Goal: Task Accomplishment & Management: Use online tool/utility

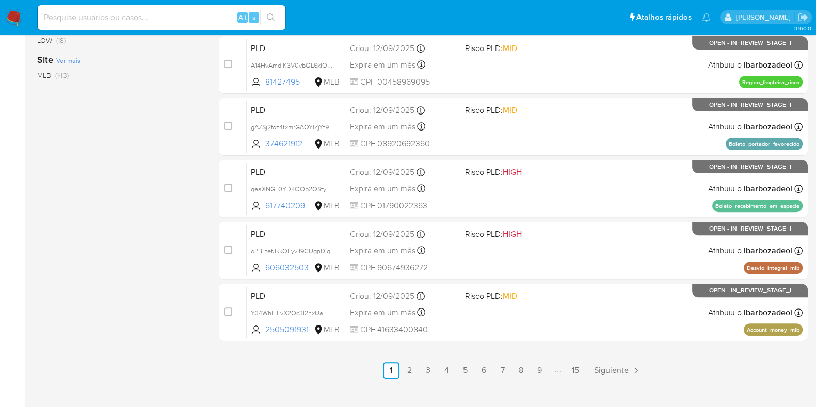
scroll to position [443, 0]
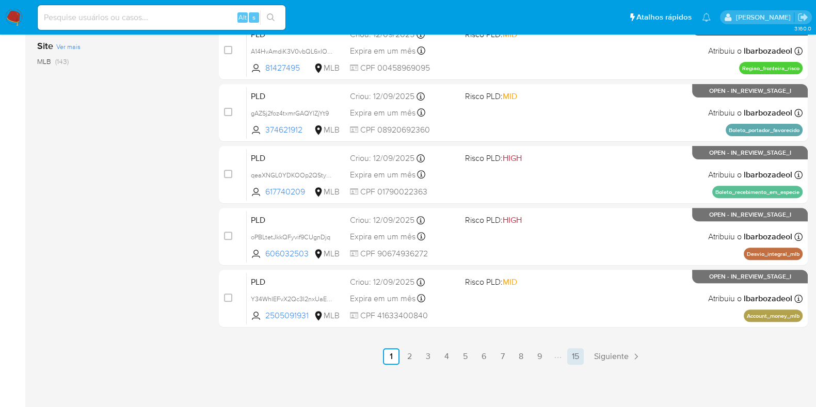
click at [575, 356] on link "15" at bounding box center [575, 356] width 17 height 17
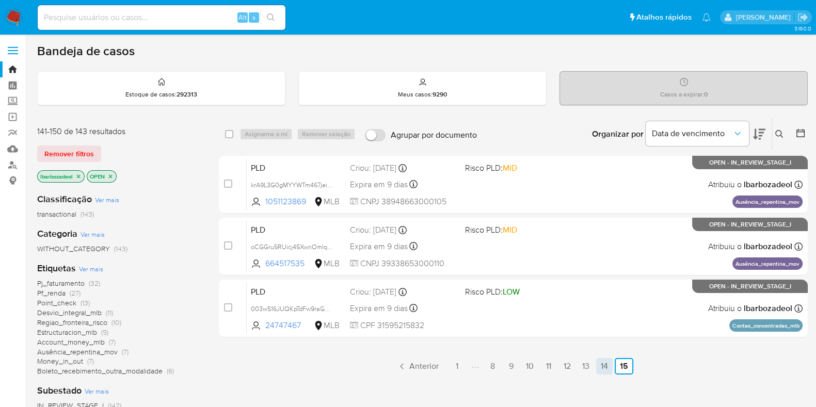
click at [601, 366] on link "14" at bounding box center [604, 366] width 17 height 17
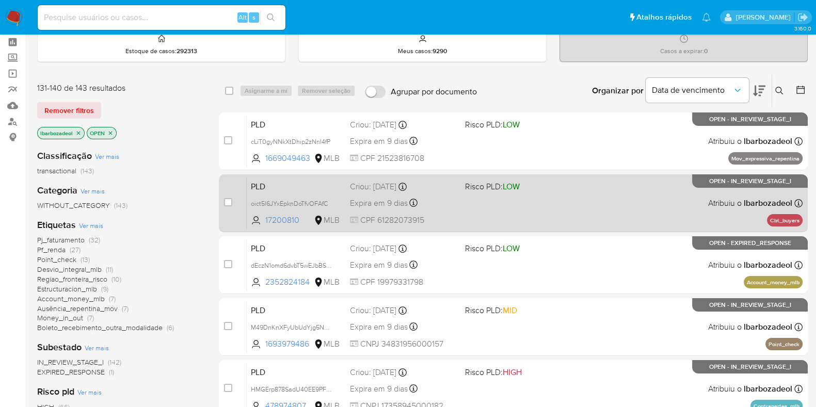
scroll to position [47, 0]
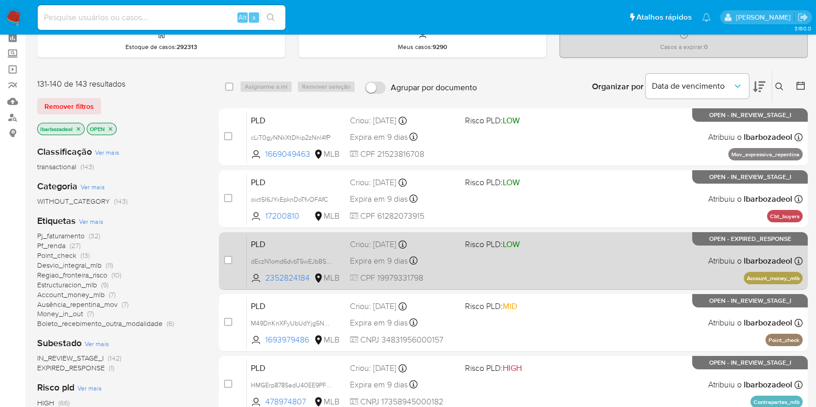
click at [603, 264] on div "PLD dEczN1omd6dvbT5wEJbBSpFw 2352824184 MLB Risco PLD: LOW Criou: 12/08/2025 Cr…" at bounding box center [525, 261] width 556 height 52
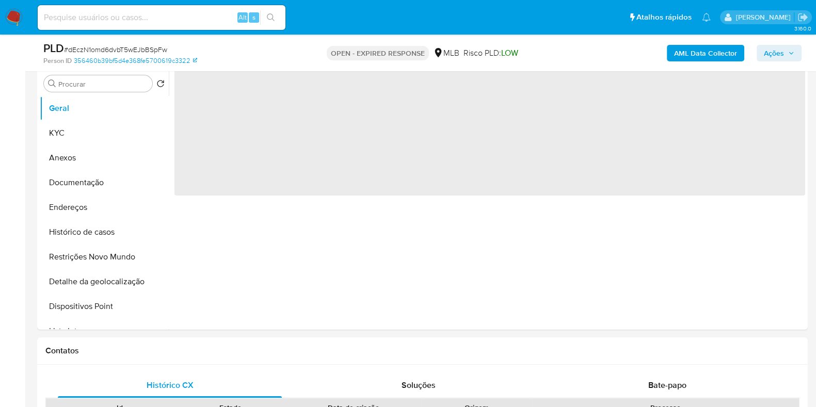
scroll to position [266, 0]
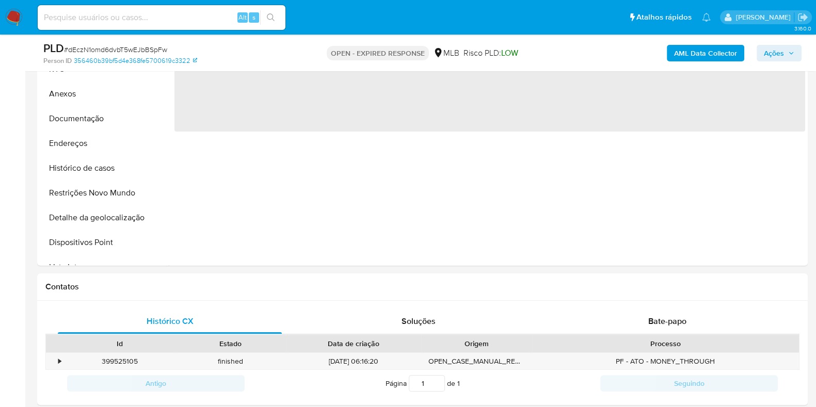
select select "10"
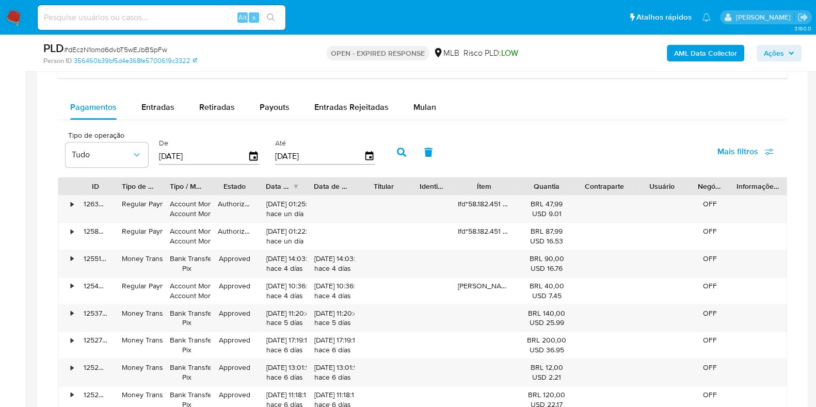
scroll to position [748, 0]
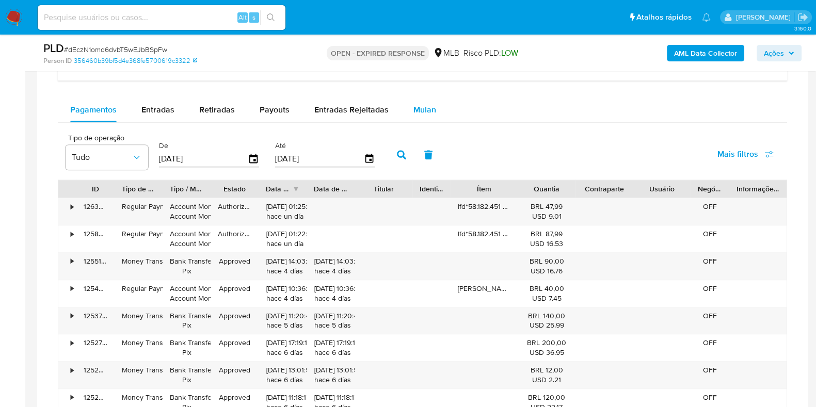
click at [419, 111] on span "Mulan" at bounding box center [424, 110] width 23 height 12
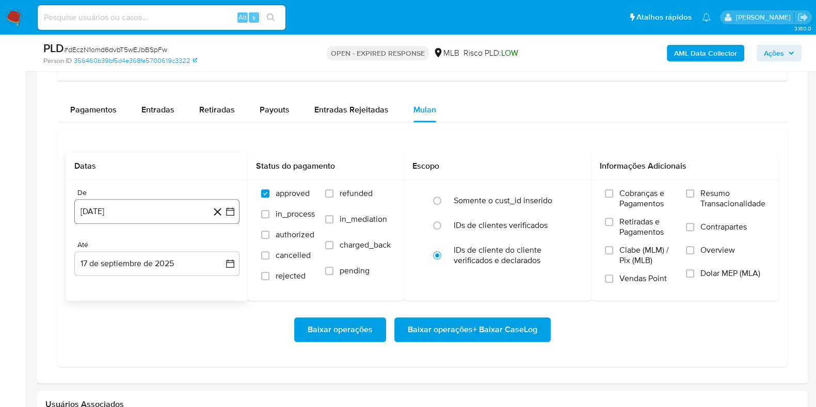
click at [148, 214] on button "17 de agosto de 2024" at bounding box center [156, 211] width 165 height 25
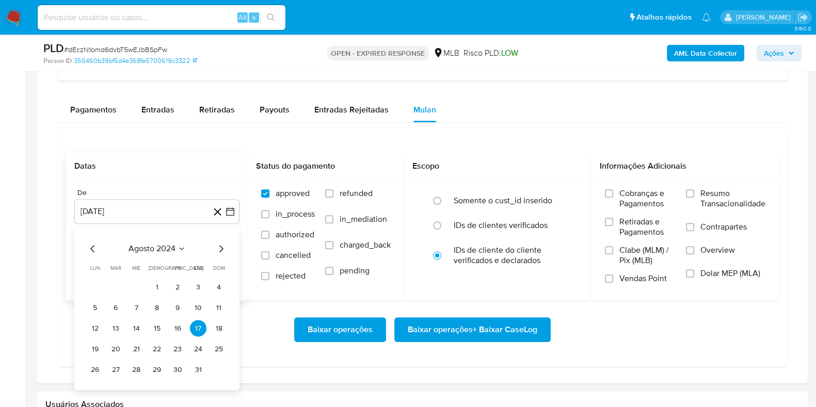
click at [167, 247] on span "agosto 2024" at bounding box center [151, 249] width 47 height 10
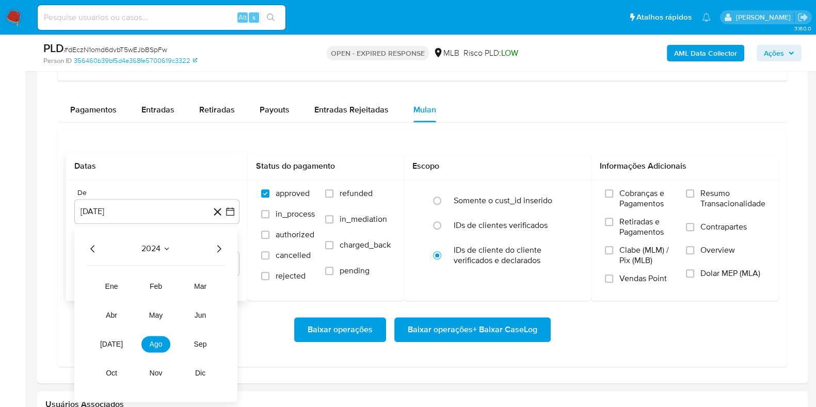
click at [218, 246] on icon "Año siguiente" at bounding box center [219, 249] width 12 height 12
click at [120, 347] on button "jul" at bounding box center [111, 344] width 29 height 17
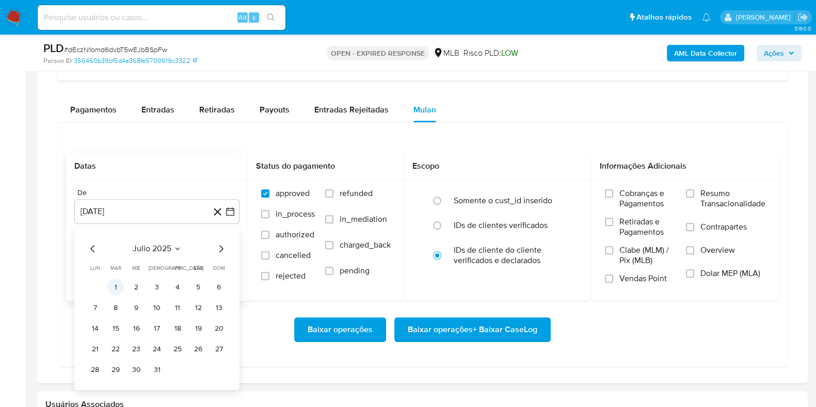
click at [118, 289] on button "1" at bounding box center [115, 287] width 17 height 17
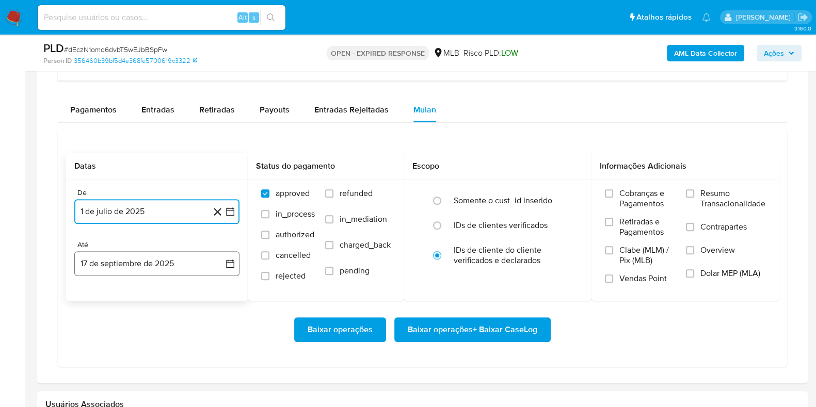
click at [136, 258] on button "17 de septiembre de 2025" at bounding box center [156, 263] width 165 height 25
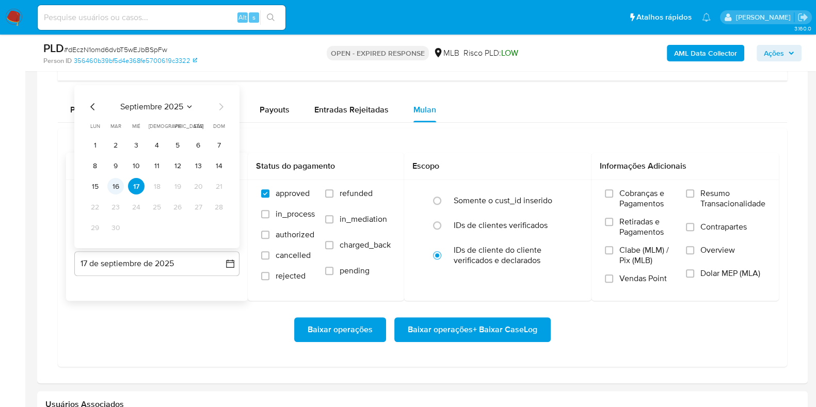
click at [119, 182] on button "16" at bounding box center [115, 186] width 17 height 17
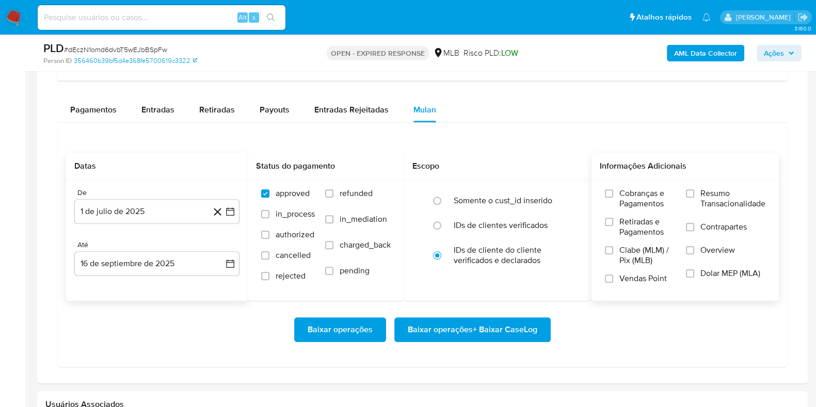
click at [713, 194] on span "Resumo Transacionalidade" at bounding box center [732, 198] width 65 height 21
click at [694, 194] on input "Resumo Transacionalidade" at bounding box center [690, 193] width 8 height 8
click at [496, 335] on span "Baixar operações + Baixar CaseLog" at bounding box center [472, 329] width 129 height 23
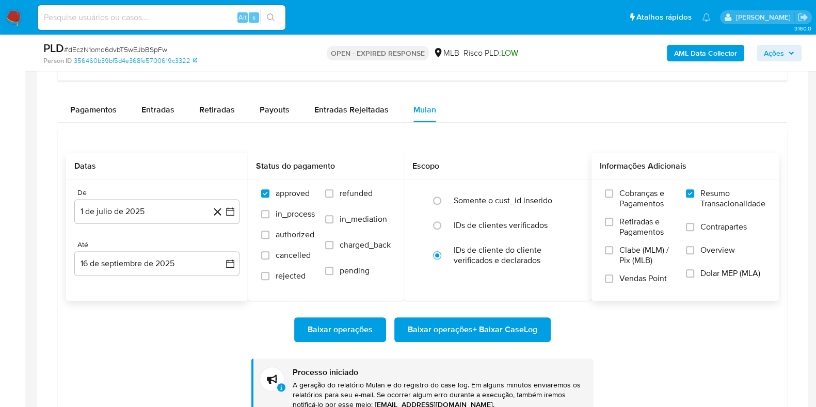
click at [772, 50] on span "Ações" at bounding box center [773, 53] width 20 height 17
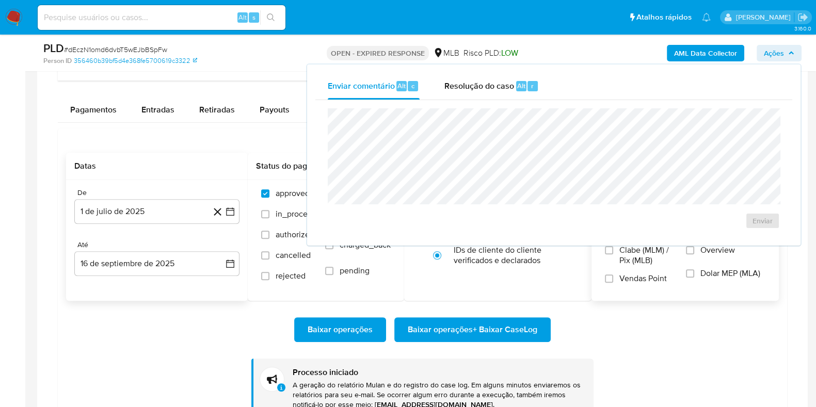
click at [772, 50] on span "Ações" at bounding box center [773, 53] width 20 height 17
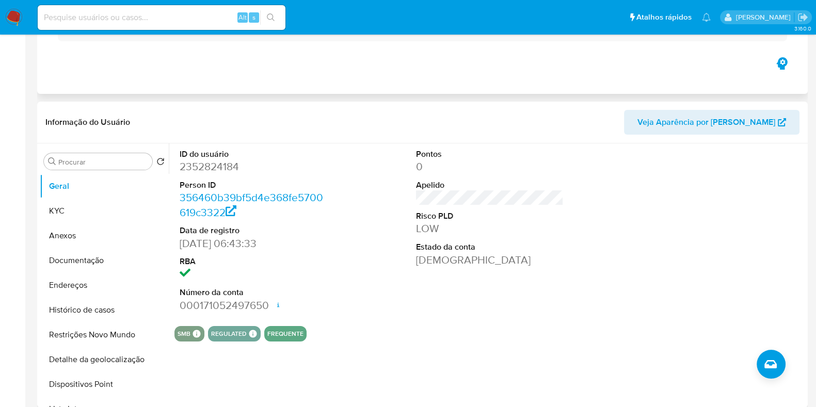
scroll to position [0, 0]
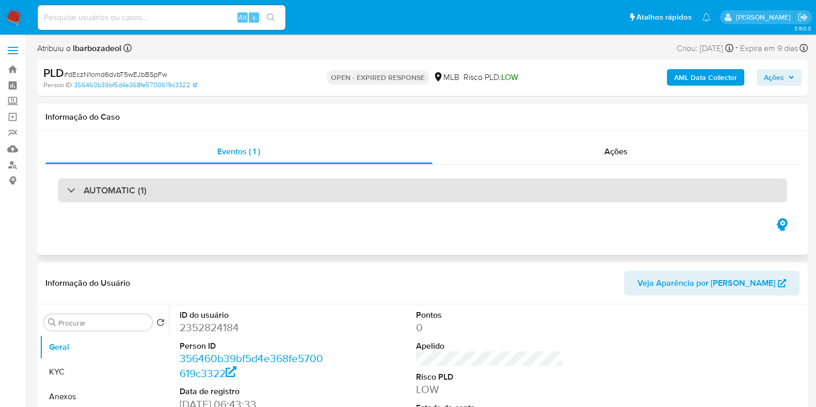
click at [381, 179] on div "AUTOMATIC (1)" at bounding box center [422, 190] width 729 height 24
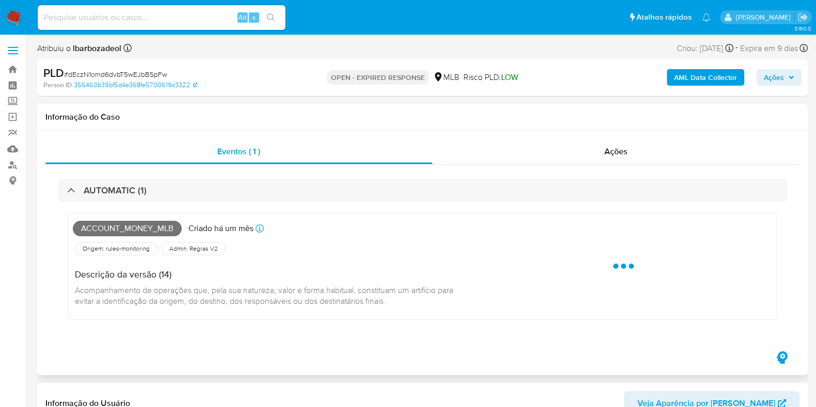
click at [152, 228] on span "Account_money_mlb" at bounding box center [127, 228] width 109 height 15
copy span "Account_money_mlb"
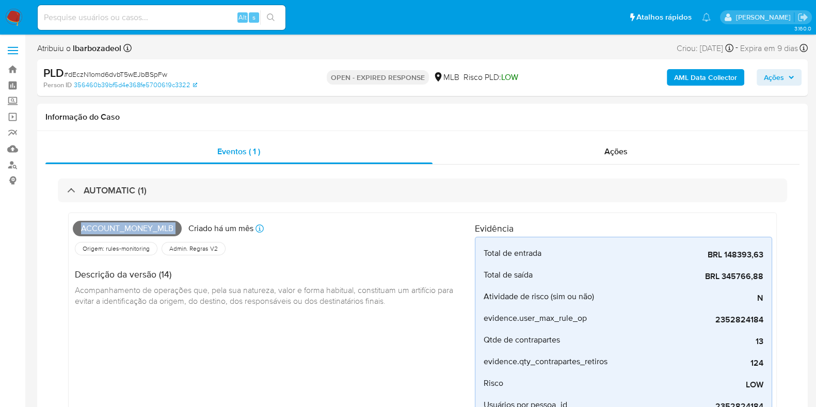
click at [767, 76] on span "Ações" at bounding box center [773, 77] width 20 height 17
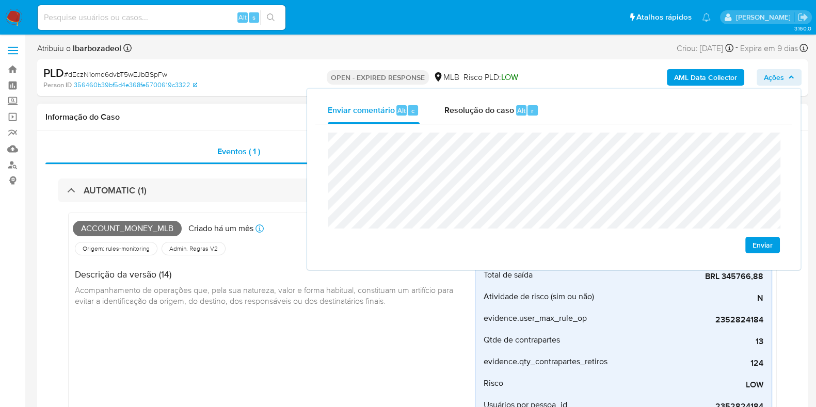
click at [230, 123] on div "Informação do Caso" at bounding box center [422, 117] width 770 height 27
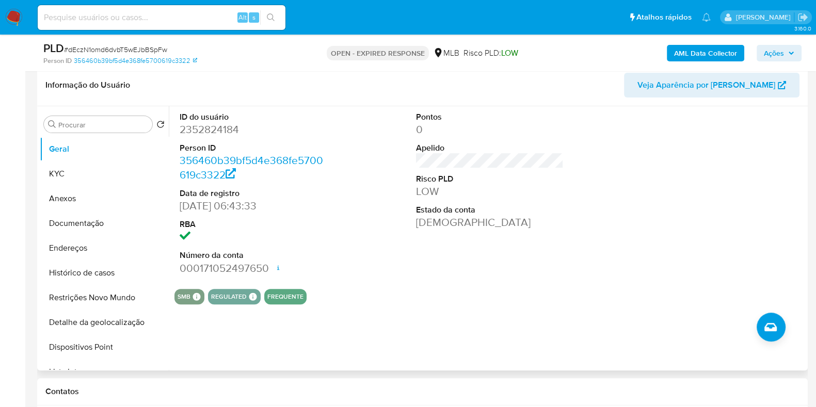
scroll to position [433, 0]
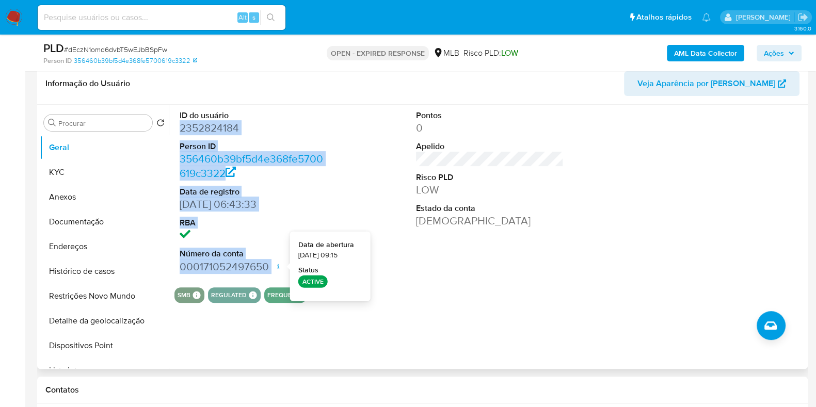
drag, startPoint x: 179, startPoint y: 126, endPoint x: 281, endPoint y: 265, distance: 172.3
click at [281, 265] on dl "ID do usuário 2352824184 Person ID 356460b39bf5d4e368fe5700619c3322 Data de reg…" at bounding box center [254, 192] width 148 height 164
drag, startPoint x: 269, startPoint y: 214, endPoint x: 317, endPoint y: 220, distance: 49.0
click at [317, 220] on dt "RBA" at bounding box center [254, 222] width 148 height 11
copy dl "2352824184 Person ID 356460b39bf5d4e368fe5700619c3322 Data de registro 25/03/20…"
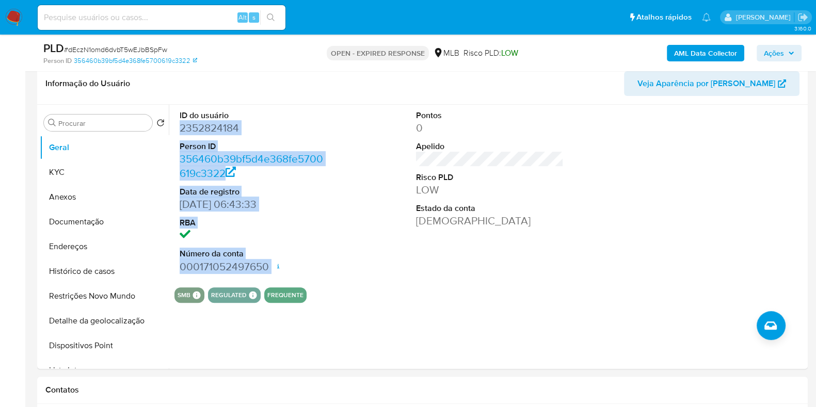
click at [792, 55] on icon "button" at bounding box center [791, 53] width 6 height 6
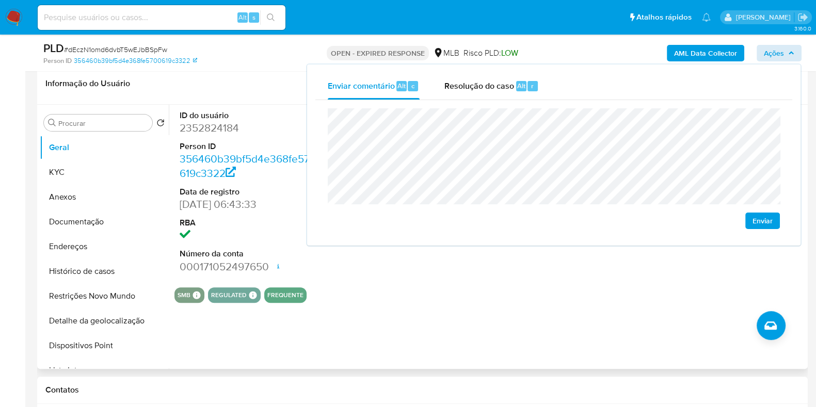
click at [264, 92] on header "Informação do Usuário Veja Aparência por [PERSON_NAME]" at bounding box center [422, 83] width 754 height 25
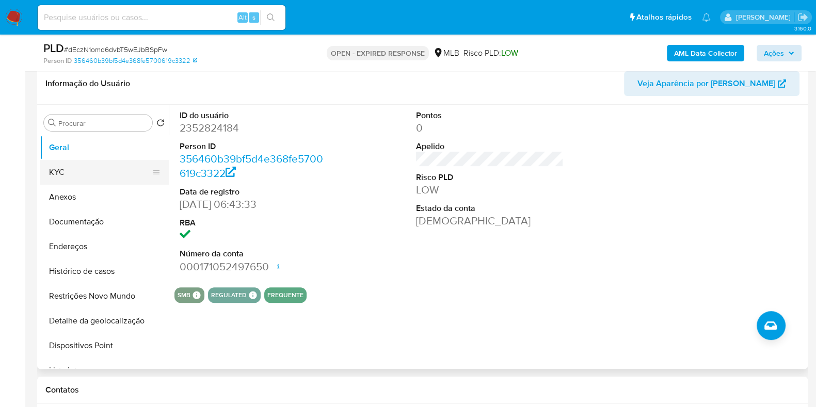
click at [49, 165] on button "KYC" at bounding box center [100, 172] width 121 height 25
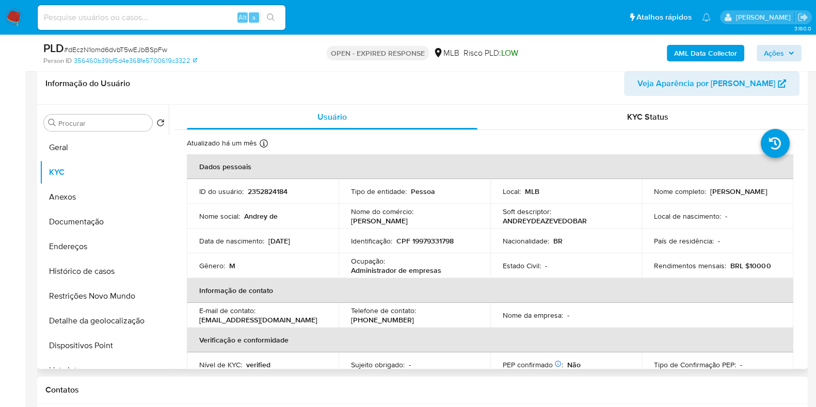
click at [441, 236] on p "CPF 19979331798" at bounding box center [424, 240] width 57 height 9
copy p "19979331798"
click at [778, 52] on span "Ações" at bounding box center [773, 53] width 20 height 17
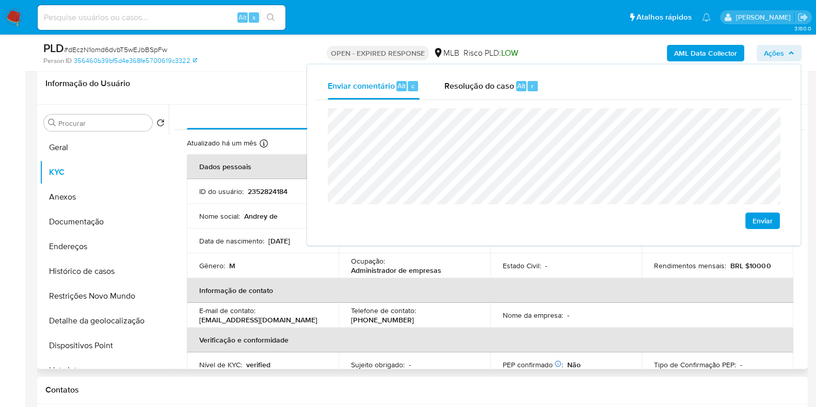
click at [547, 262] on div "Estado Civil : -" at bounding box center [565, 265] width 127 height 9
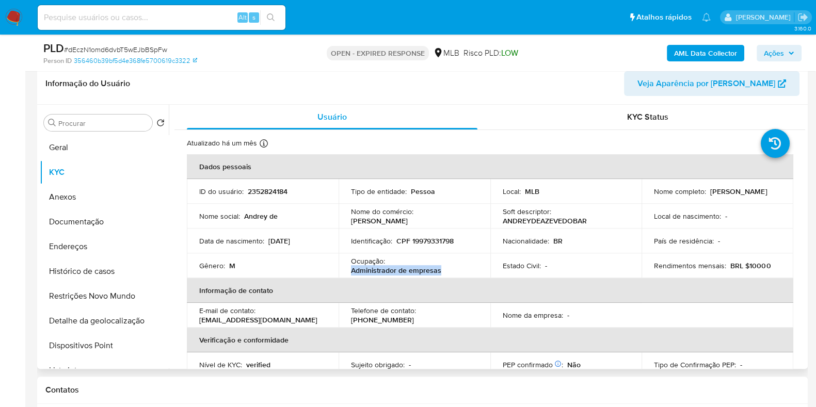
drag, startPoint x: 349, startPoint y: 269, endPoint x: 454, endPoint y: 271, distance: 105.3
click at [454, 271] on td "Ocupação : Administrador de empresas" at bounding box center [414, 265] width 152 height 25
copy p "Administrador de empresas"
click at [771, 50] on span "Ações" at bounding box center [773, 53] width 20 height 17
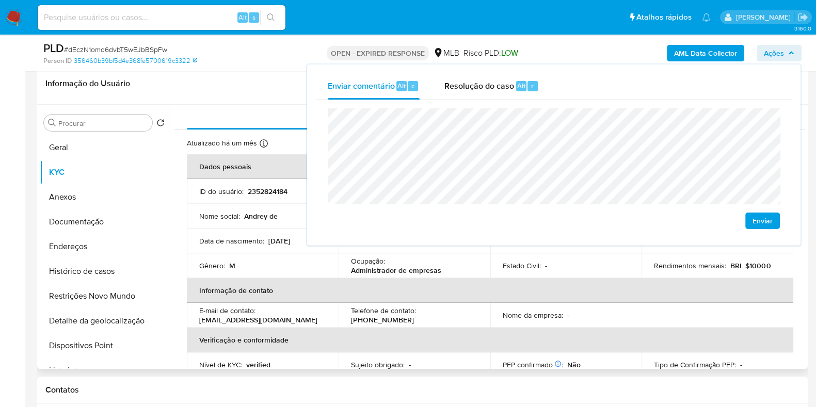
click at [414, 315] on p "(21) 983424431" at bounding box center [382, 319] width 63 height 9
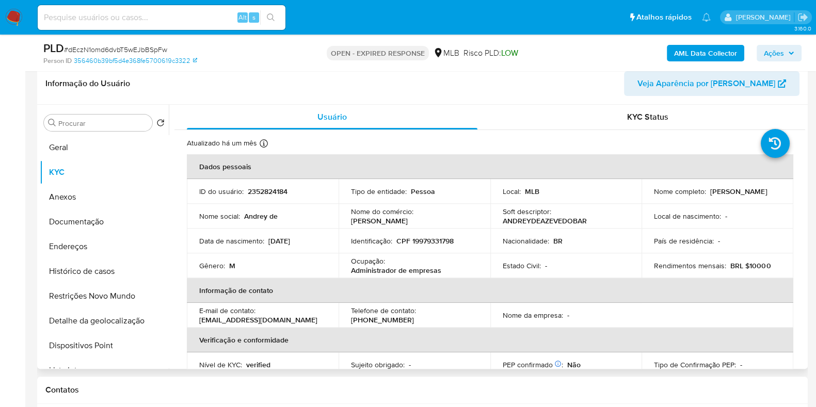
scroll to position [448, 0]
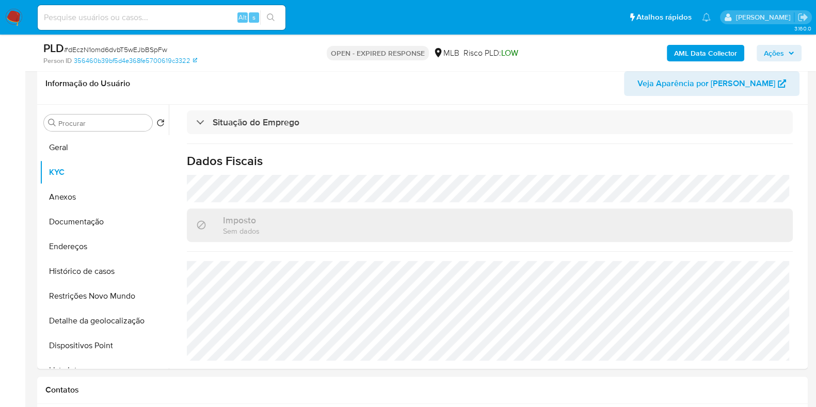
drag, startPoint x: 778, startPoint y: 48, endPoint x: 769, endPoint y: 55, distance: 11.0
click at [778, 48] on span "Ações" at bounding box center [773, 53] width 20 height 17
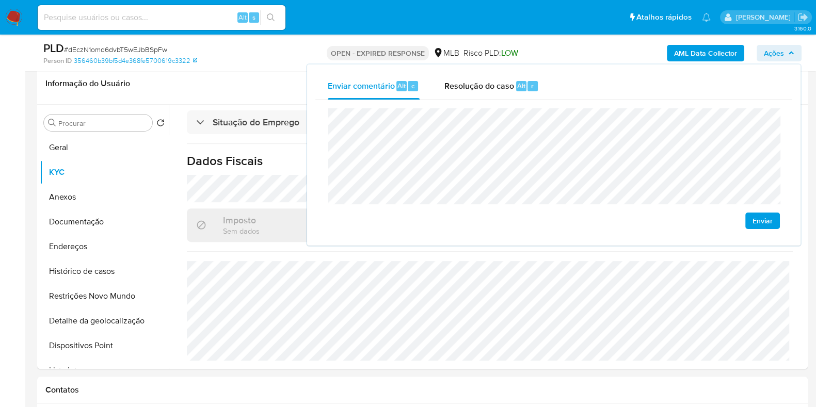
click at [0, 0] on lt-span "econômica" at bounding box center [0, 0] width 0 height 0
click at [86, 259] on button "Histórico de casos" at bounding box center [100, 271] width 121 height 25
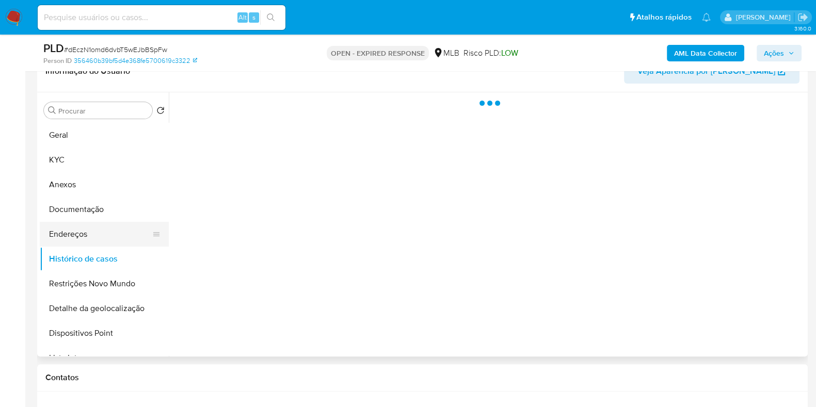
scroll to position [0, 0]
click at [90, 240] on button "Endereços" at bounding box center [100, 234] width 121 height 25
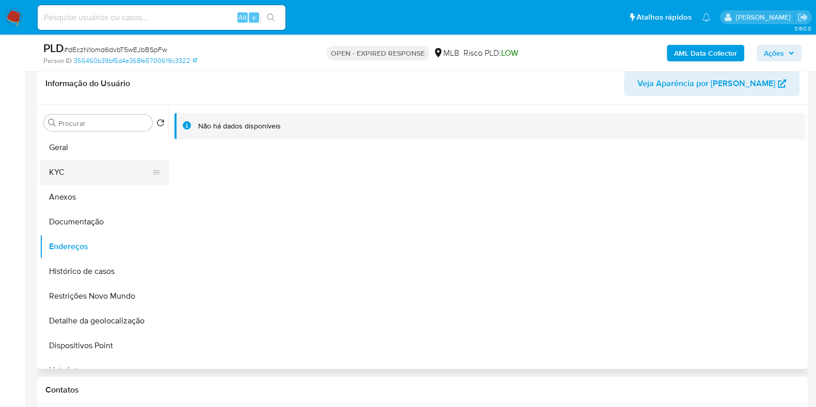
click at [111, 169] on button "KYC" at bounding box center [100, 172] width 121 height 25
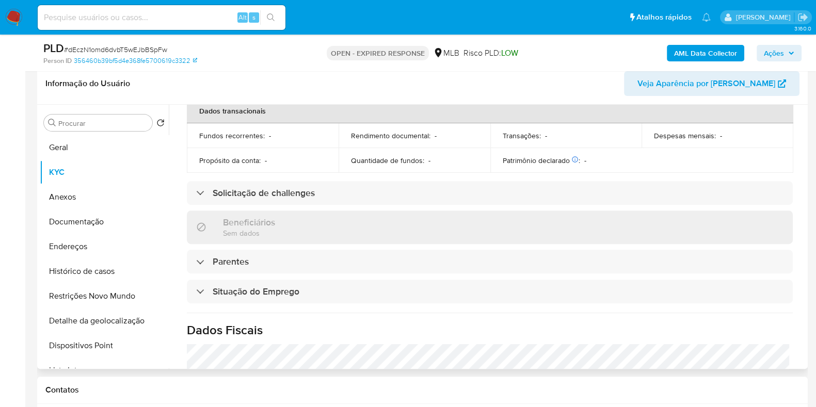
scroll to position [448, 0]
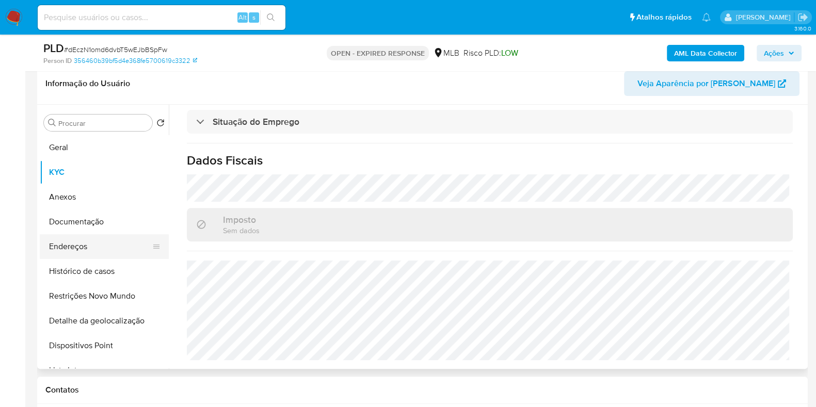
click at [113, 240] on button "Endereços" at bounding box center [100, 246] width 121 height 25
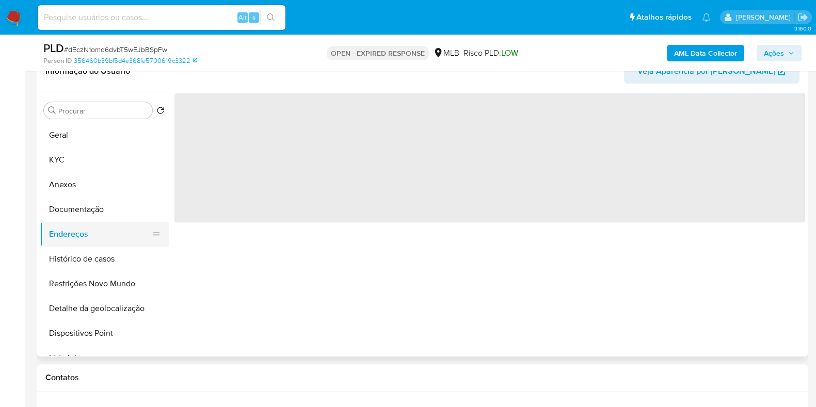
scroll to position [0, 0]
click at [113, 222] on button "Endereços" at bounding box center [100, 234] width 121 height 25
click at [112, 213] on button "Documentação" at bounding box center [100, 209] width 121 height 25
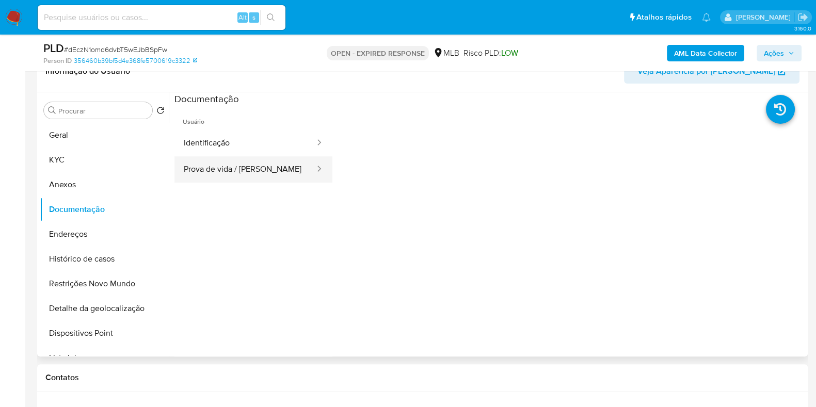
click at [245, 167] on button "Prova de vida / Selfie" at bounding box center [244, 169] width 141 height 26
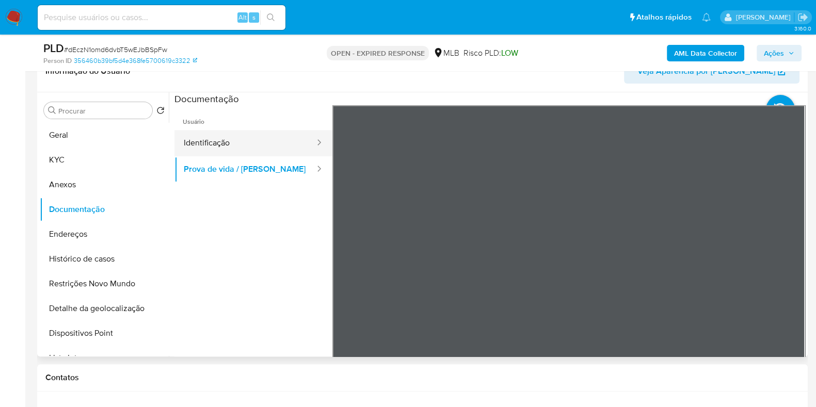
click at [263, 149] on button "Identificação" at bounding box center [244, 143] width 141 height 26
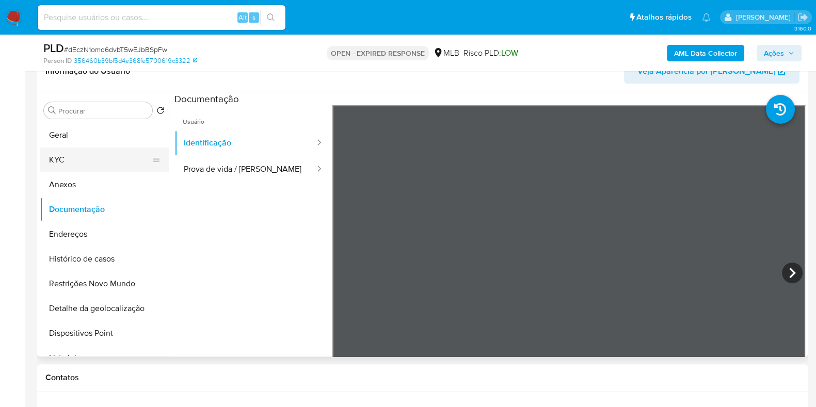
click at [68, 160] on button "KYC" at bounding box center [100, 160] width 121 height 25
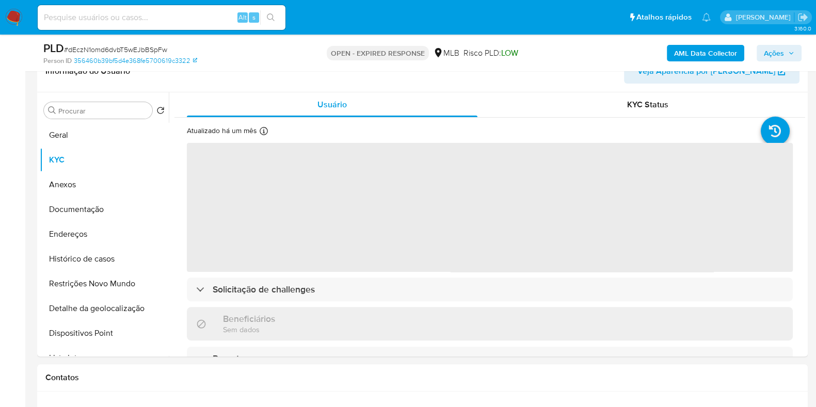
click at [762, 50] on button "Ações" at bounding box center [778, 53] width 45 height 17
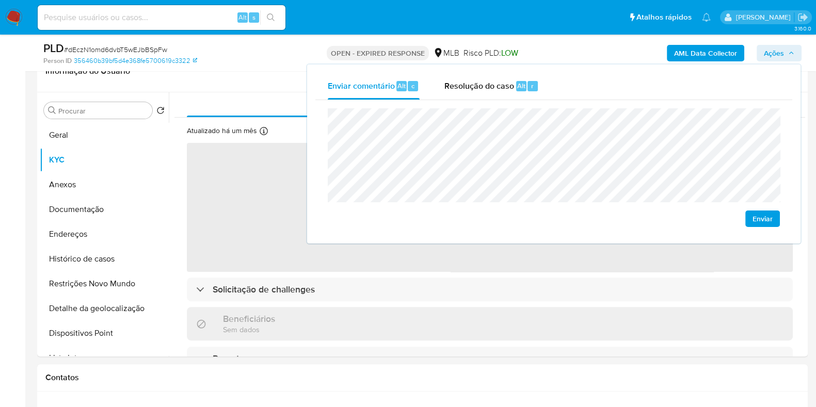
click at [762, 50] on button "Ações" at bounding box center [778, 53] width 45 height 17
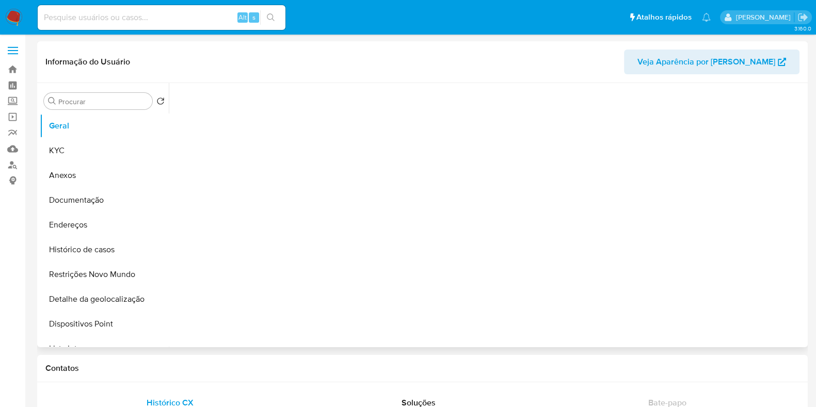
select select "10"
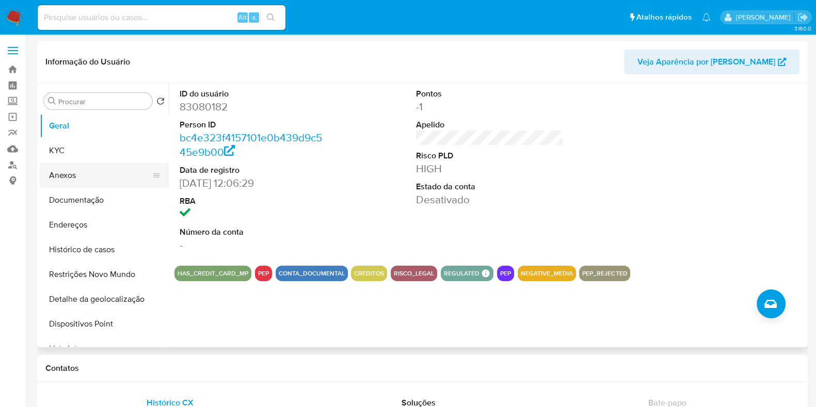
click at [111, 176] on button "Anexos" at bounding box center [100, 175] width 121 height 25
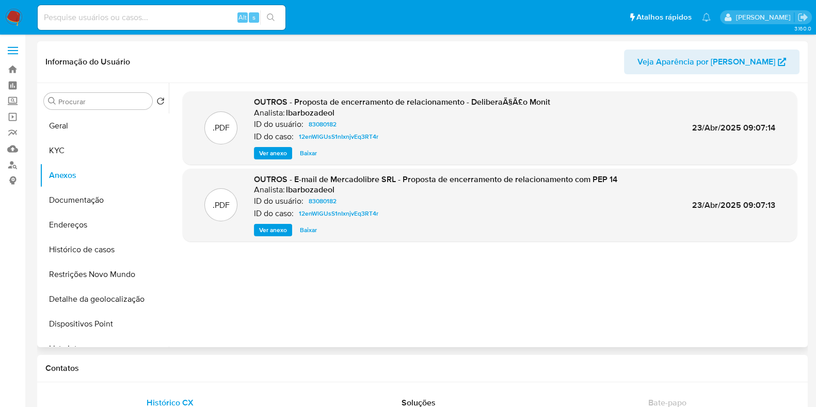
click at [267, 154] on span "Ver anexo" at bounding box center [273, 153] width 28 height 10
click at [307, 154] on span "Baixar" at bounding box center [308, 153] width 17 height 10
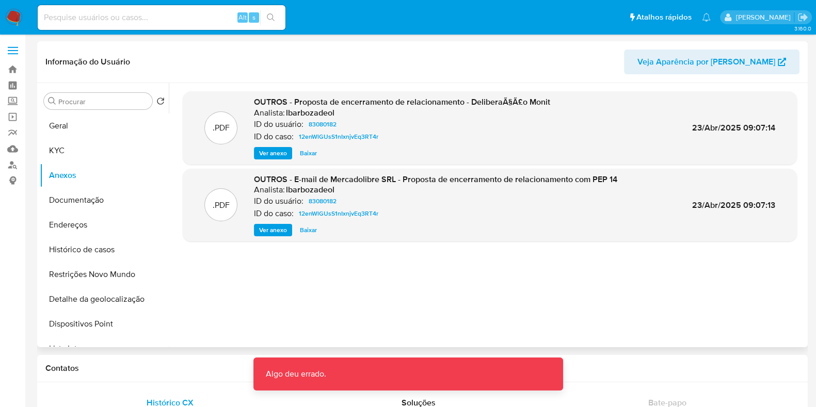
click at [407, 125] on div "ID do usuário: 83080182" at bounding box center [402, 124] width 296 height 12
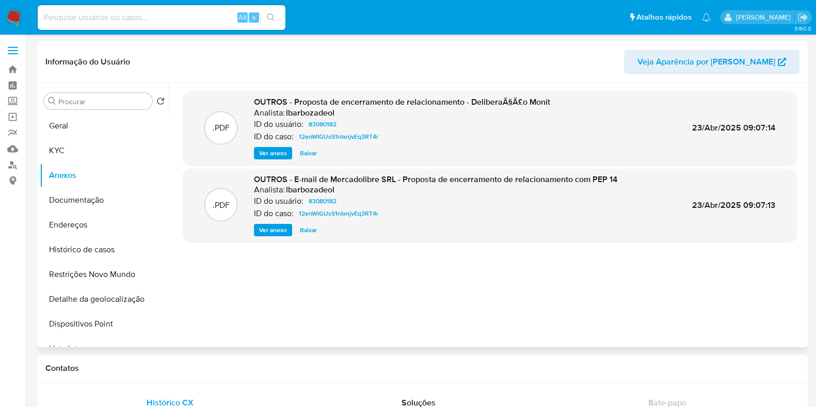
click at [702, 128] on span "23/Abr/2025 09:07:14" at bounding box center [733, 128] width 83 height 12
drag, startPoint x: 702, startPoint y: 128, endPoint x: 730, endPoint y: 129, distance: 27.9
click at [730, 129] on span "23/Abr/2025 09:07:14" at bounding box center [733, 128] width 83 height 12
copy span "Abr/2025"
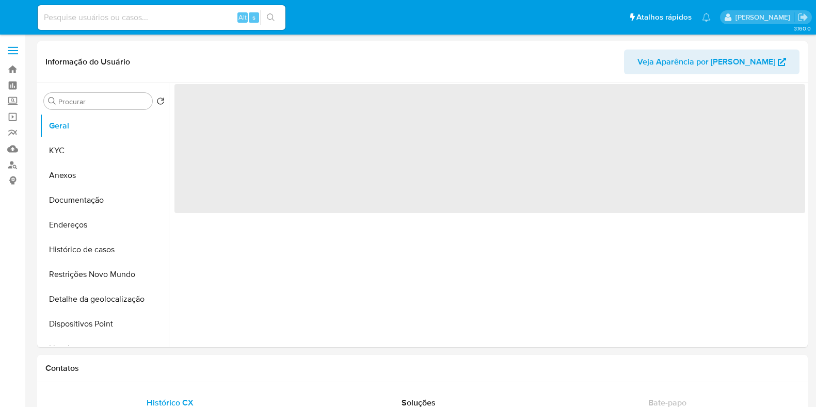
select select "10"
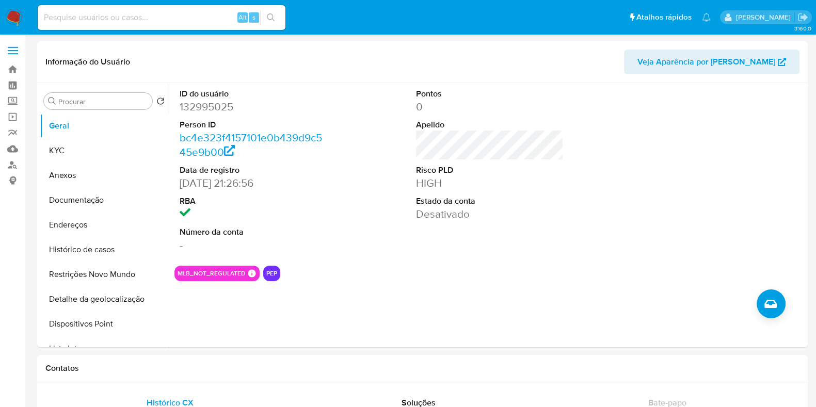
click at [184, 19] on input at bounding box center [162, 17] width 248 height 13
paste input "209551950"
type input "209551950"
click at [270, 14] on icon "search-icon" at bounding box center [271, 17] width 8 height 8
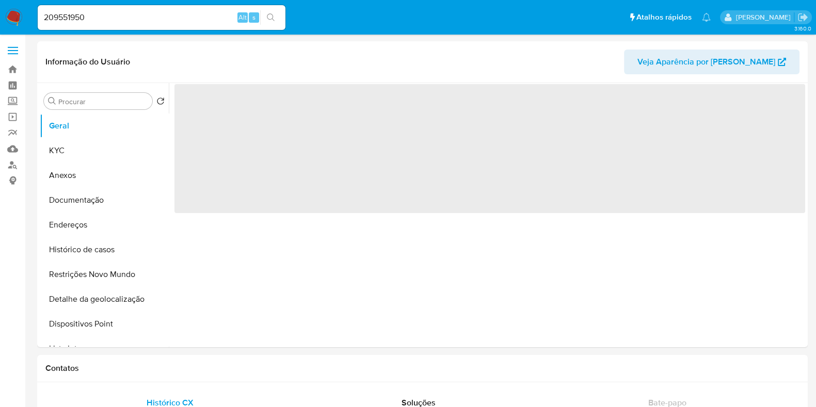
select select "10"
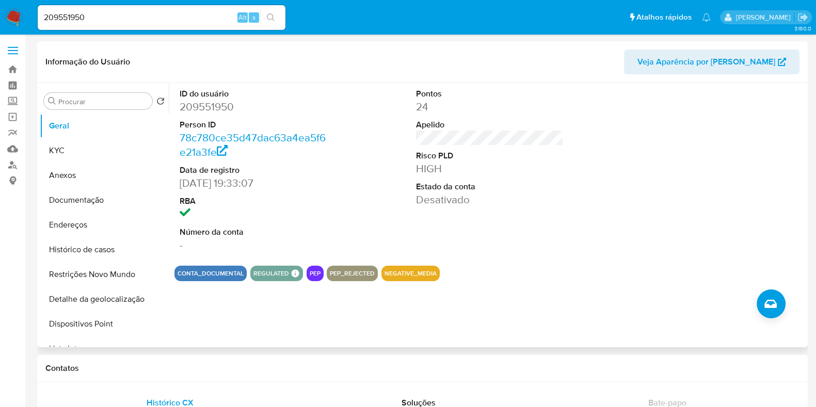
click at [780, 183] on div at bounding box center [726, 170] width 158 height 174
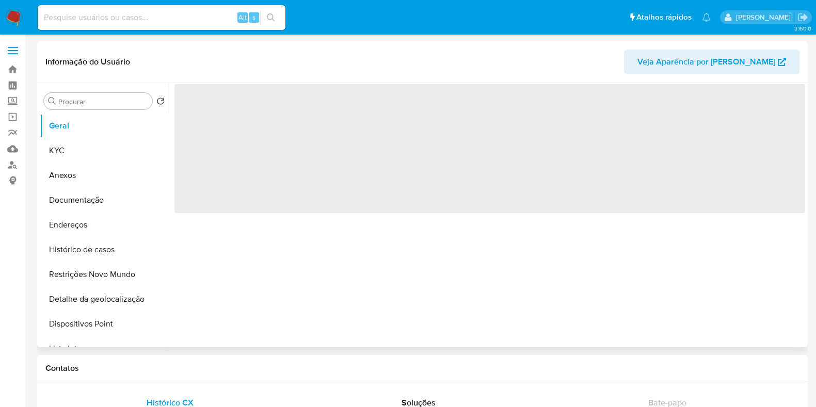
select select "10"
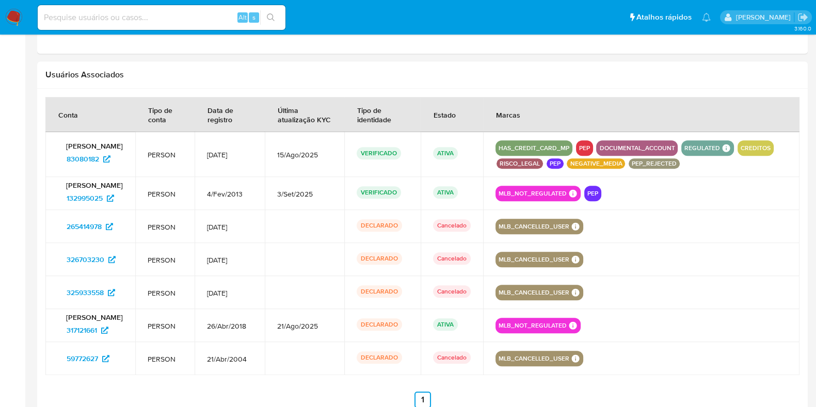
scroll to position [904, 0]
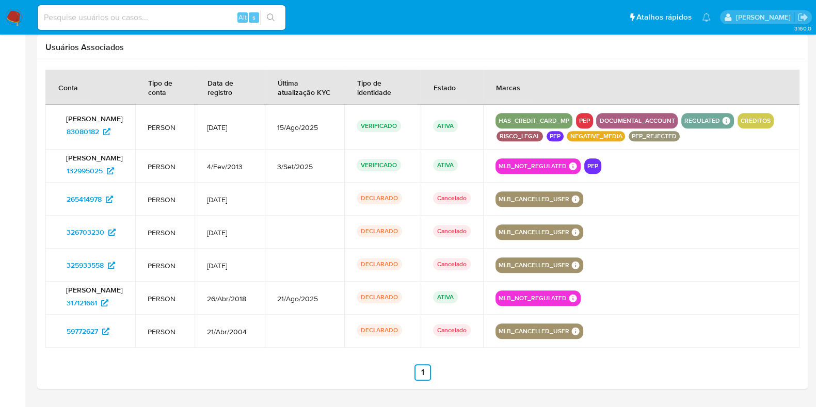
click at [760, 220] on td at bounding box center [641, 232] width 316 height 33
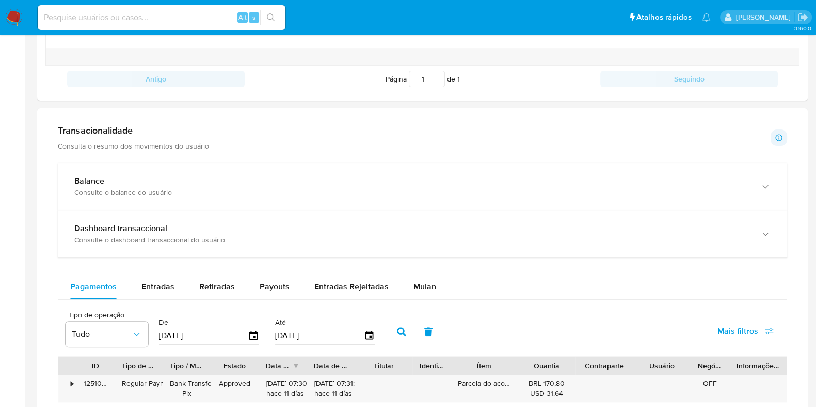
scroll to position [0, 0]
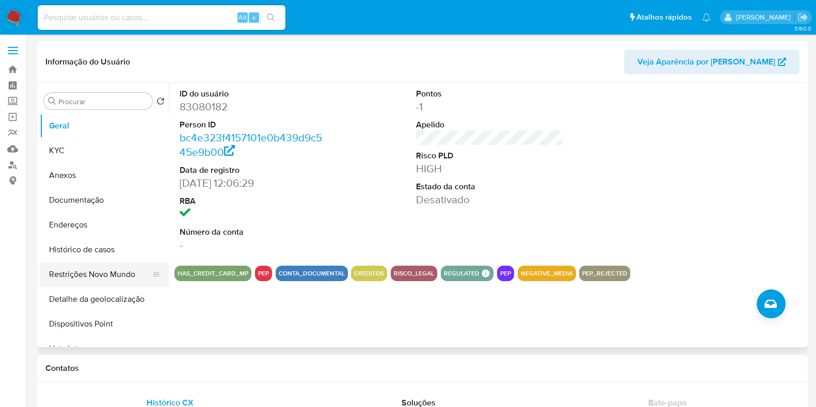
click at [99, 276] on button "Restrições Novo Mundo" at bounding box center [100, 274] width 121 height 25
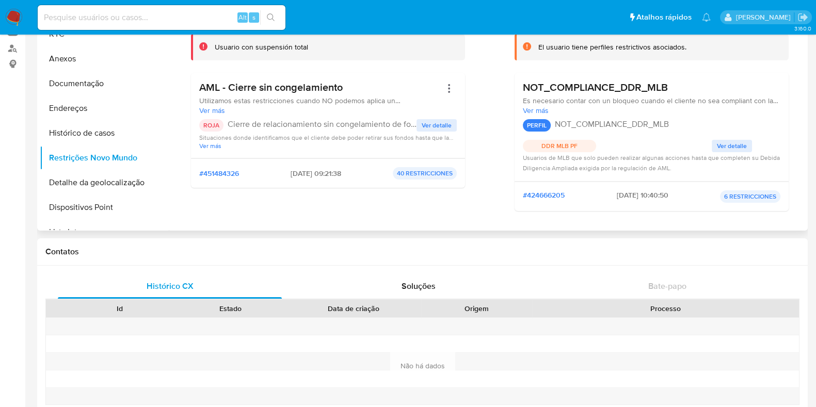
scroll to position [12, 0]
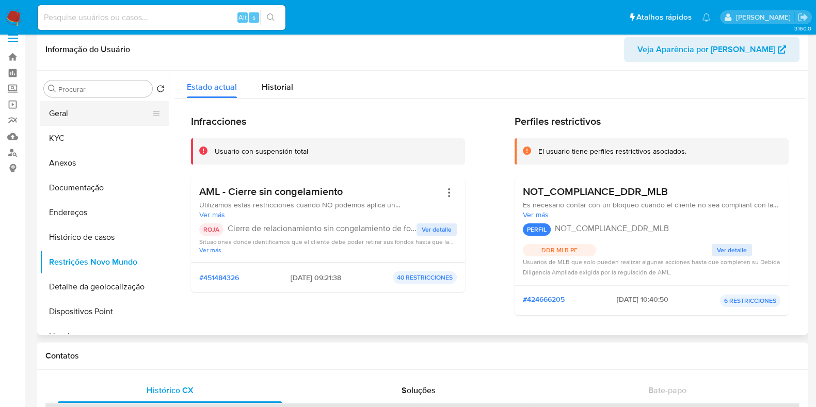
click at [99, 122] on button "Geral" at bounding box center [100, 113] width 121 height 25
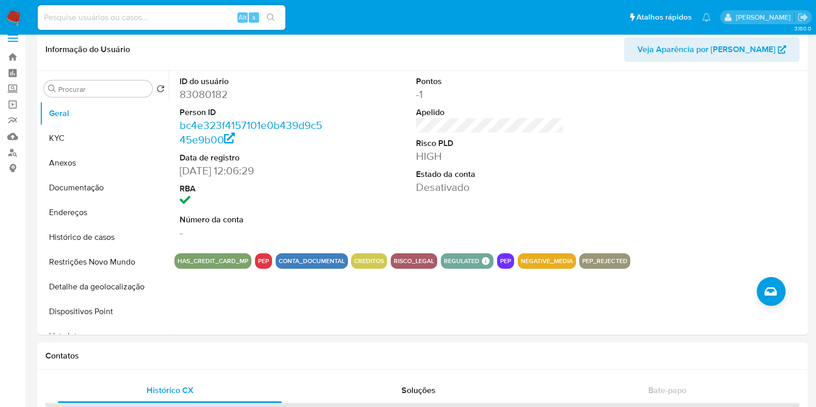
click at [82, 256] on button "Restrições Novo Mundo" at bounding box center [100, 262] width 121 height 25
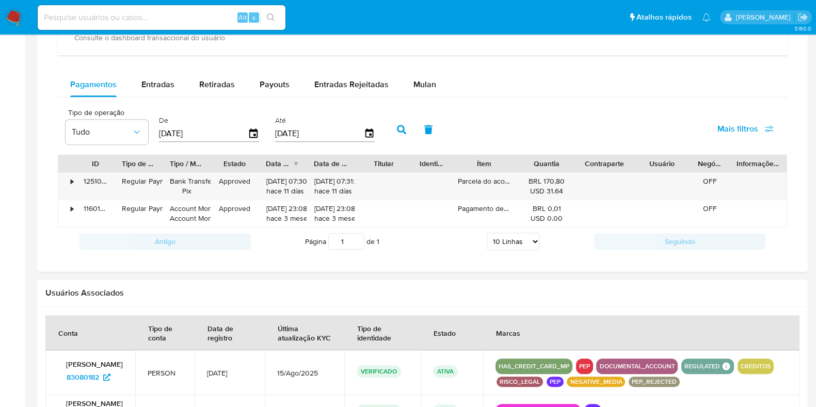
scroll to position [660, 0]
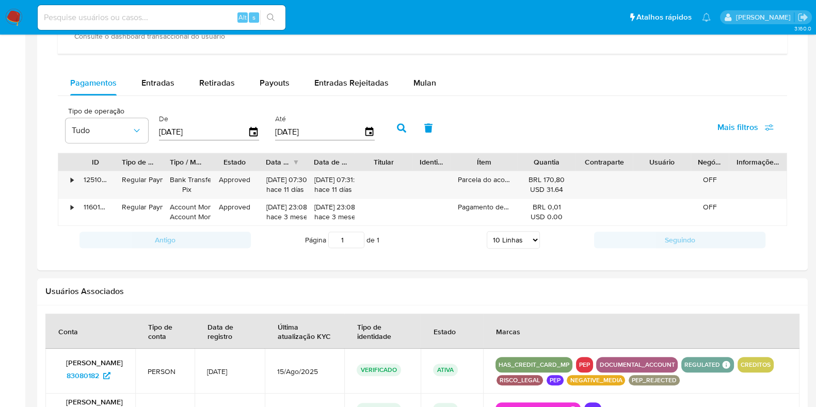
click at [58, 243] on div "Antigo Página 1 de 1 5 Linhas 10 Linhas 20 Linhas 25 Linhas 50 Linhas 100 Linha…" at bounding box center [422, 240] width 729 height 28
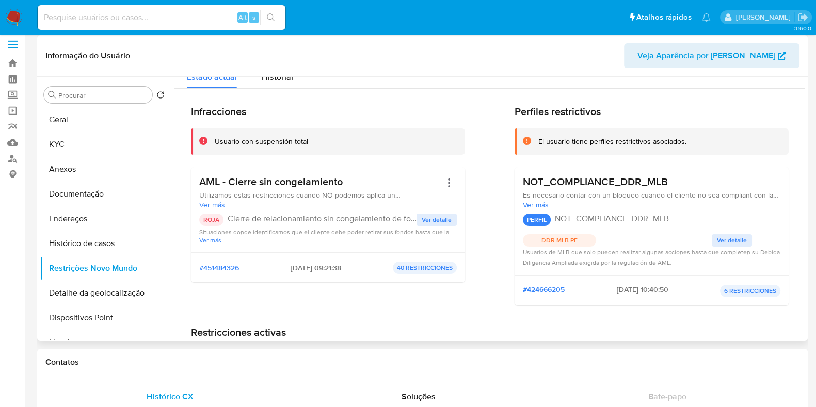
scroll to position [0, 0]
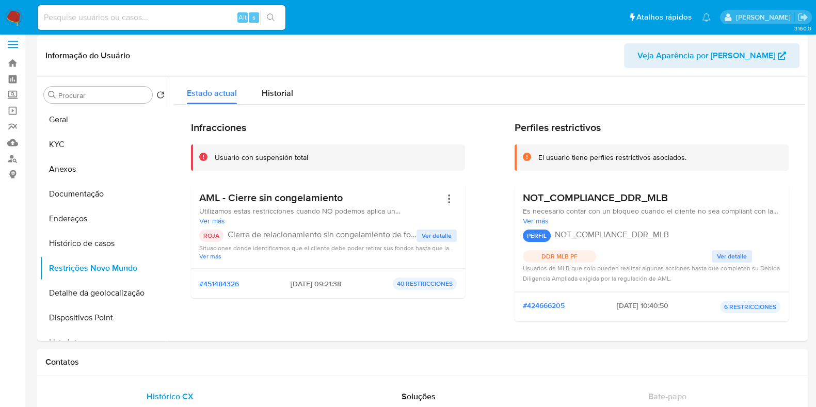
drag, startPoint x: 0, startPoint y: 289, endPoint x: 6, endPoint y: 288, distance: 5.8
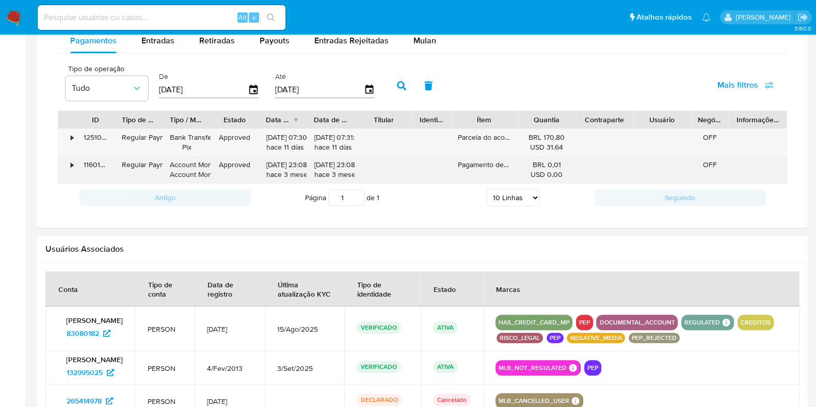
scroll to position [700, 0]
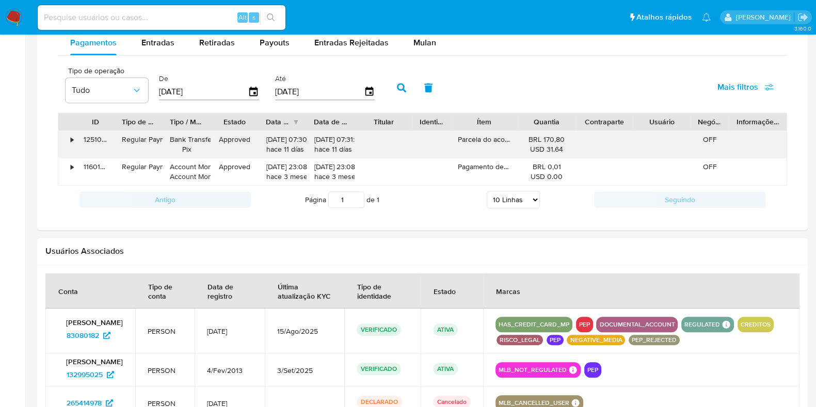
drag, startPoint x: 295, startPoint y: 141, endPoint x: 265, endPoint y: 138, distance: 30.1
click at [265, 138] on div "06/09/2025 07:30:59 hace 11 días" at bounding box center [282, 144] width 48 height 27
click at [47, 205] on div "Transacionalidade Consulta o resumo dos movimentos do usuário Informações trans…" at bounding box center [422, 47] width 754 height 349
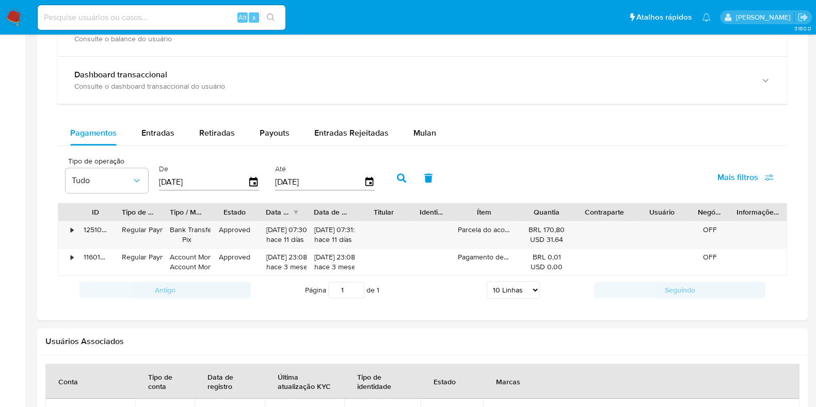
scroll to position [609, 0]
click at [26, 274] on main "3.160.0 Informação do Usuário Veja Aparência por Pessoa Procurar Retornar ao pe…" at bounding box center [408, 63] width 816 height 1344
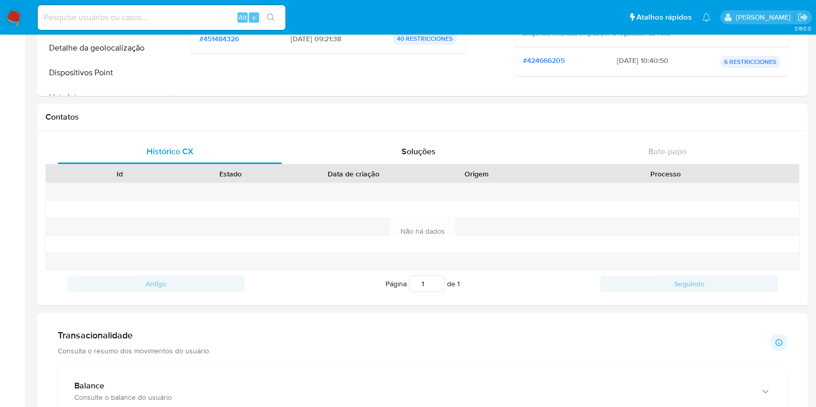
scroll to position [0, 0]
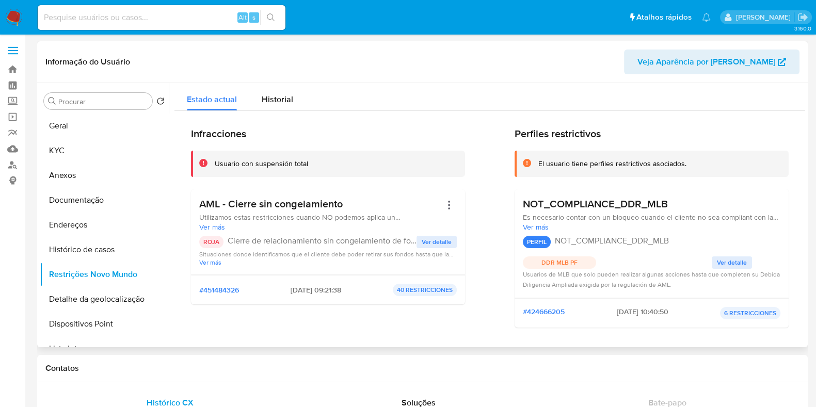
click at [436, 233] on div "AML - Cierre sin congelamiento Utilizamos estas restricciones cuando NO podemos…" at bounding box center [327, 232] width 257 height 69
click at [431, 245] on span "Ver detalle" at bounding box center [436, 242] width 30 height 10
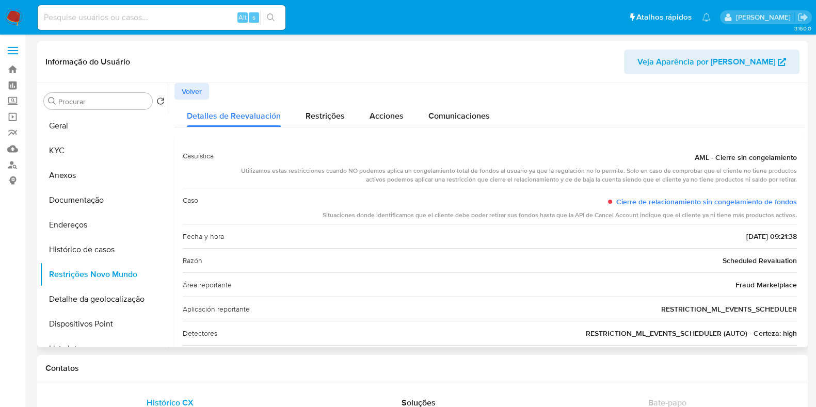
scroll to position [1, 0]
click at [332, 111] on span "Restrições" at bounding box center [324, 115] width 39 height 12
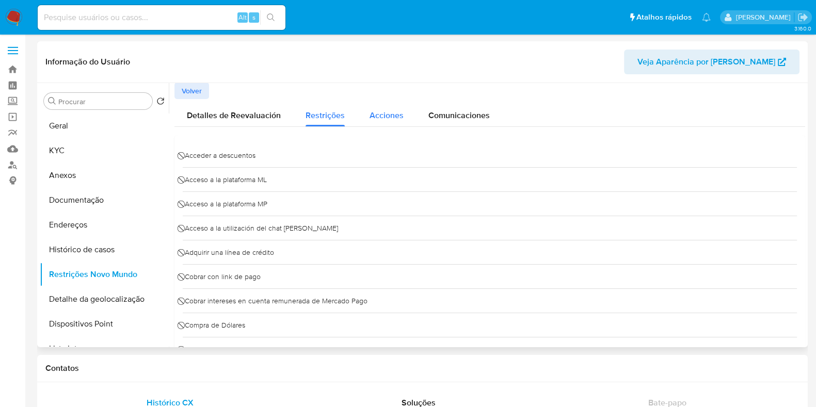
click at [389, 111] on span "Acciones" at bounding box center [386, 115] width 34 height 12
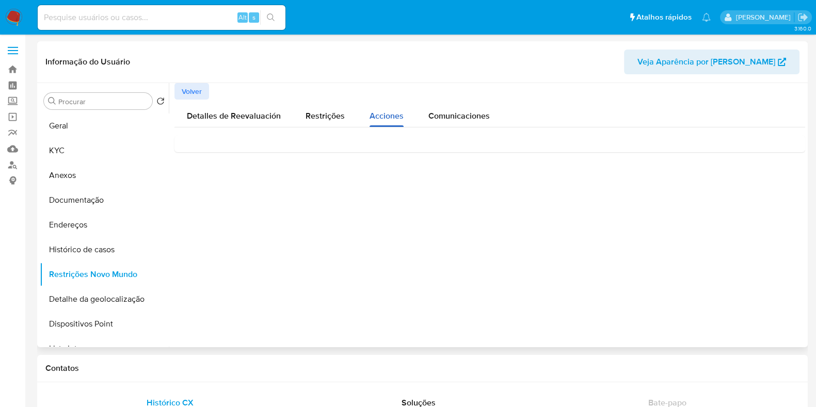
scroll to position [0, 0]
click at [450, 108] on div "Comunicaciones" at bounding box center [458, 113] width 61 height 27
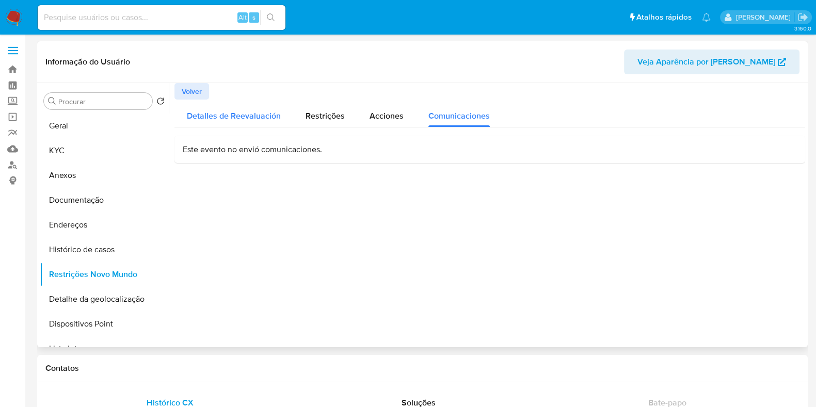
click at [210, 121] on span "Detalles de Reevaluación" at bounding box center [234, 116] width 94 height 12
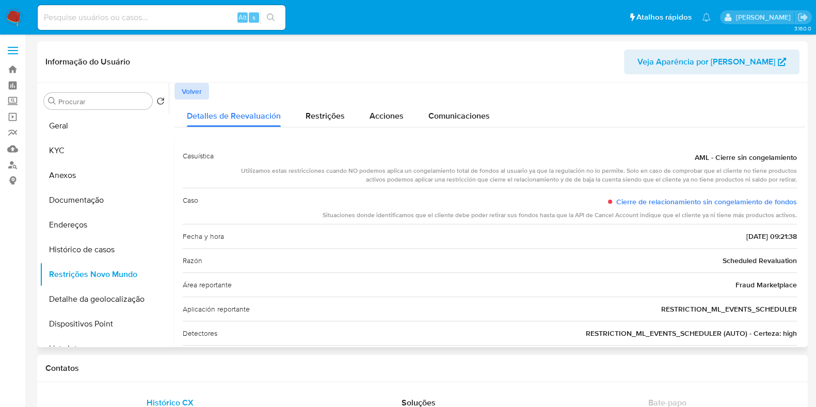
click at [191, 86] on span "Volver" at bounding box center [192, 91] width 20 height 14
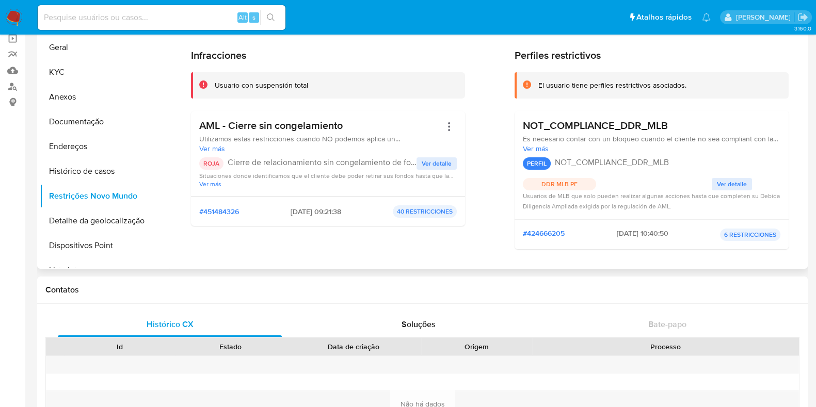
scroll to position [65, 0]
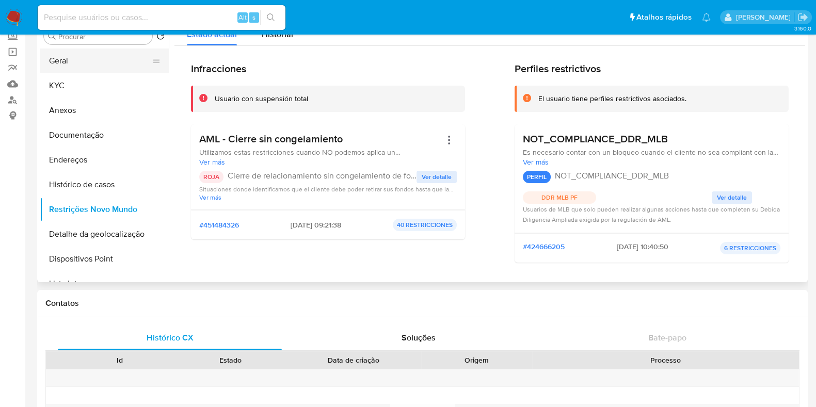
click at [75, 62] on button "Geral" at bounding box center [100, 60] width 121 height 25
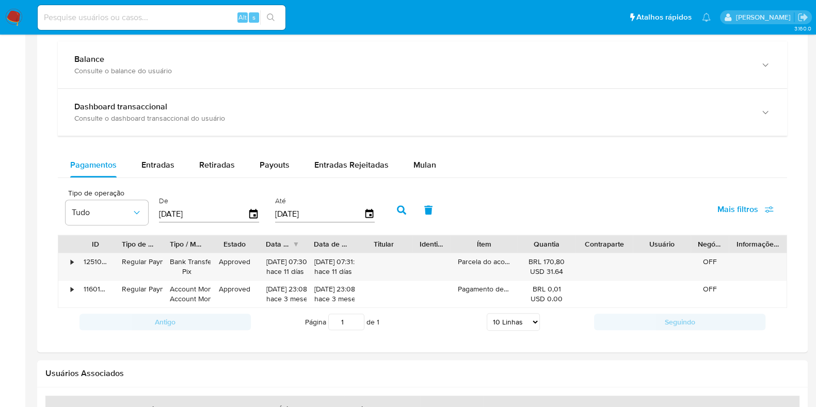
scroll to position [578, 0]
click at [521, 243] on div at bounding box center [517, 244] width 19 height 18
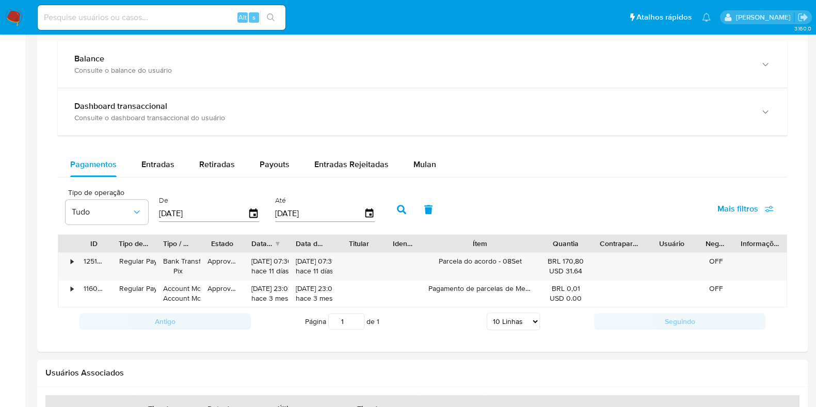
drag, startPoint x: 521, startPoint y: 243, endPoint x: 572, endPoint y: 242, distance: 51.1
click at [572, 242] on div "ID Tipo de operação Tipo / Método Estado Data de criação Data de aprovação Titu…" at bounding box center [422, 244] width 728 height 18
drag, startPoint x: 495, startPoint y: 262, endPoint x: 442, endPoint y: 264, distance: 53.2
click at [442, 264] on div "Parcela do acordo - 08Set" at bounding box center [480, 266] width 118 height 27
click at [447, 262] on div "Parcela do acordo - 08Set" at bounding box center [480, 266] width 118 height 27
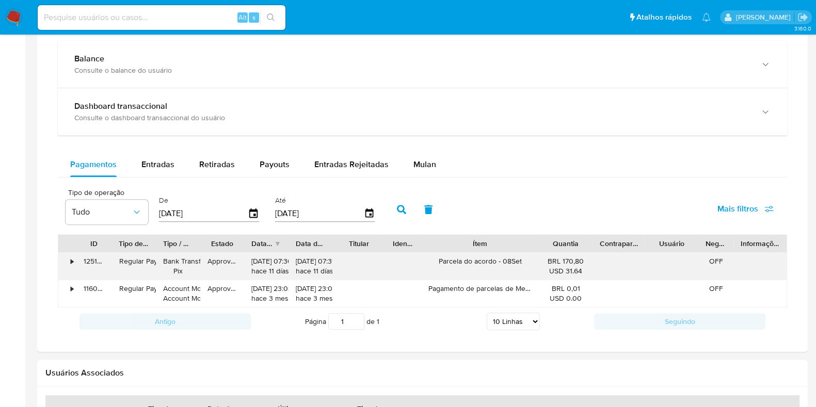
click at [447, 262] on div "Parcela do acordo - 08Set" at bounding box center [480, 266] width 118 height 27
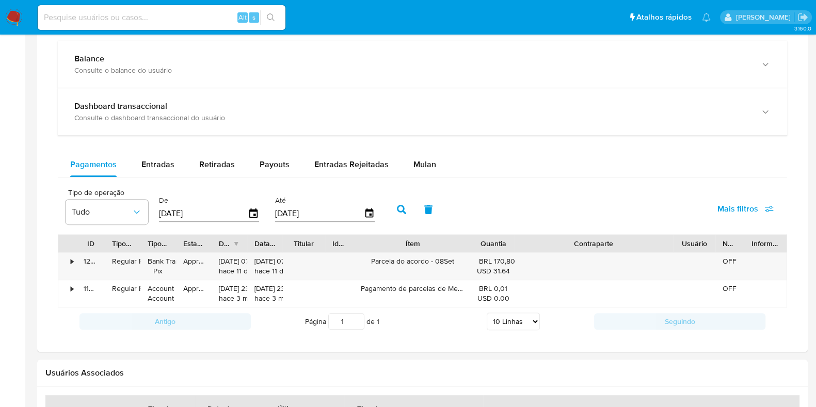
drag, startPoint x: 641, startPoint y: 238, endPoint x: 746, endPoint y: 241, distance: 105.8
click at [746, 241] on div "ID Tipo de operação Tipo / Método Estado Data de criação Data de aprovação Titu…" at bounding box center [422, 244] width 728 height 18
click at [620, 206] on div "Tipo de operação Tudo De 20/06/2025 Até 17/09/2025 Mais filtros" at bounding box center [422, 209] width 729 height 52
click at [762, 153] on div "Pagamentos Entradas Retiradas Payouts Entradas Rejeitadas Mulan" at bounding box center [422, 164] width 729 height 25
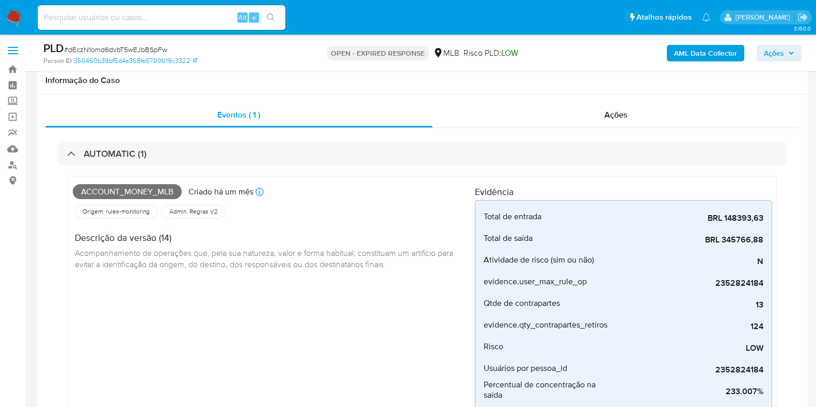
scroll to position [433, 0]
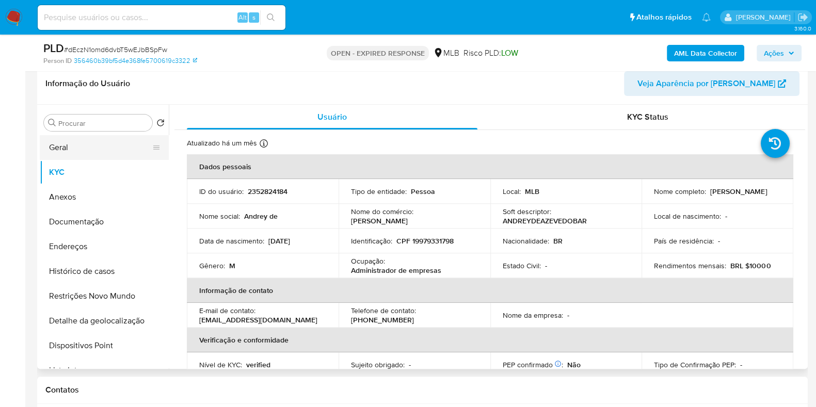
click at [66, 151] on button "Geral" at bounding box center [100, 147] width 121 height 25
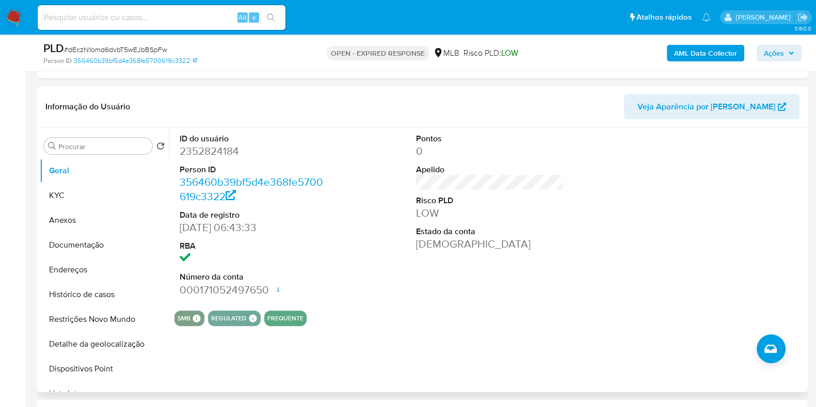
scroll to position [411, 0]
click at [72, 200] on button "KYC" at bounding box center [100, 194] width 121 height 25
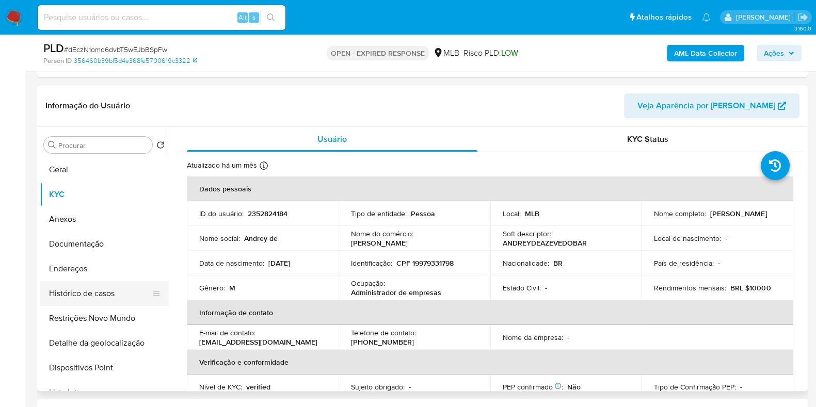
click at [107, 296] on button "Histórico de casos" at bounding box center [100, 293] width 121 height 25
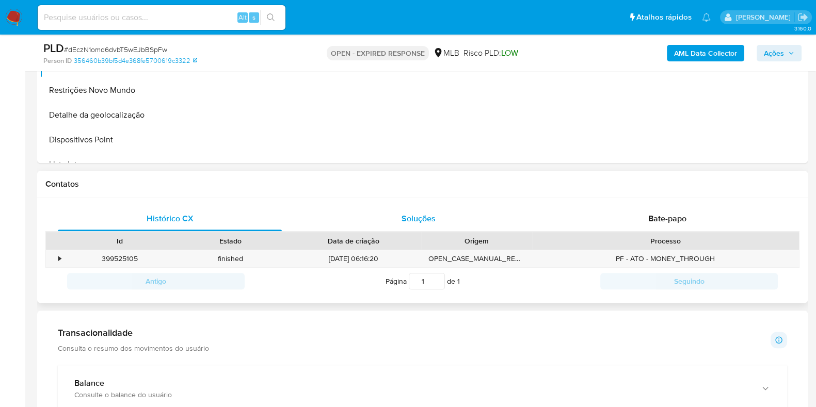
scroll to position [625, 0]
click at [650, 218] on span "Bate-papo" at bounding box center [667, 220] width 38 height 12
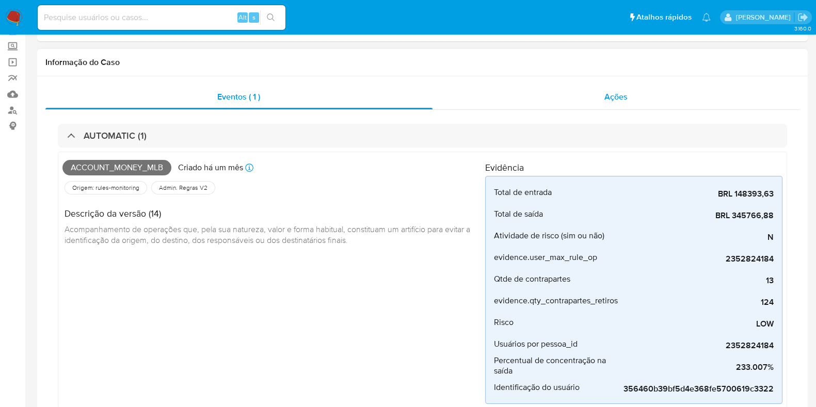
scroll to position [0, 0]
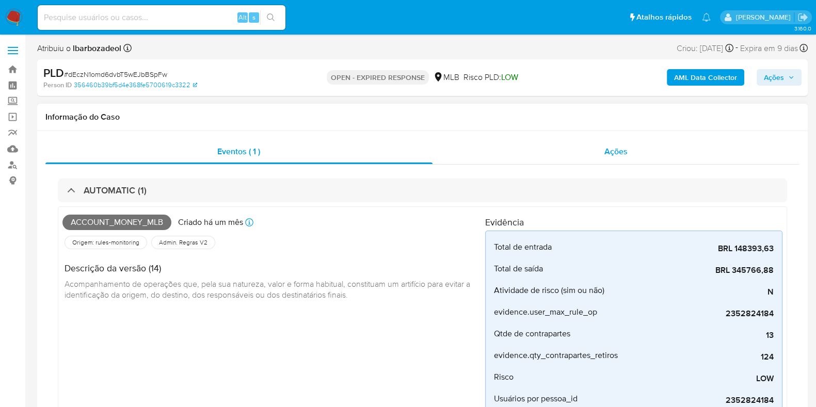
click at [484, 151] on div "Ações" at bounding box center [615, 151] width 367 height 25
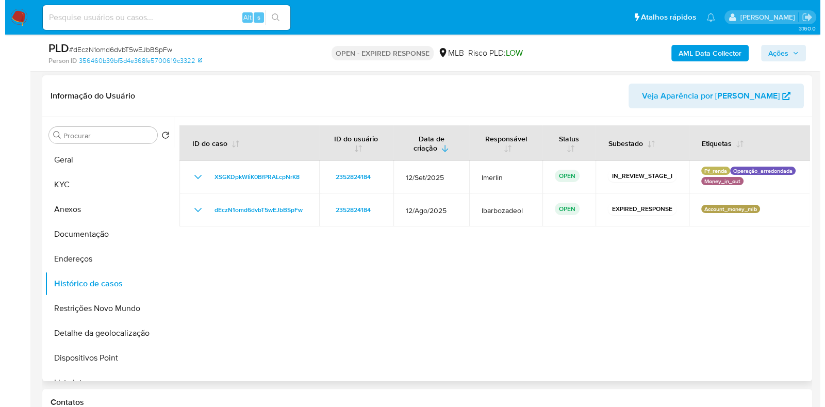
scroll to position [228, 0]
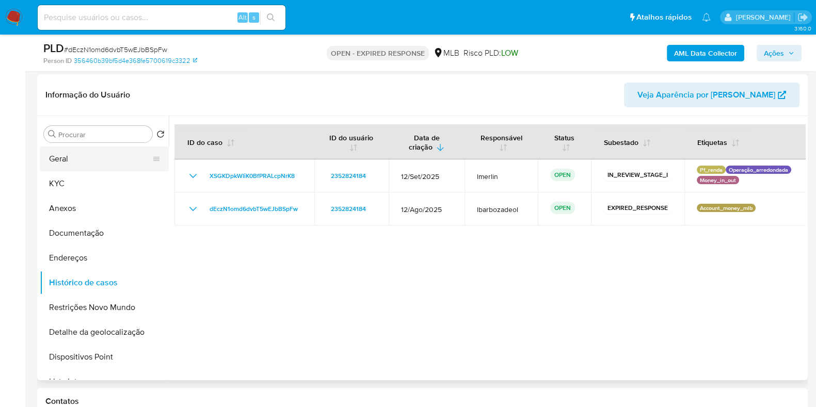
click at [75, 159] on button "Geral" at bounding box center [100, 159] width 121 height 25
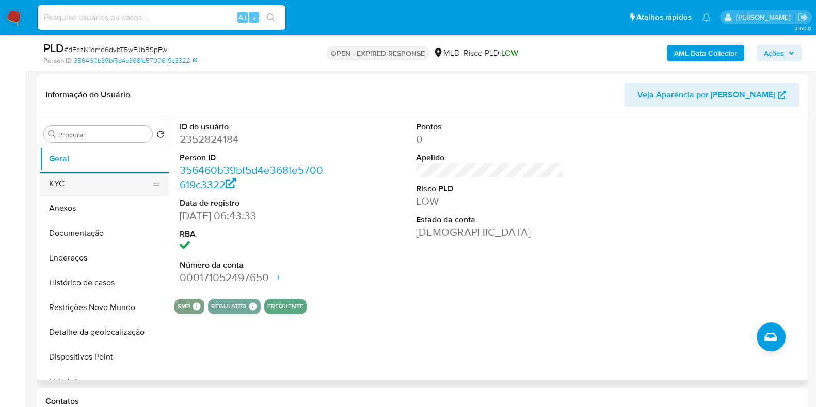
click at [75, 184] on button "KYC" at bounding box center [100, 183] width 121 height 25
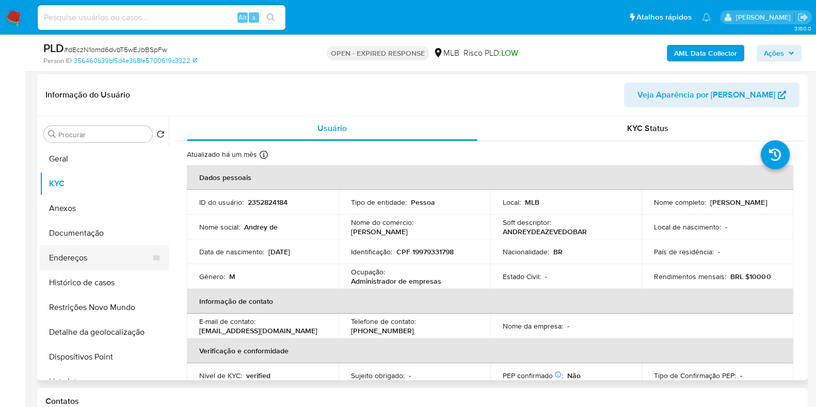
click at [82, 256] on button "Endereços" at bounding box center [100, 258] width 121 height 25
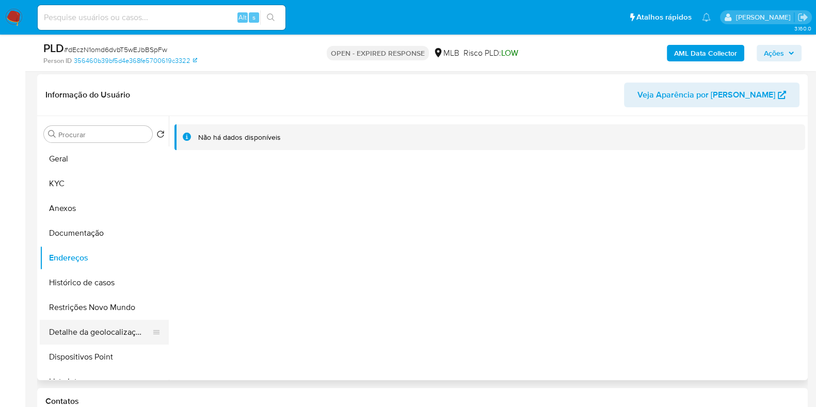
click at [83, 328] on button "Detalhe da geolocalização" at bounding box center [100, 332] width 121 height 25
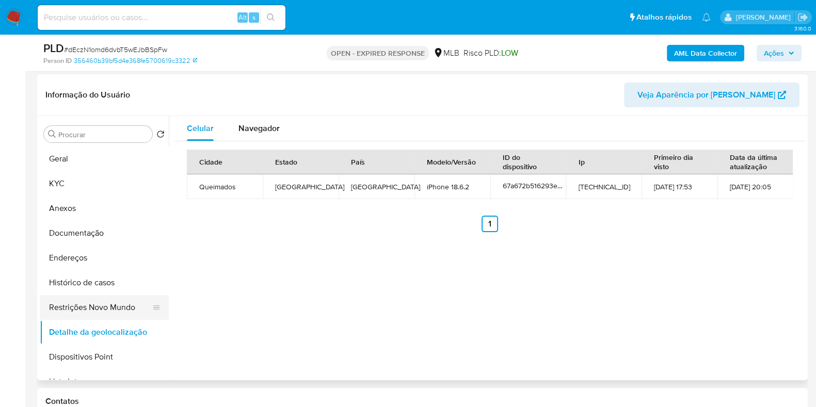
click at [104, 307] on button "Restrições Novo Mundo" at bounding box center [100, 307] width 121 height 25
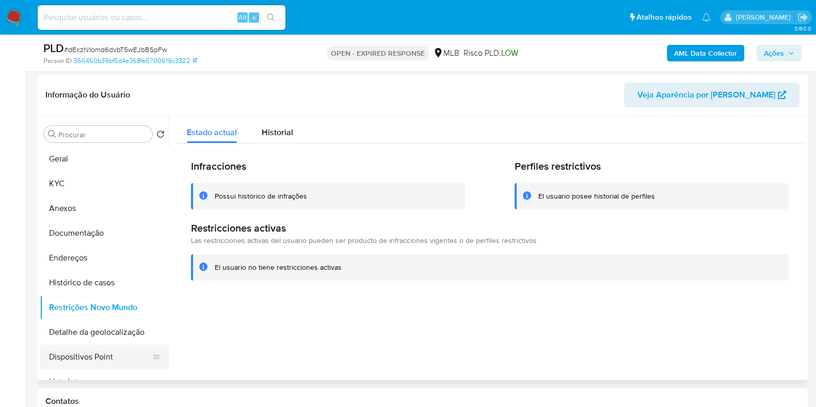
click at [88, 357] on button "Dispositivos Point" at bounding box center [100, 357] width 121 height 25
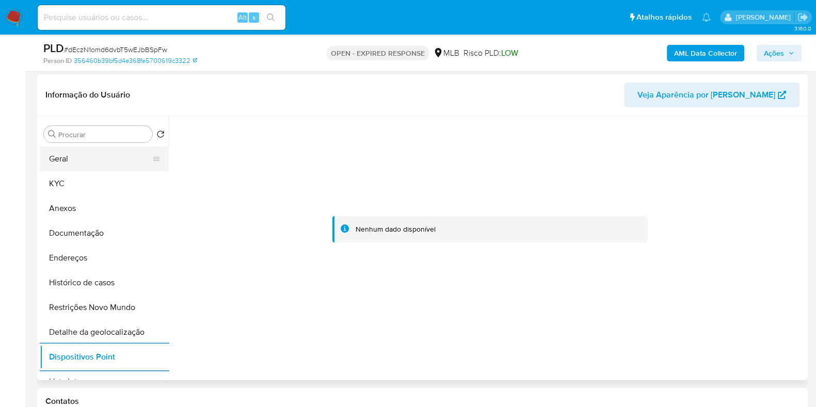
click at [103, 155] on button "Geral" at bounding box center [100, 159] width 121 height 25
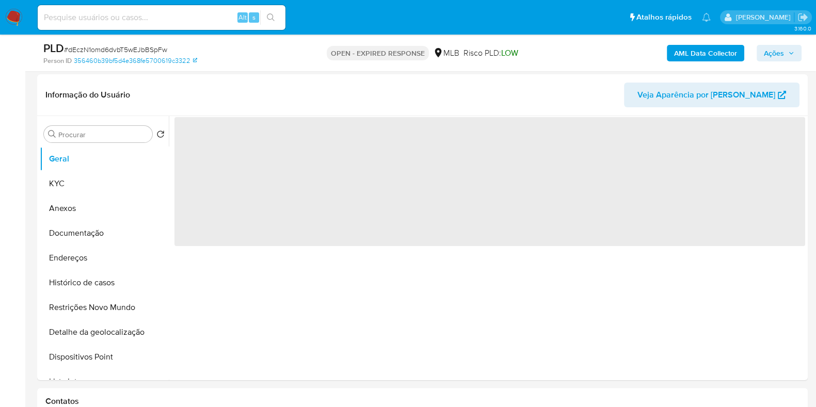
click at [765, 52] on span "Ações" at bounding box center [773, 53] width 20 height 17
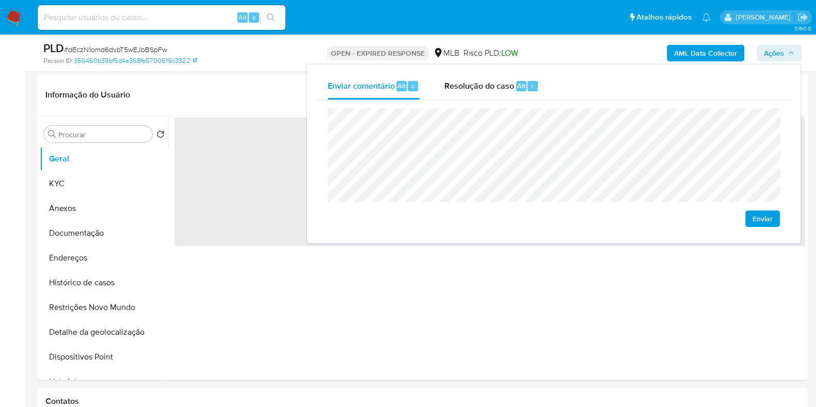
click at [490, 100] on div "Enviar" at bounding box center [553, 167] width 477 height 135
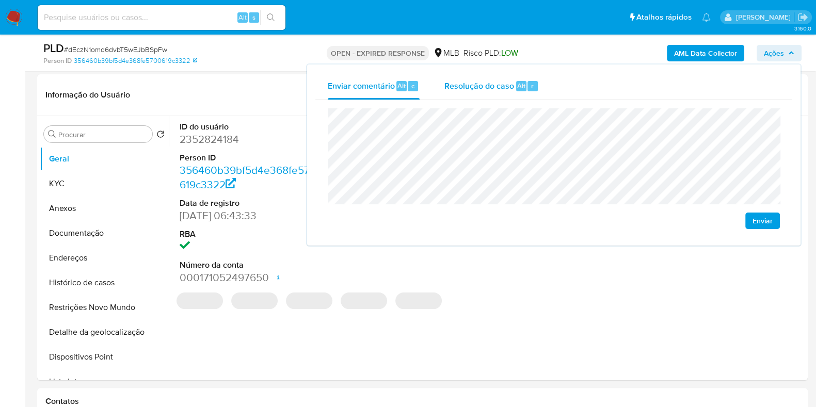
click at [486, 85] on span "Resolução do caso" at bounding box center [479, 85] width 70 height 12
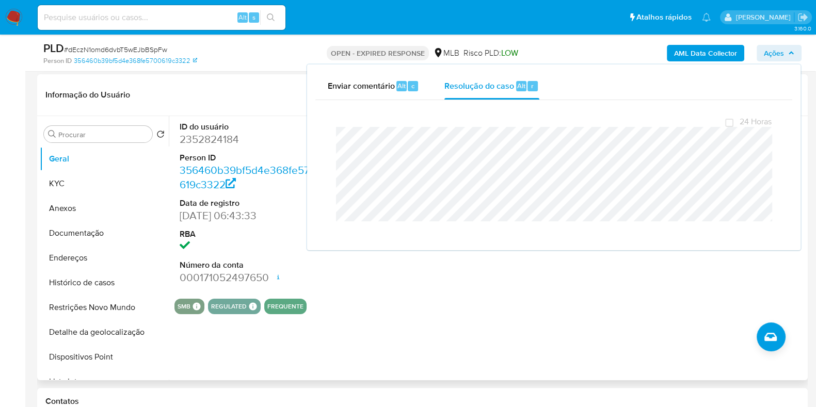
drag, startPoint x: 257, startPoint y: 89, endPoint x: 265, endPoint y: 84, distance: 9.0
click at [256, 89] on header "Informação do Usuário Veja Aparência por Pessoa" at bounding box center [422, 95] width 754 height 25
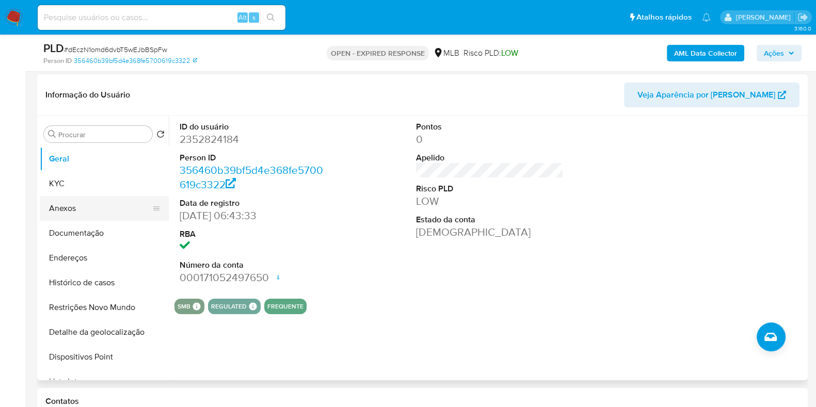
click at [87, 216] on button "Anexos" at bounding box center [100, 208] width 121 height 25
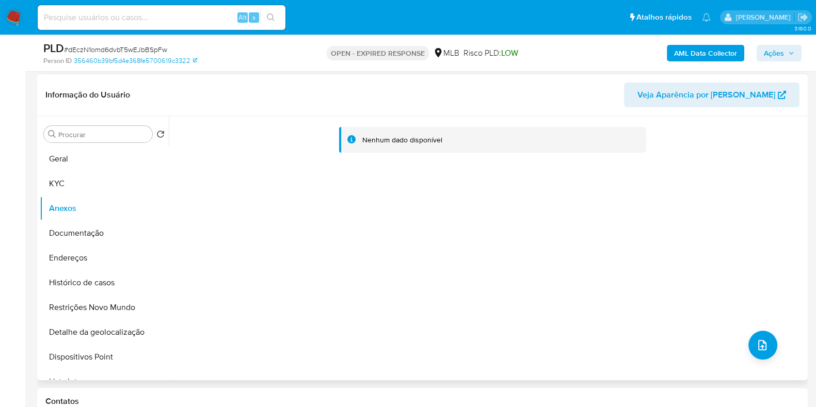
drag, startPoint x: 220, startPoint y: 105, endPoint x: 165, endPoint y: 118, distance: 56.2
click at [220, 105] on header "Informação do Usuário Veja Aparência por Pessoa" at bounding box center [422, 95] width 754 height 25
click at [77, 157] on button "Geral" at bounding box center [100, 159] width 121 height 25
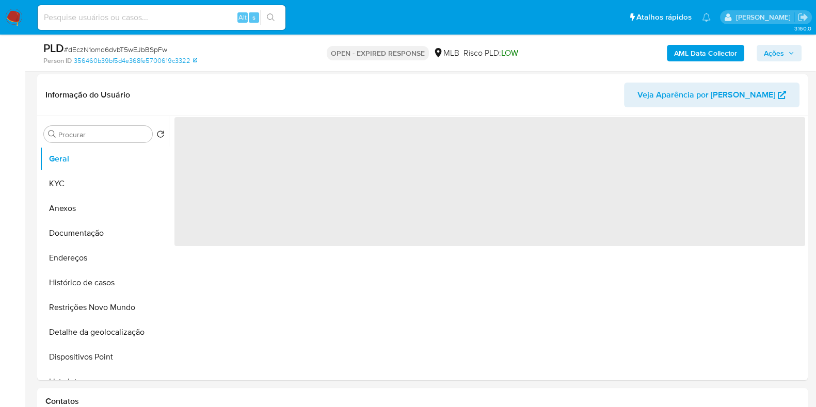
click at [718, 62] on div "AML Data Collector Ações" at bounding box center [676, 53] width 250 height 24
click at [720, 53] on b "AML Data Collector" at bounding box center [705, 53] width 63 height 17
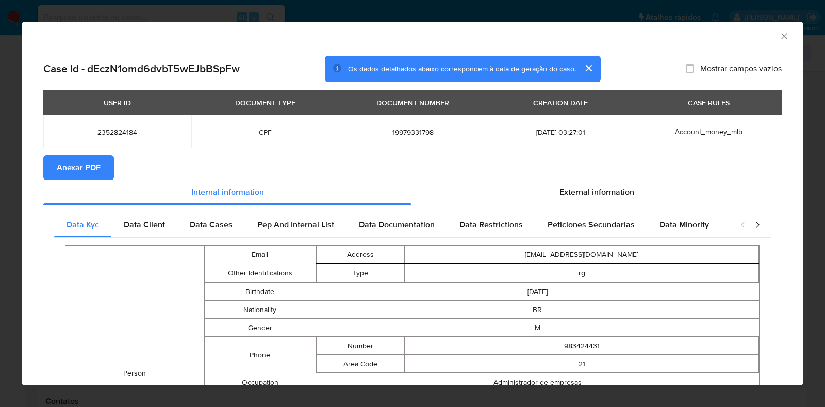
click at [80, 166] on span "Anexar PDF" at bounding box center [79, 167] width 44 height 23
click at [779, 36] on icon "Fechar a janela" at bounding box center [784, 36] width 10 height 10
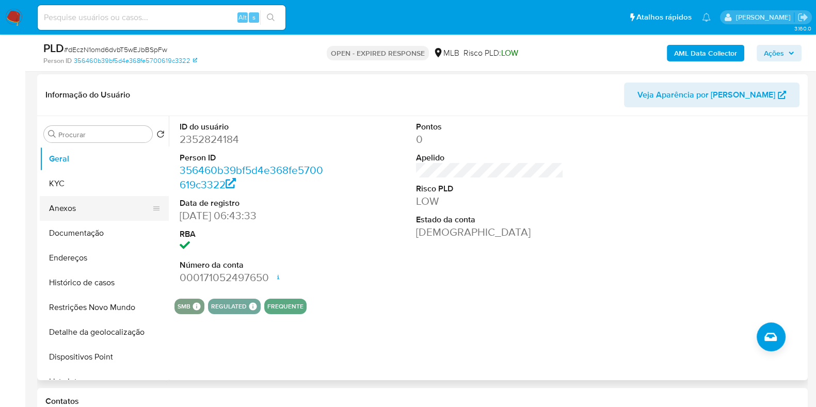
click at [99, 212] on button "Anexos" at bounding box center [100, 208] width 121 height 25
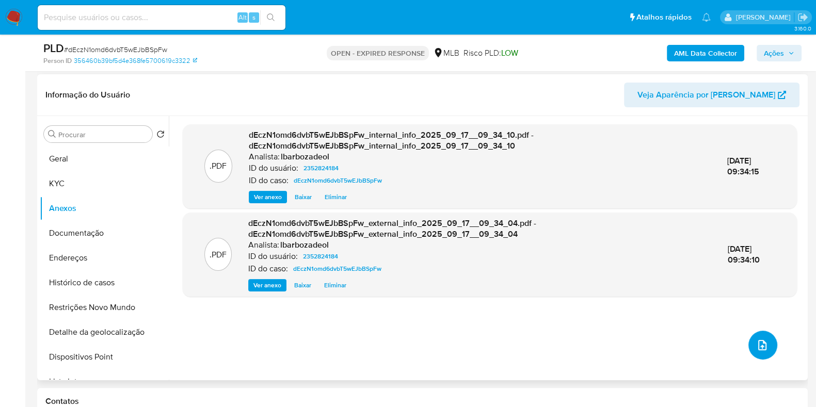
click at [758, 340] on icon "upload-file" at bounding box center [762, 345] width 8 height 10
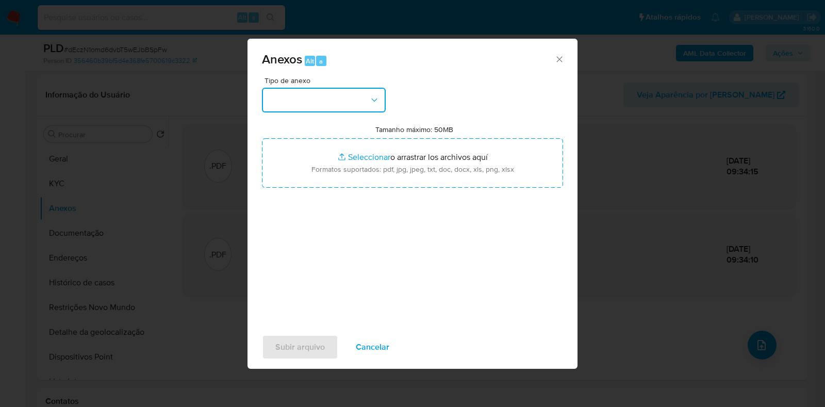
click at [345, 101] on button "button" at bounding box center [324, 100] width 124 height 25
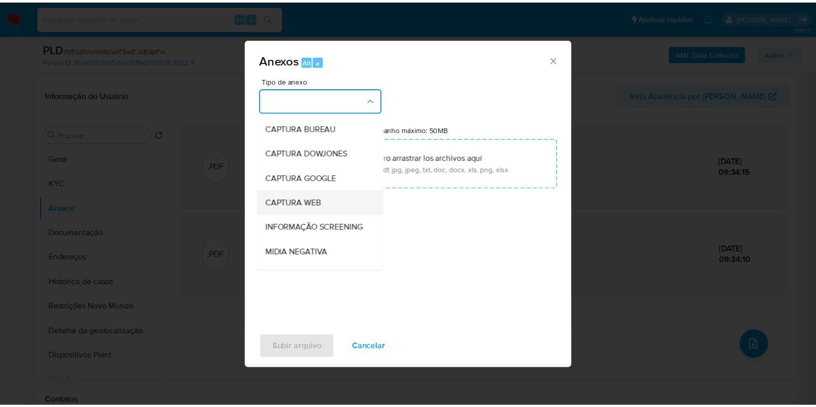
scroll to position [159, 0]
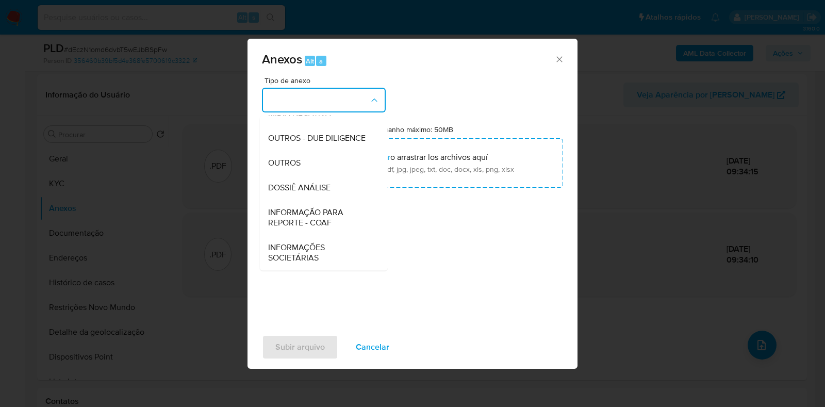
click at [336, 192] on div "DOSSIÊ ANÁLISE" at bounding box center [320, 187] width 105 height 25
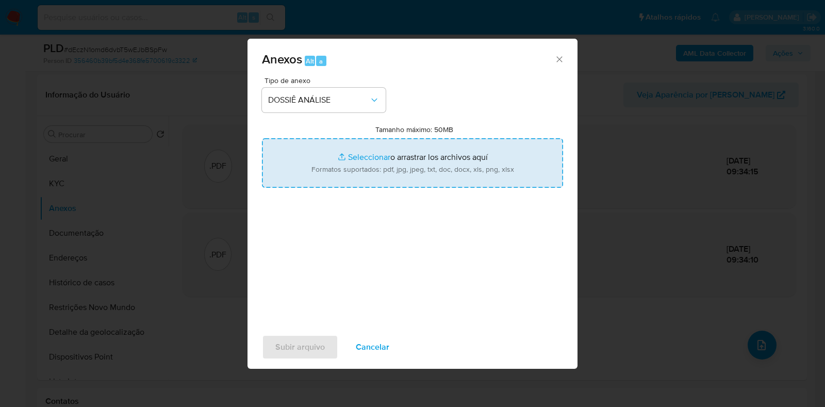
click at [349, 164] on input "Tamanho máximo: 50MB Seleccionar archivos" at bounding box center [412, 163] width 301 height 50
type input "C:\fakepath\SAR - XXXX - CPF 19979331798 - ANDREY DE AZEVEDO BARBOSA FERREIRA.p…"
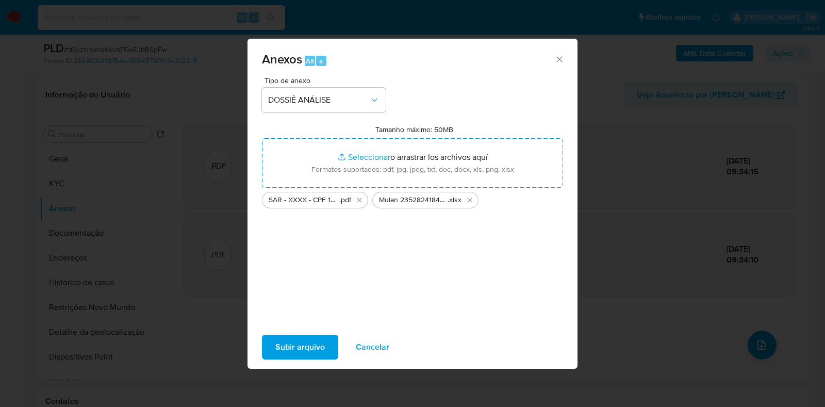
click at [306, 351] on span "Subir arquivo" at bounding box center [300, 347] width 50 height 23
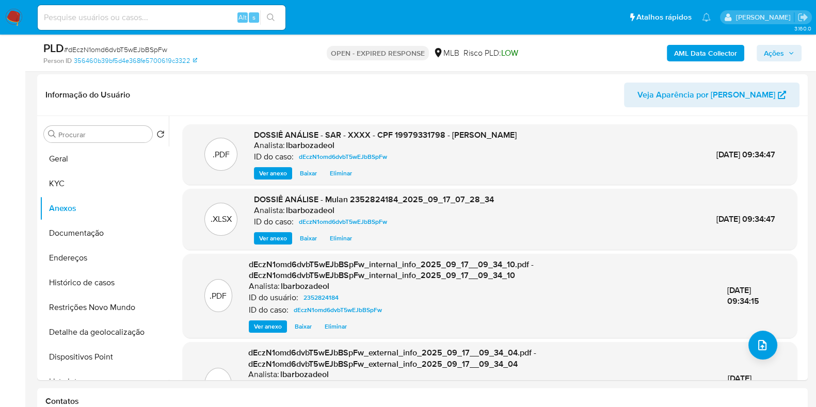
click at [794, 48] on button "Ações" at bounding box center [778, 53] width 45 height 17
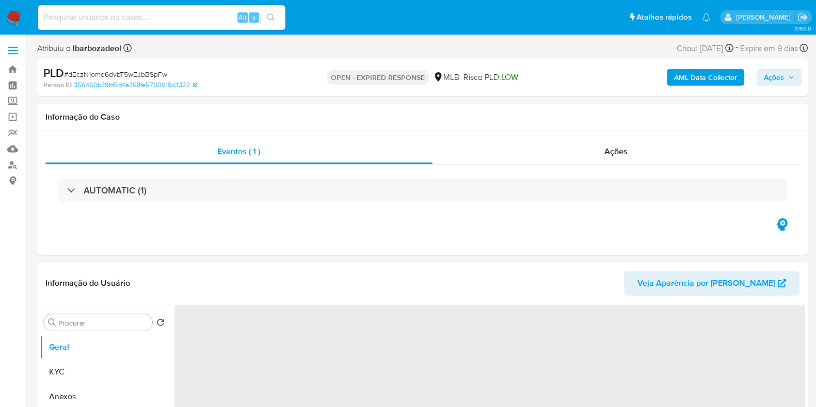
select select "10"
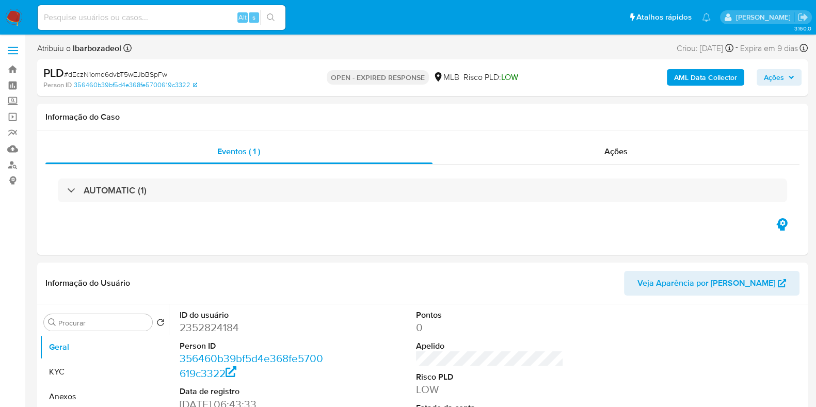
click at [15, 19] on img at bounding box center [14, 18] width 18 height 18
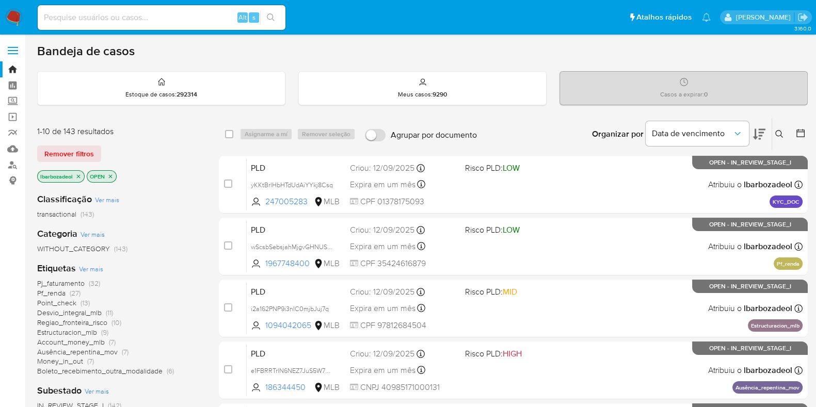
click at [776, 131] on icon at bounding box center [779, 134] width 8 height 8
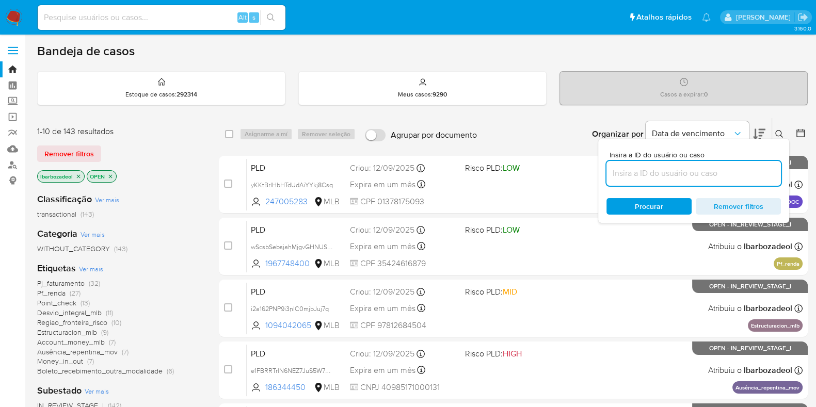
click at [648, 170] on input at bounding box center [693, 173] width 174 height 13
type input "dEczN1omd6dvbT5wEJbBSpFw"
click at [637, 207] on span "Procurar" at bounding box center [649, 206] width 28 height 17
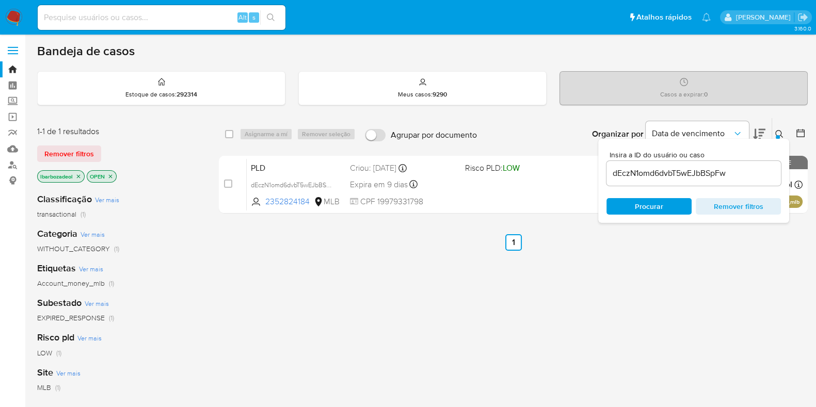
click at [227, 138] on div "select-all-cases-checkbox" at bounding box center [229, 134] width 8 height 10
click at [231, 130] on input "checkbox" at bounding box center [229, 134] width 8 height 8
checkbox input "true"
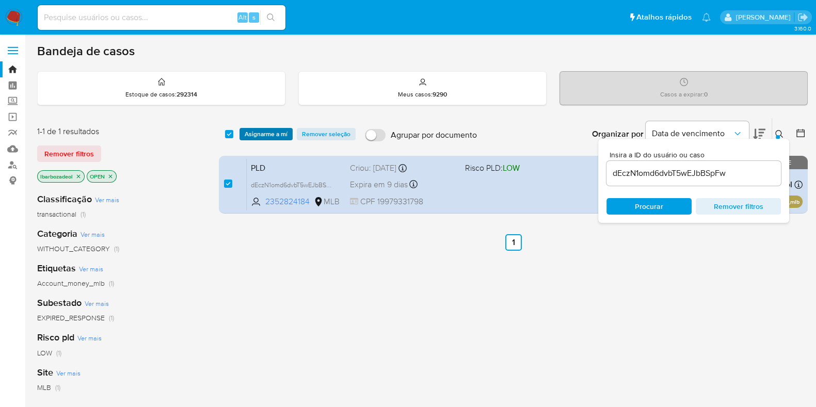
click at [253, 130] on span "Asignarme a mí" at bounding box center [266, 134] width 43 height 10
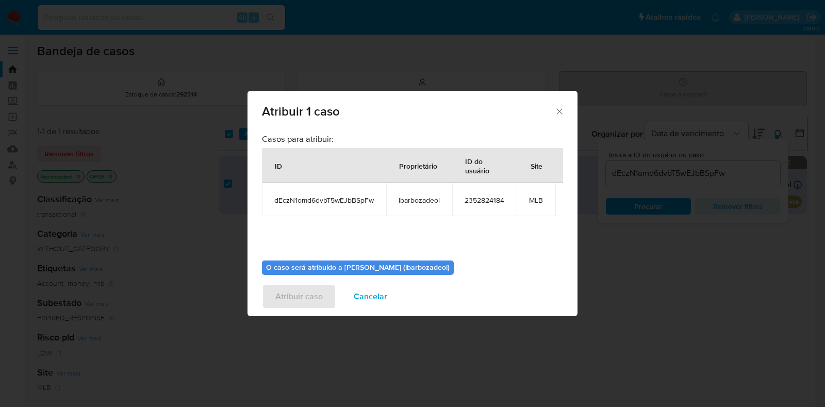
scroll to position [63, 0]
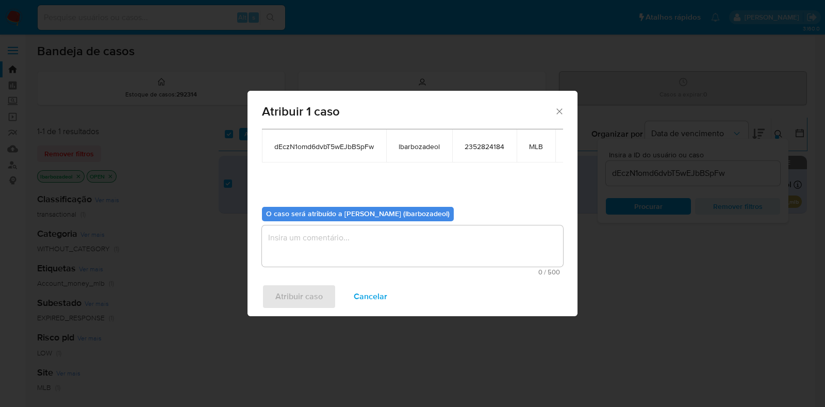
click at [374, 243] on textarea "assign-modal" at bounding box center [412, 245] width 301 height 41
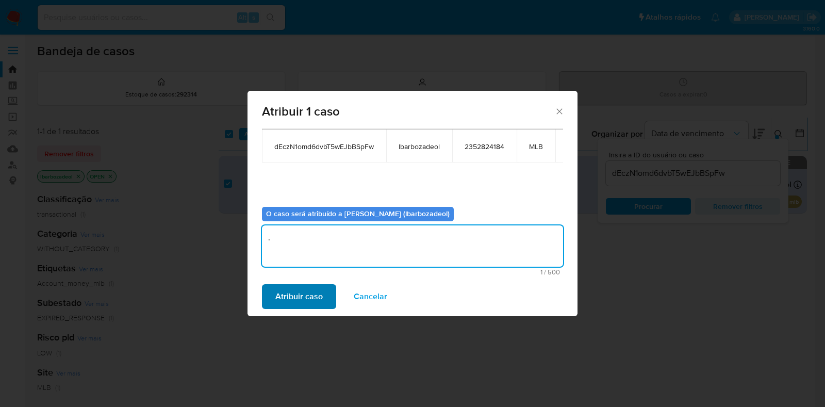
type textarea "."
click at [311, 294] on span "Atribuir caso" at bounding box center [298, 296] width 47 height 23
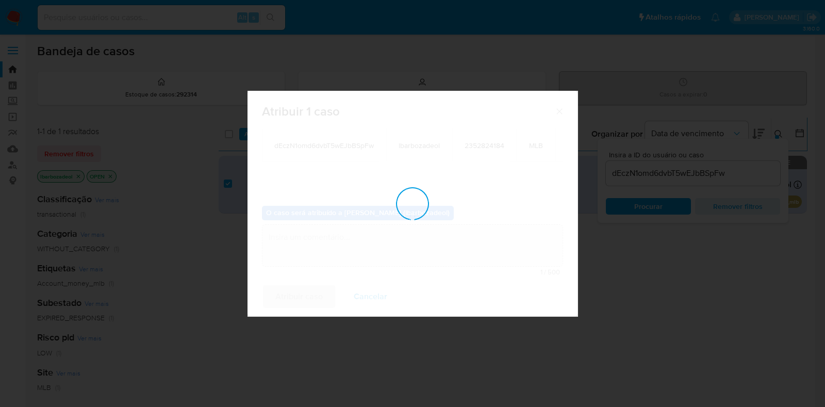
checkbox input "false"
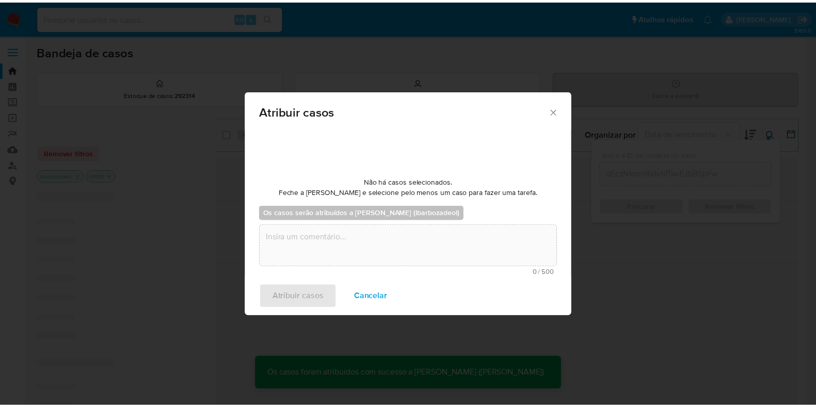
scroll to position [61, 0]
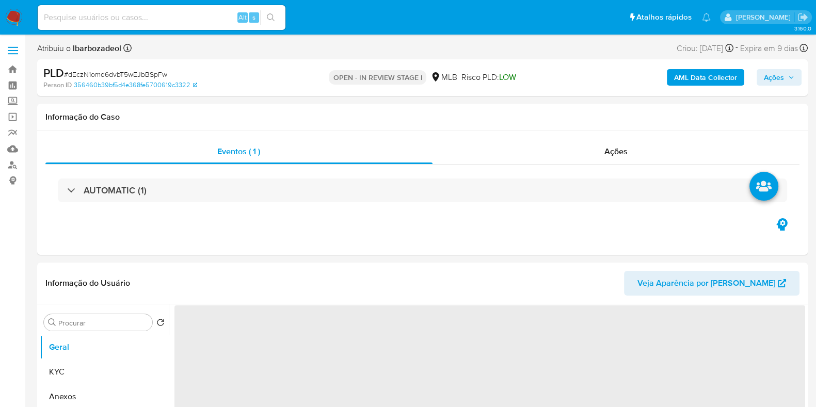
click at [777, 79] on span "Ações" at bounding box center [773, 77] width 20 height 17
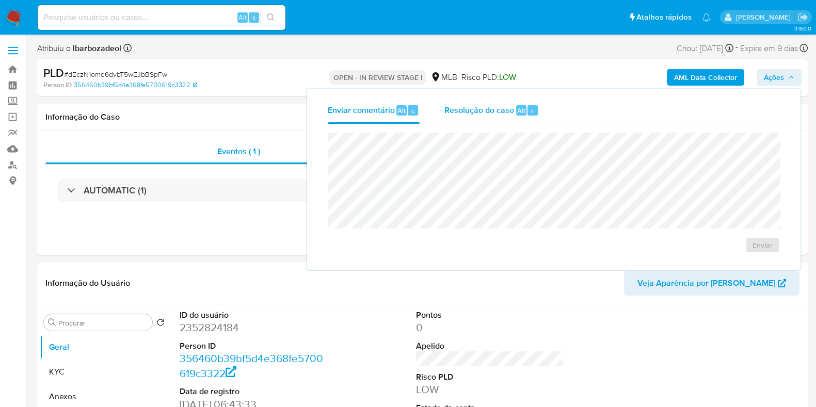
select select "10"
click at [475, 112] on span "Resolução do caso" at bounding box center [479, 110] width 70 height 12
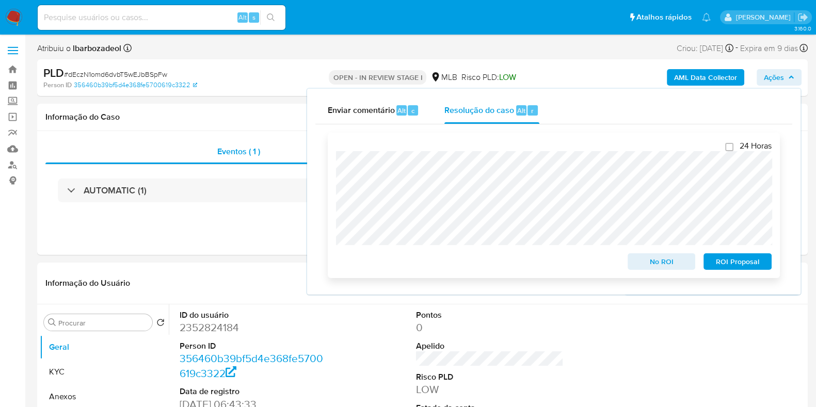
click at [714, 259] on span "ROI Proposal" at bounding box center [737, 261] width 54 height 14
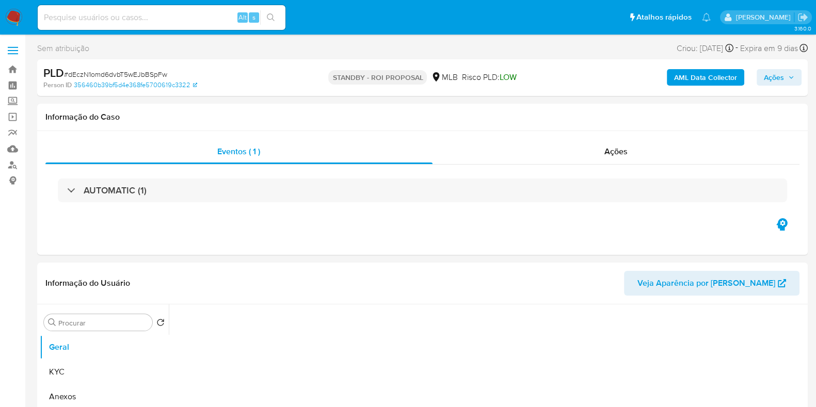
select select "10"
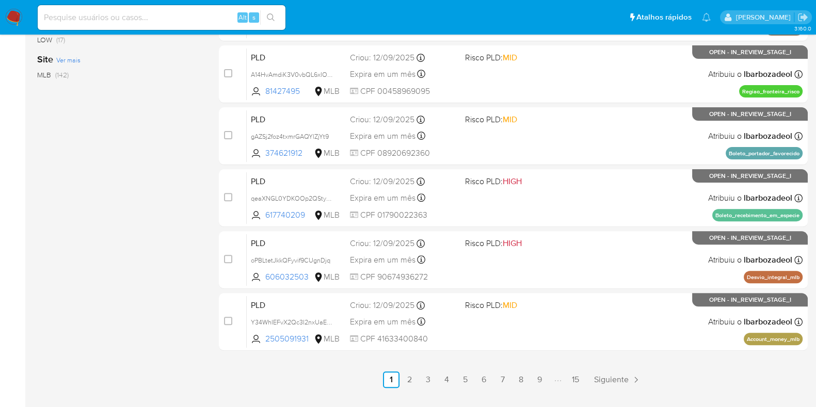
scroll to position [443, 0]
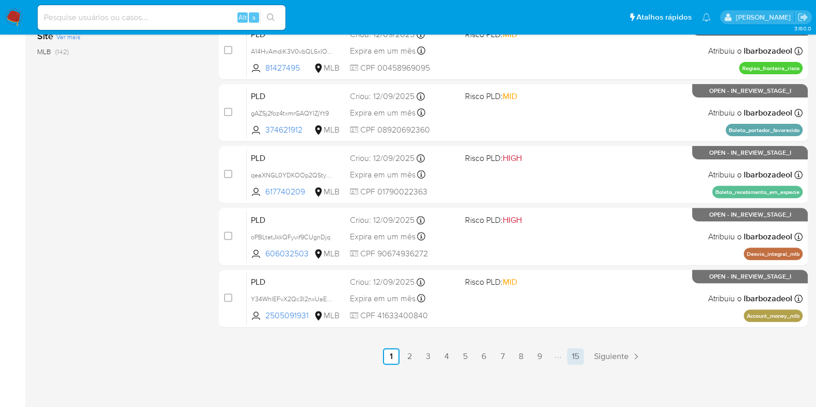
click at [580, 353] on link "15" at bounding box center [575, 356] width 17 height 17
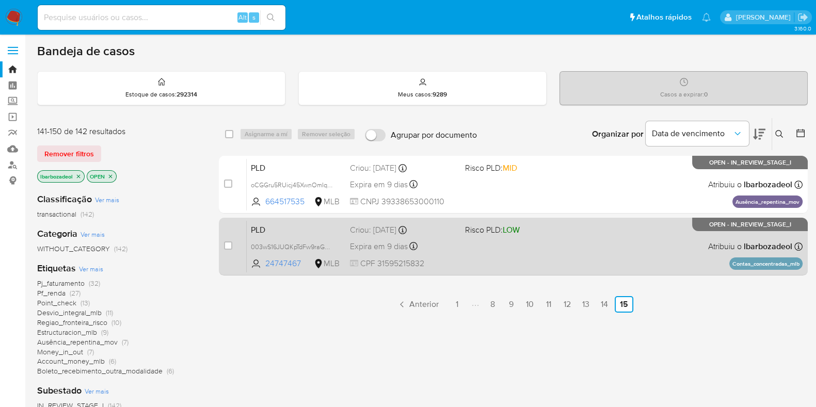
scroll to position [17, 0]
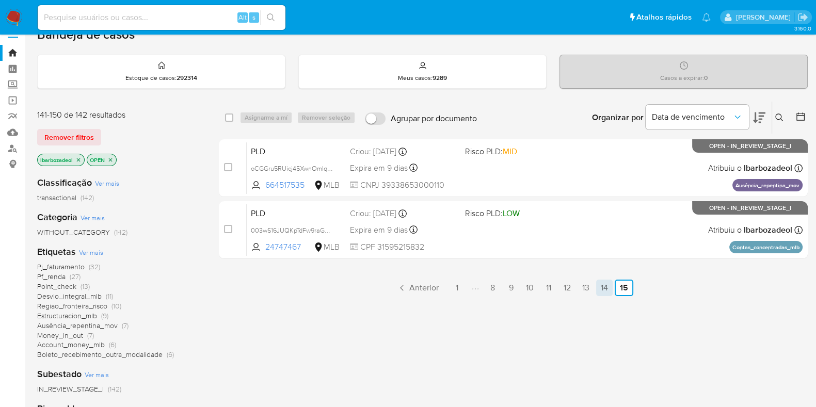
click at [604, 287] on link "14" at bounding box center [604, 288] width 17 height 17
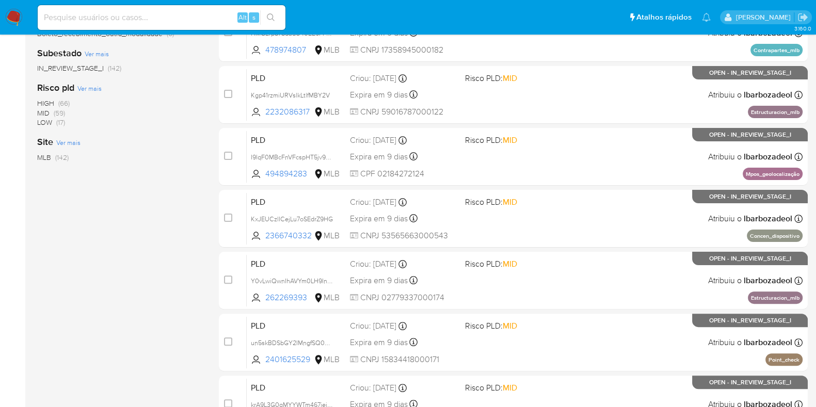
scroll to position [443, 0]
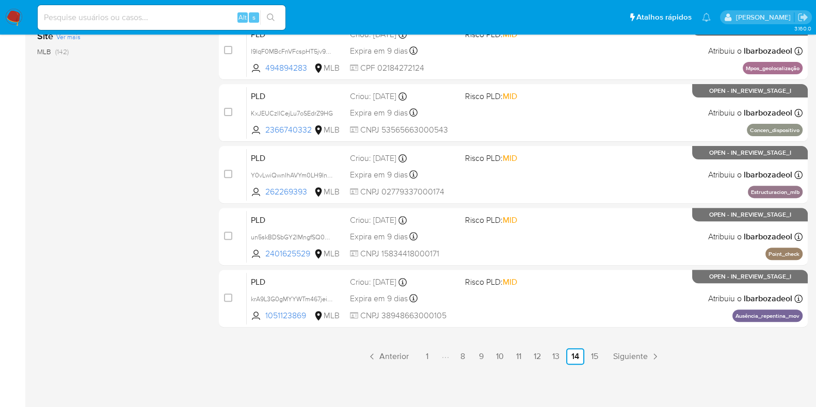
click at [555, 357] on link "13" at bounding box center [555, 356] width 17 height 17
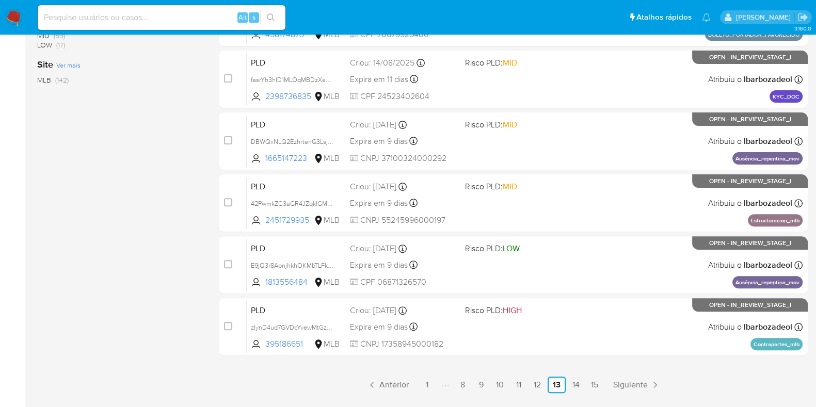
scroll to position [415, 0]
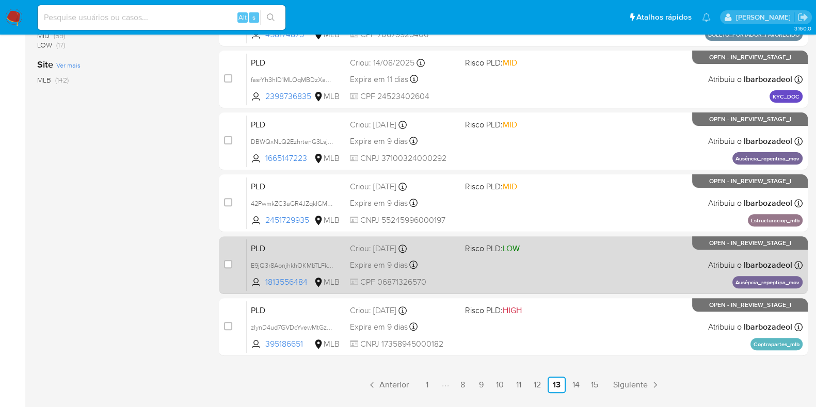
click at [535, 259] on div "PLD E9jQ3r8AonjhkhOKMbTLFkBS 1813556484 MLB Risco PLD: LOW Criou: 12/08/2025 Cr…" at bounding box center [525, 265] width 556 height 52
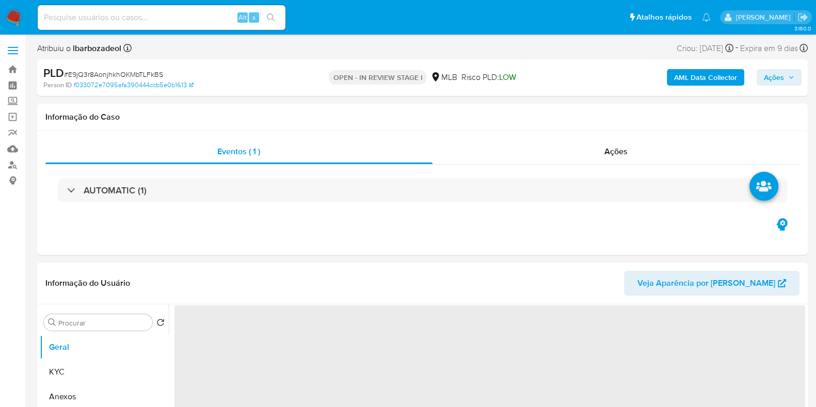
select select "10"
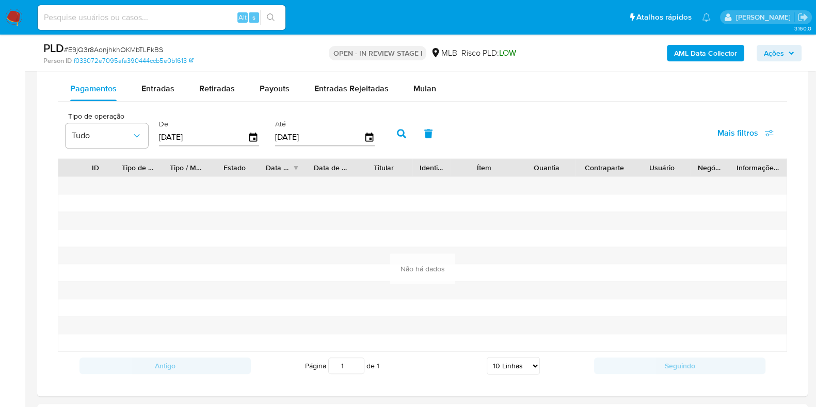
scroll to position [862, 0]
click at [161, 86] on span "Entradas" at bounding box center [157, 90] width 33 height 12
select select "10"
click at [251, 141] on icon "button" at bounding box center [253, 138] width 8 height 9
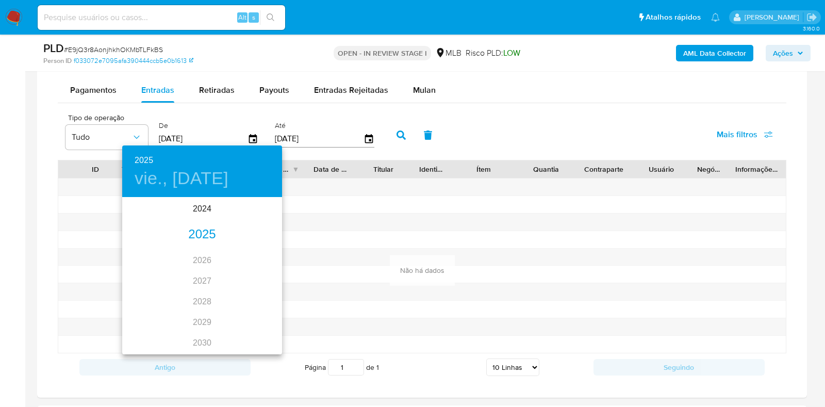
click at [193, 230] on div "2025" at bounding box center [202, 234] width 160 height 21
click at [152, 218] on div "ene." at bounding box center [148, 218] width 53 height 39
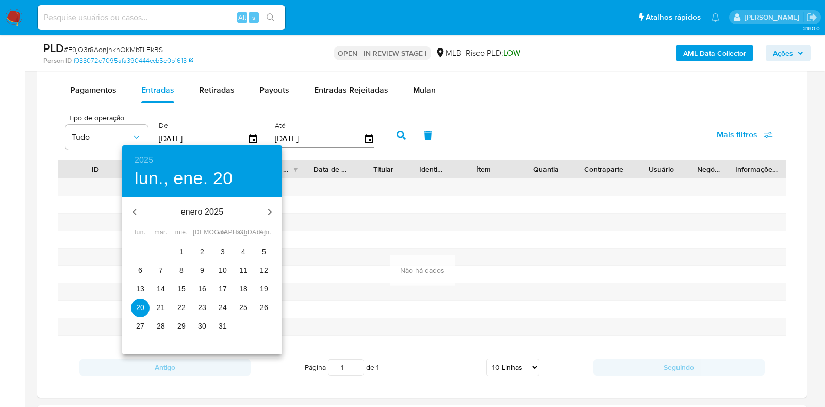
click at [178, 246] on button "1" at bounding box center [181, 252] width 19 height 19
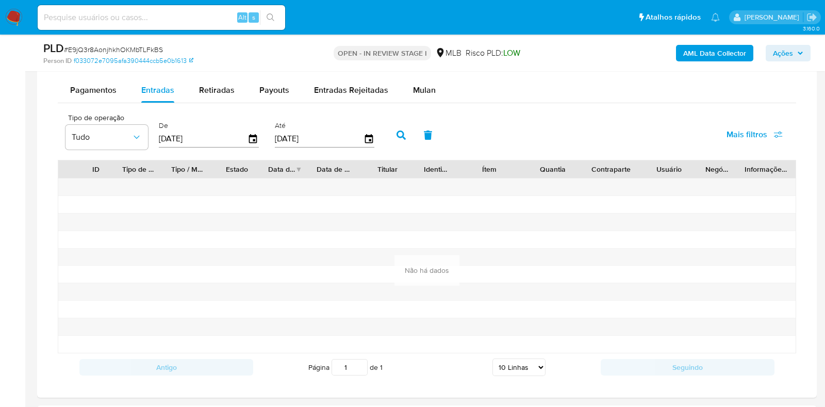
type input "01/01/2025"
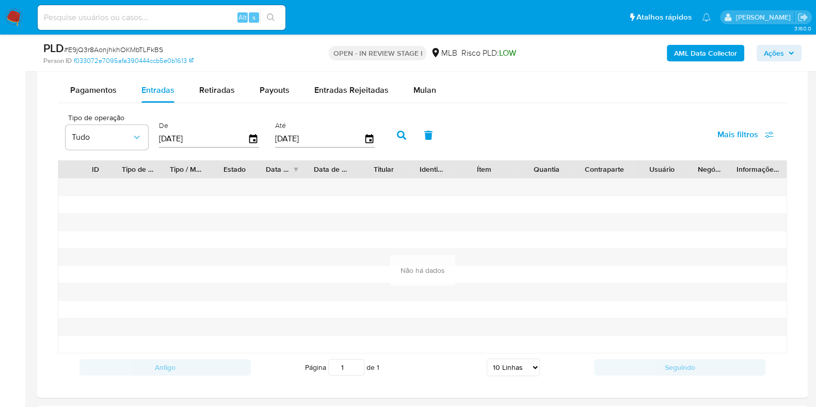
click at [391, 131] on button "button" at bounding box center [401, 135] width 27 height 25
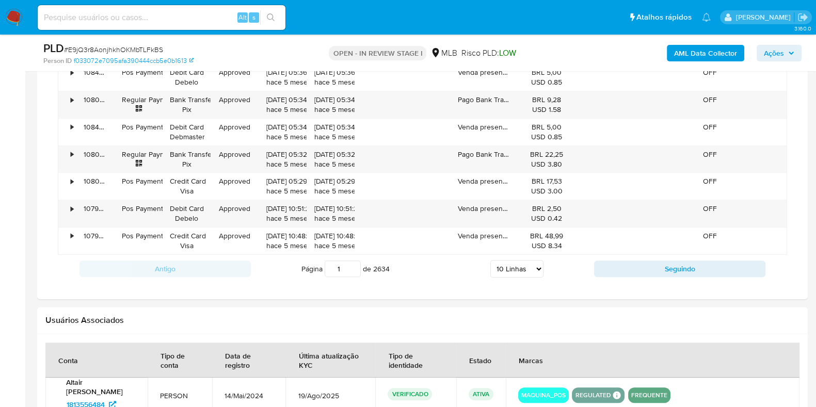
scroll to position [1059, 0]
drag, startPoint x: 345, startPoint y: 264, endPoint x: 319, endPoint y: 267, distance: 26.5
click at [319, 267] on span "Página 1 de 2634" at bounding box center [345, 268] width 88 height 17
click at [335, 267] on input "1" at bounding box center [342, 268] width 36 height 17
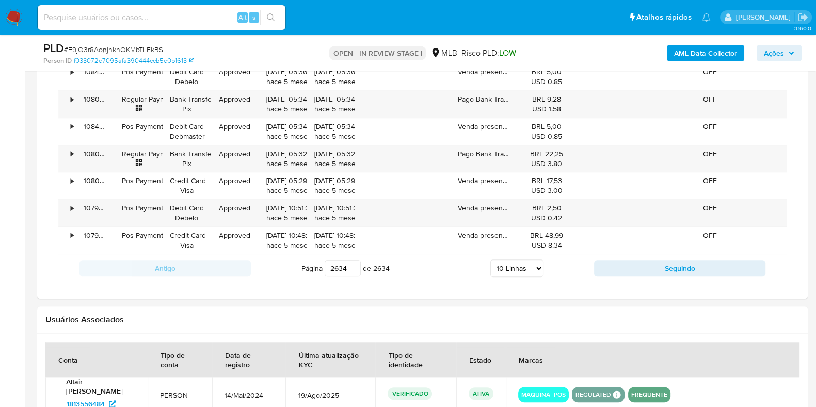
type input "2634"
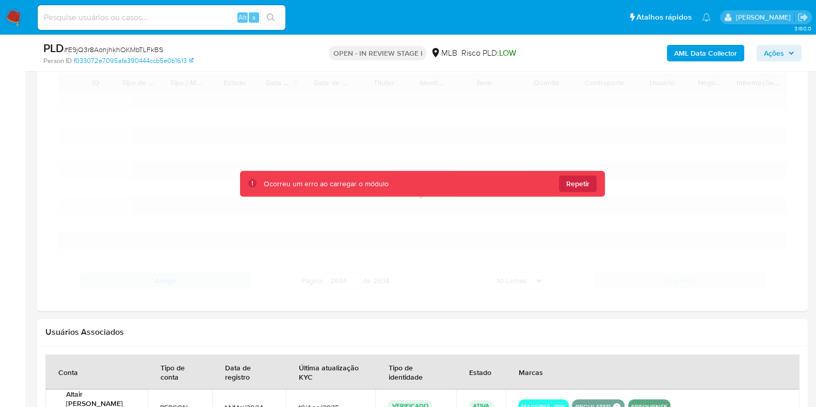
scroll to position [944, 0]
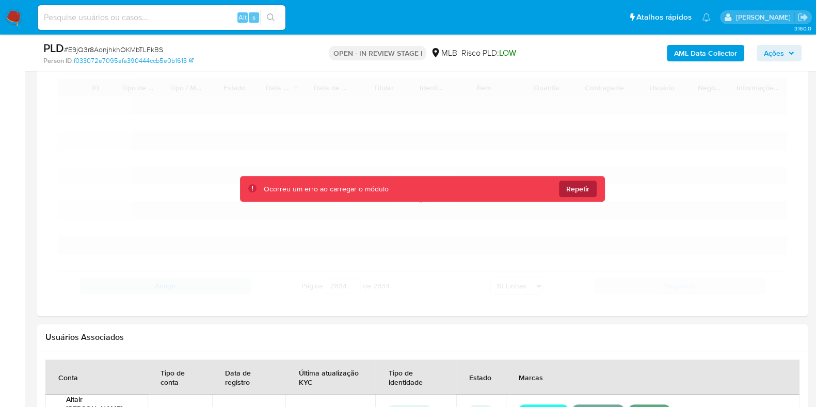
click at [573, 183] on span "Repetir" at bounding box center [577, 189] width 23 height 17
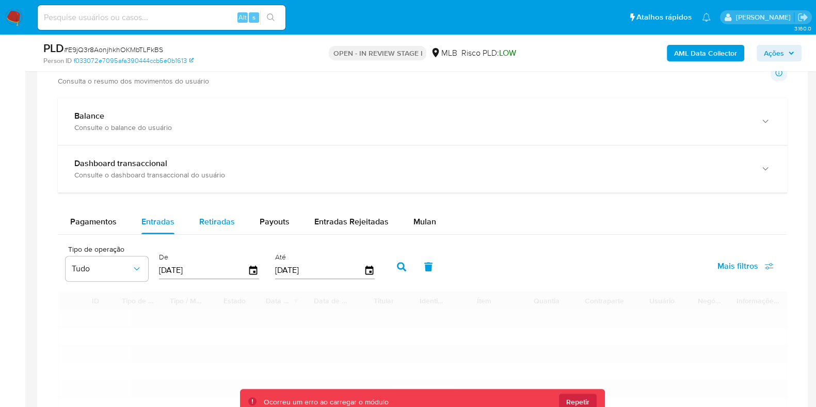
scroll to position [730, 0]
drag, startPoint x: 118, startPoint y: 219, endPoint x: 111, endPoint y: 219, distance: 6.2
click at [111, 219] on button "Pagamentos" at bounding box center [93, 222] width 71 height 25
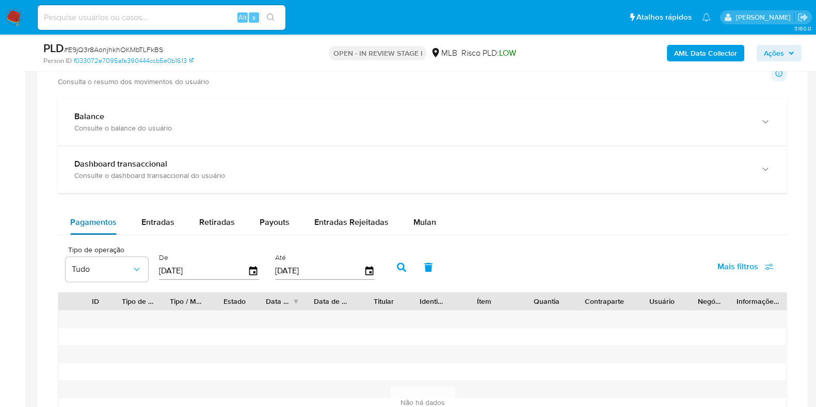
scroll to position [733, 0]
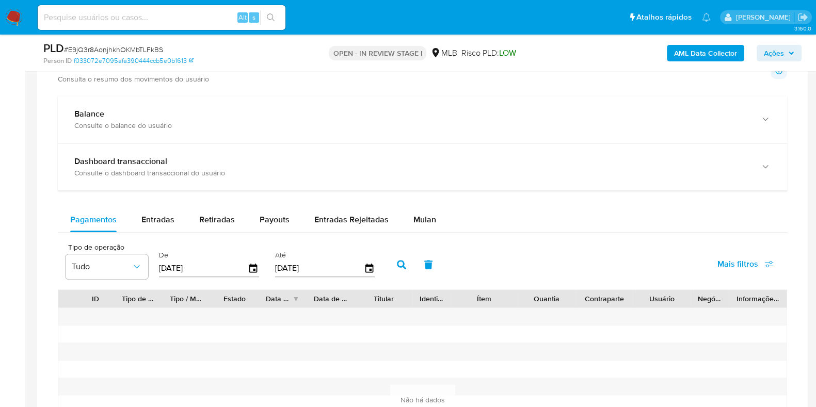
click at [182, 197] on div "Balance Consulte o balance do usuário Dashboard transaccional Consulte o dashbo…" at bounding box center [422, 303] width 729 height 415
click at [158, 219] on span "Entradas" at bounding box center [157, 220] width 33 height 12
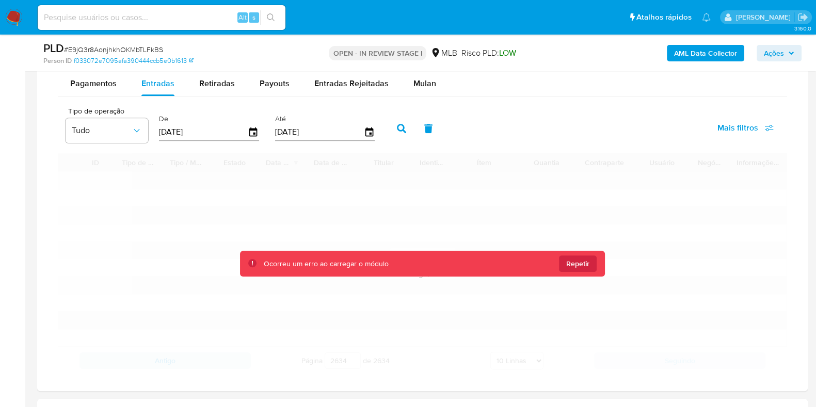
scroll to position [869, 0]
click at [425, 126] on icon "button" at bounding box center [429, 128] width 8 height 9
type input "20/06/2025"
click at [557, 246] on div "Carregando..." at bounding box center [422, 263] width 729 height 221
click at [580, 265] on span "Repetir" at bounding box center [577, 263] width 23 height 17
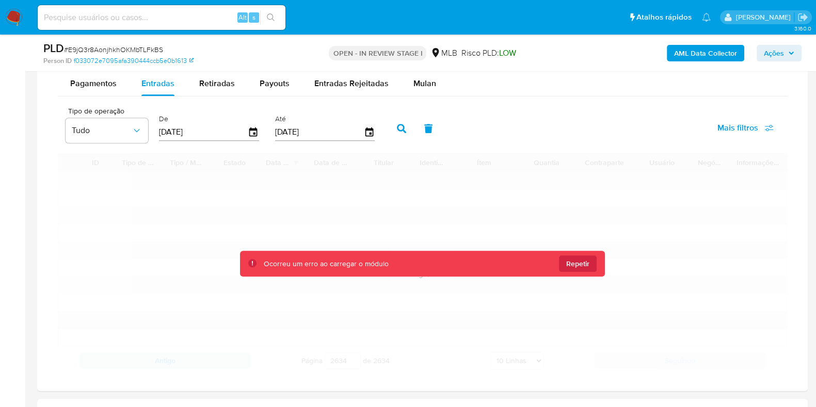
click at [428, 130] on icon "button" at bounding box center [428, 128] width 9 height 9
click at [399, 124] on icon "button" at bounding box center [401, 128] width 9 height 9
click at [415, 125] on button "button" at bounding box center [428, 128] width 27 height 25
click at [399, 126] on icon "button" at bounding box center [401, 128] width 9 height 9
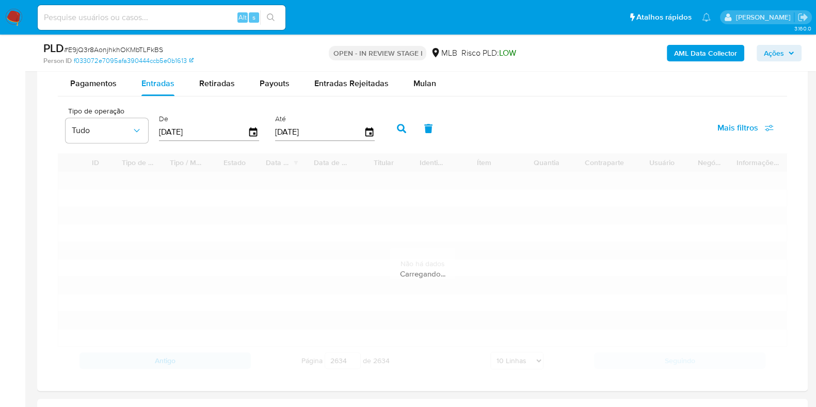
click at [399, 126] on icon "button" at bounding box center [401, 128] width 9 height 9
click at [400, 130] on icon "button" at bounding box center [401, 128] width 9 height 9
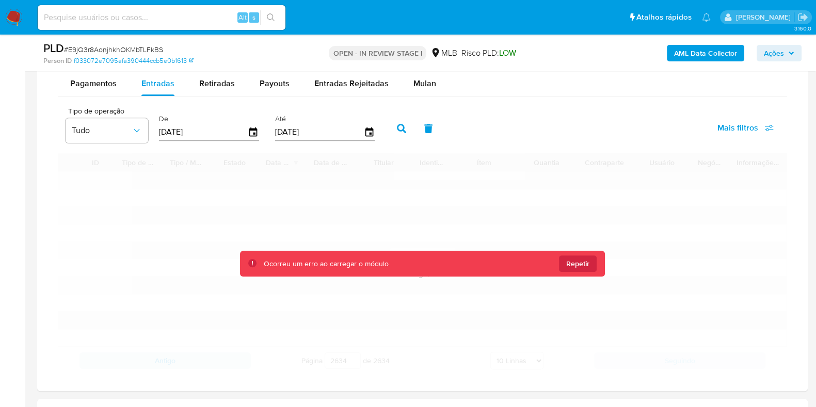
click at [400, 130] on icon "button" at bounding box center [401, 128] width 9 height 9
click at [401, 131] on icon "button" at bounding box center [401, 128] width 9 height 9
click at [423, 85] on span "Mulan" at bounding box center [424, 83] width 23 height 12
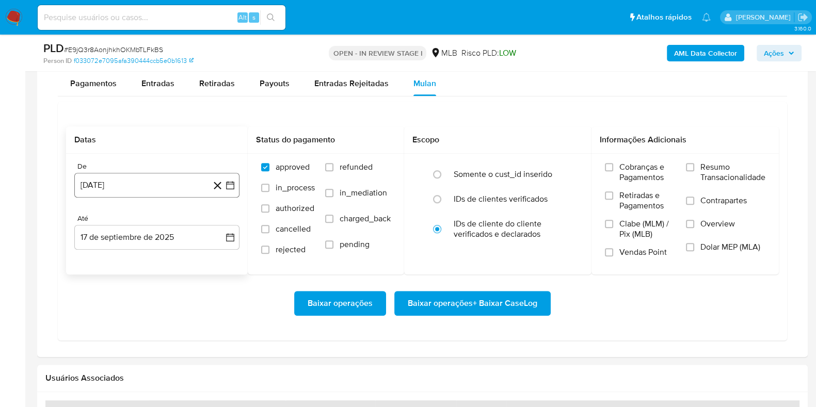
click at [166, 177] on button "17 de agosto de 2024" at bounding box center [156, 185] width 165 height 25
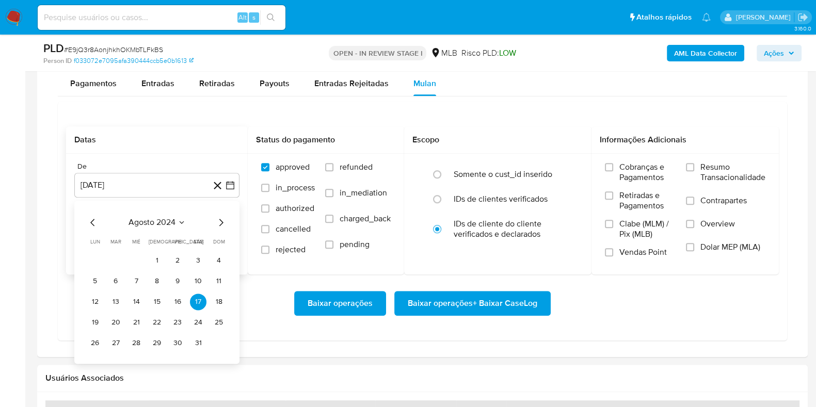
click at [153, 217] on span "agosto 2024" at bounding box center [151, 222] width 47 height 10
click at [155, 219] on span "agosto 2024" at bounding box center [151, 222] width 47 height 10
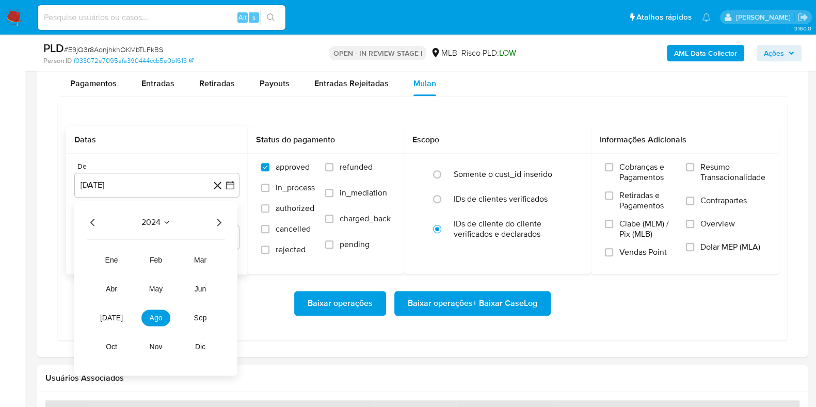
click at [219, 219] on icon "Año siguiente" at bounding box center [219, 222] width 4 height 7
click at [113, 256] on span "ene" at bounding box center [111, 260] width 13 height 8
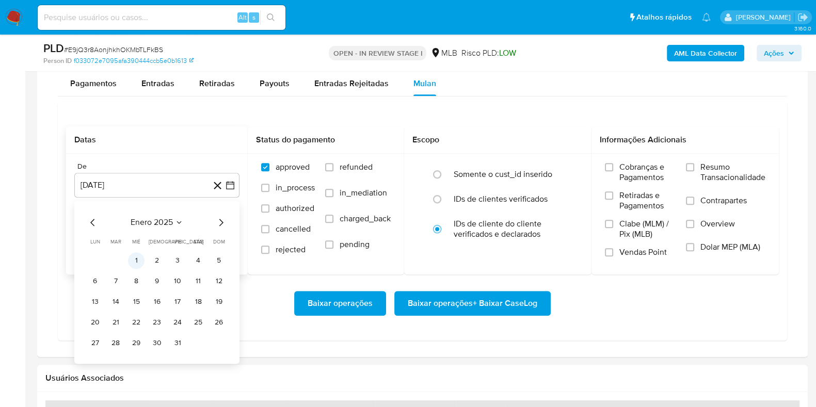
click at [135, 258] on button "1" at bounding box center [136, 260] width 17 height 17
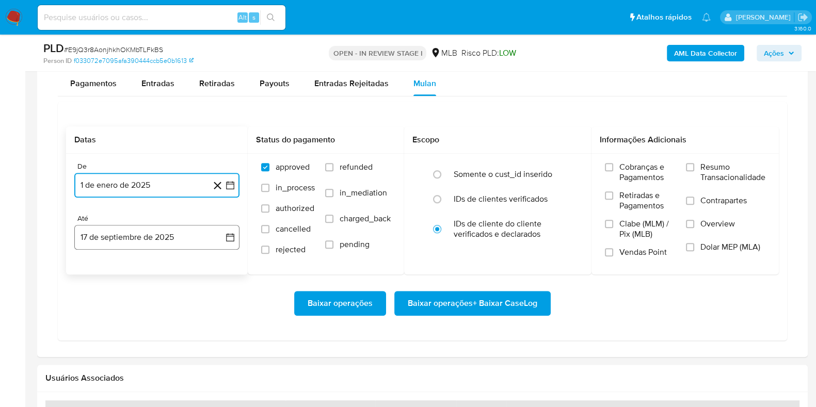
click at [144, 241] on button "17 de septiembre de 2025" at bounding box center [156, 237] width 165 height 25
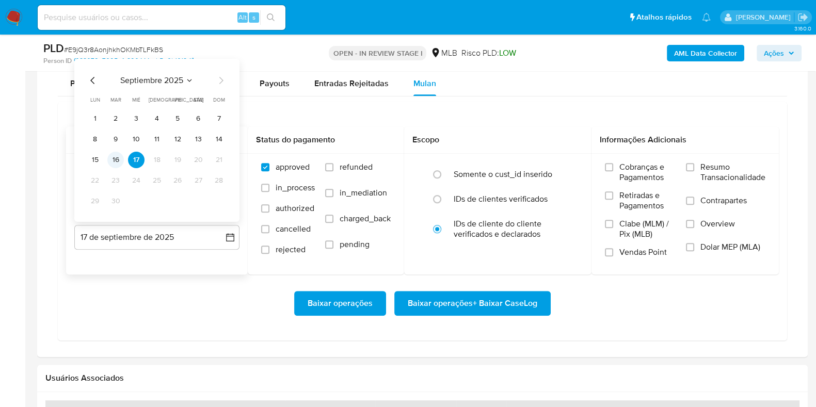
click at [118, 159] on button "16" at bounding box center [115, 160] width 17 height 17
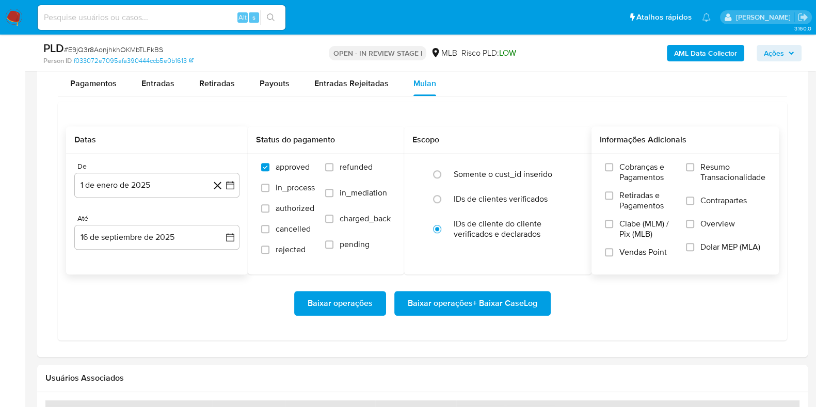
click at [723, 164] on span "Resumo Transacionalidade" at bounding box center [732, 172] width 65 height 21
click at [694, 164] on input "Resumo Transacionalidade" at bounding box center [690, 167] width 8 height 8
click at [501, 293] on span "Baixar operações + Baixar CaseLog" at bounding box center [472, 303] width 129 height 23
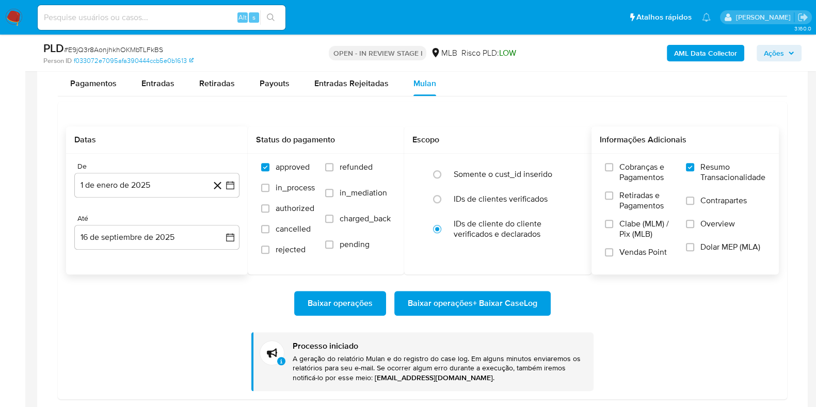
click at [24, 149] on aside "Bandeja Painel Screening Pesquisa em Listas Watchlist Ferramentas Operações em …" at bounding box center [12, 30] width 25 height 1799
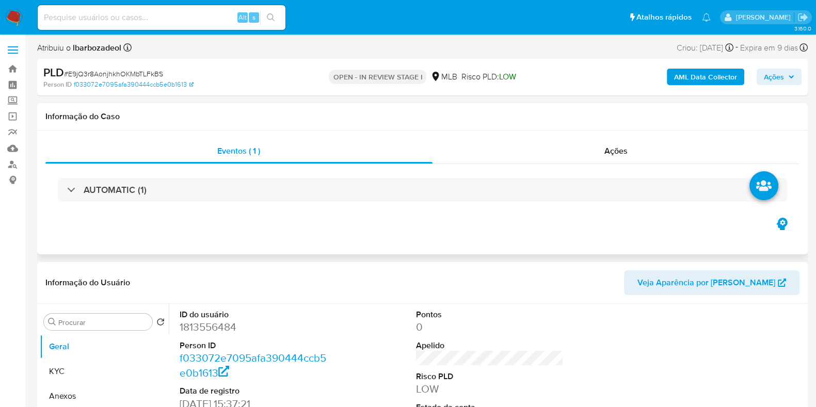
scroll to position [1, 0]
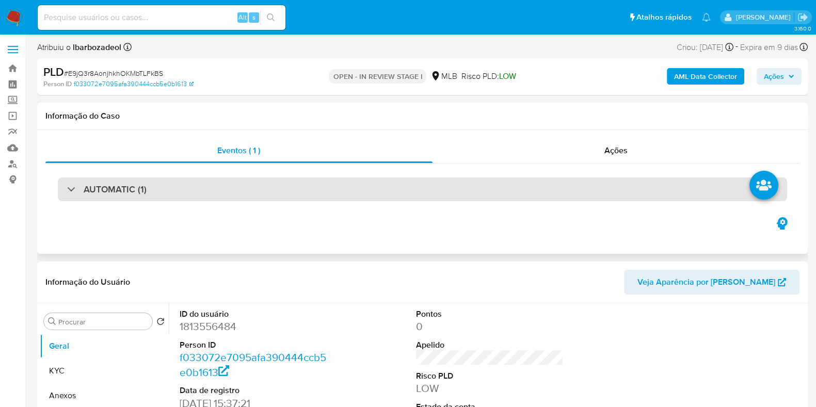
click at [378, 189] on div "AUTOMATIC (1)" at bounding box center [422, 189] width 729 height 24
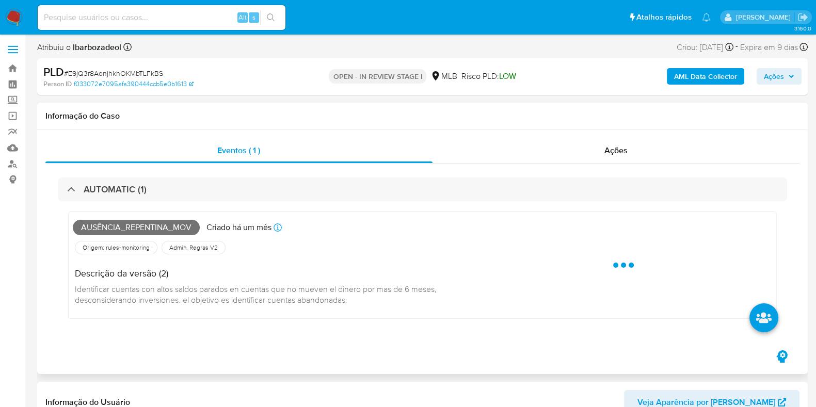
click at [168, 225] on span "Ausência_repentina_mov" at bounding box center [136, 227] width 127 height 15
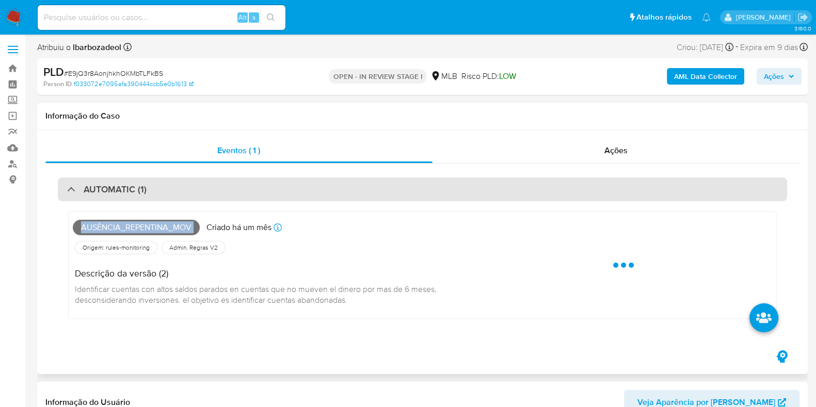
copy span "Ausência_repentina_mov"
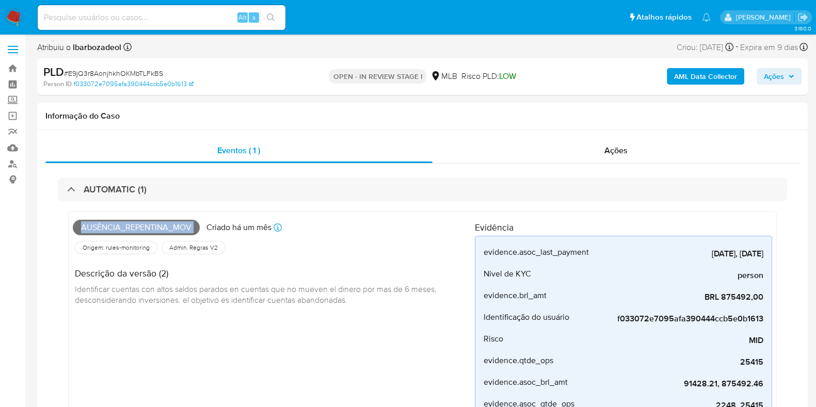
click at [770, 75] on span "Ações" at bounding box center [773, 76] width 20 height 17
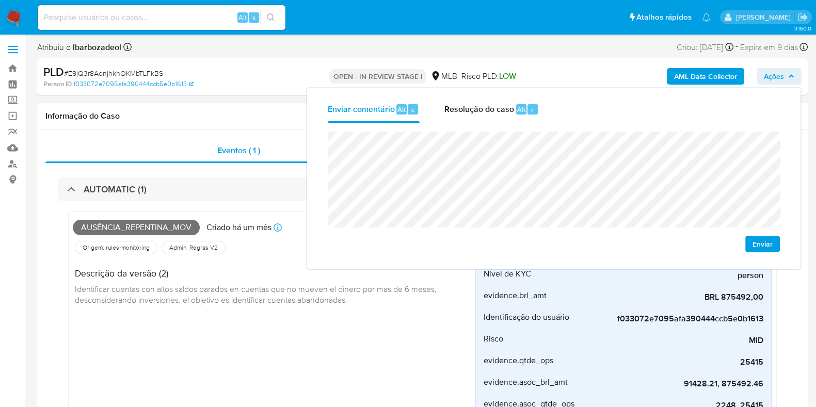
click at [216, 111] on h1 "Informação do Caso" at bounding box center [422, 116] width 754 height 10
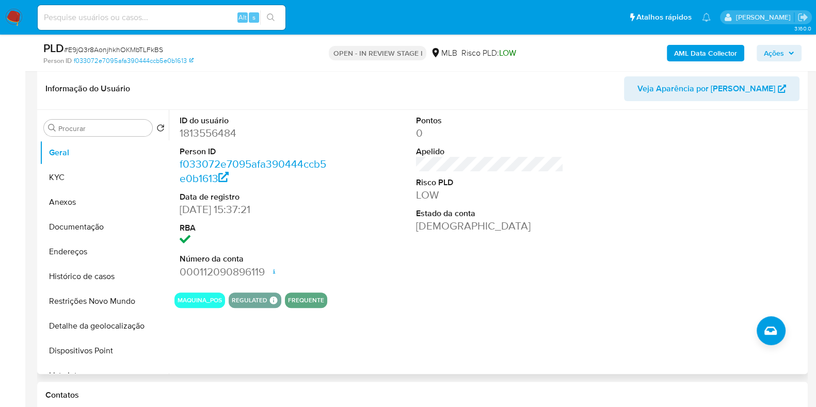
scroll to position [429, 0]
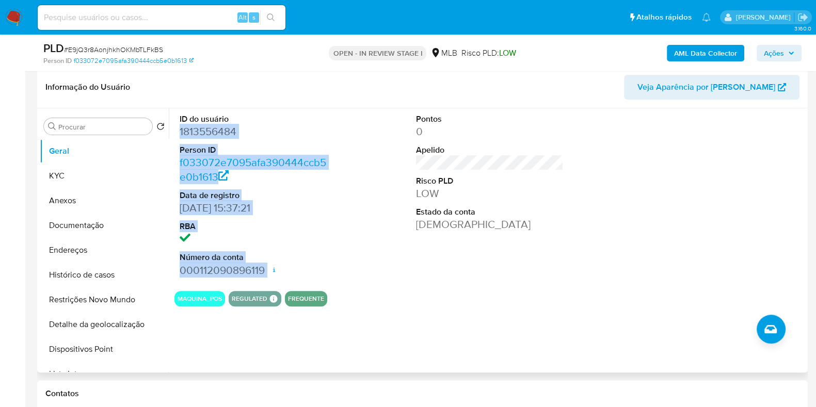
drag, startPoint x: 199, startPoint y: 137, endPoint x: 274, endPoint y: 263, distance: 147.1
click at [274, 263] on div "ID do usuário 1813556484 Person ID f033072e7095afa390444ccb5e0b1613 Data de reg…" at bounding box center [253, 195] width 158 height 174
copy dl "1813556484 Person ID f033072e7095afa390444ccb5e0b1613 Data de registro 14/05/20…"
click at [789, 54] on icon "button" at bounding box center [791, 53] width 6 height 6
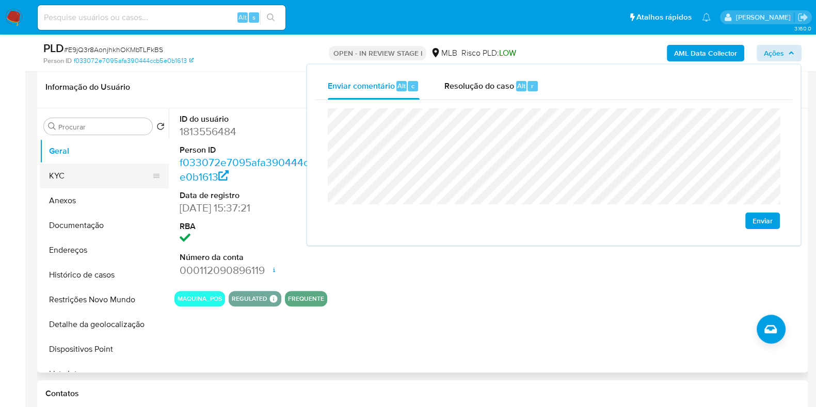
click at [70, 168] on button "KYC" at bounding box center [100, 176] width 121 height 25
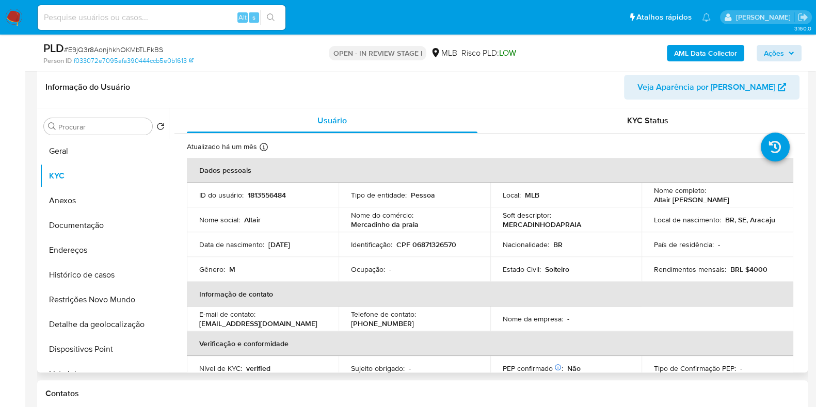
click at [434, 243] on p "CPF 06871326570" at bounding box center [426, 244] width 60 height 9
copy p "06871326570"
click at [764, 48] on span "Ações" at bounding box center [773, 53] width 20 height 17
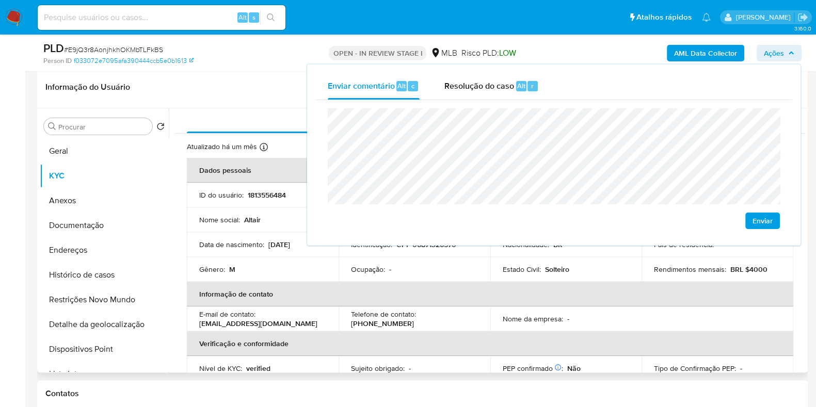
click at [567, 318] on p "-" at bounding box center [568, 318] width 2 height 9
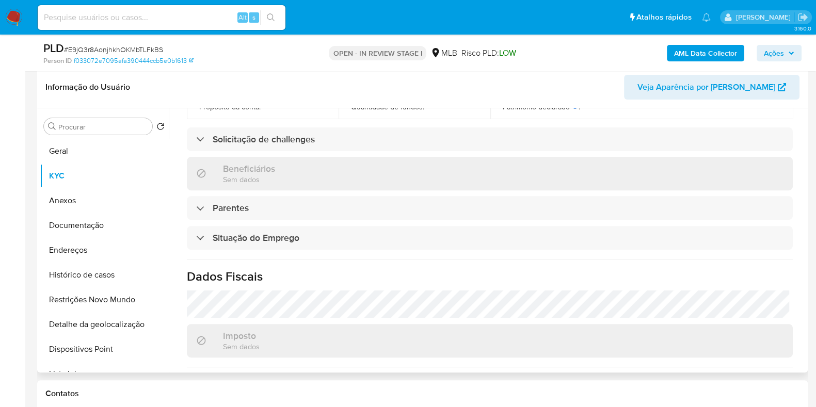
scroll to position [448, 0]
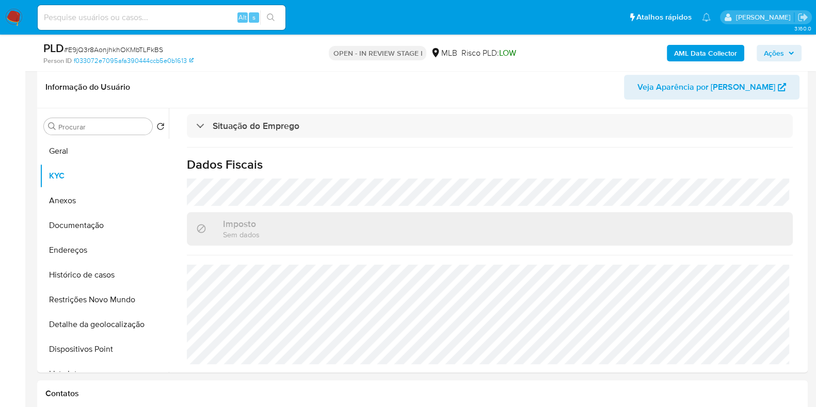
click at [784, 46] on span "Ações" at bounding box center [773, 53] width 20 height 17
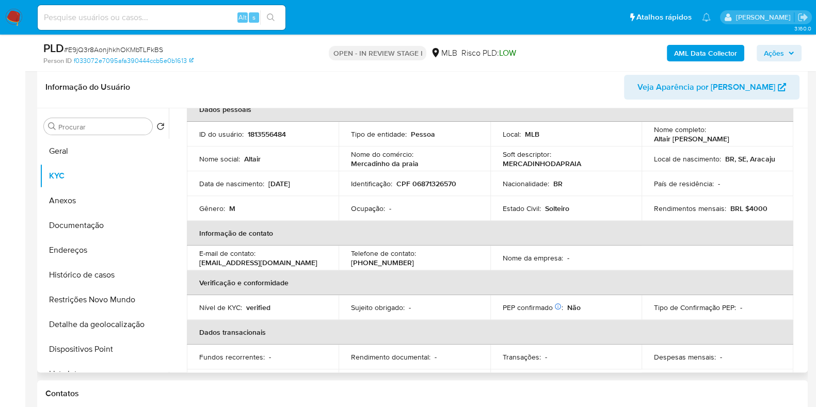
scroll to position [0, 0]
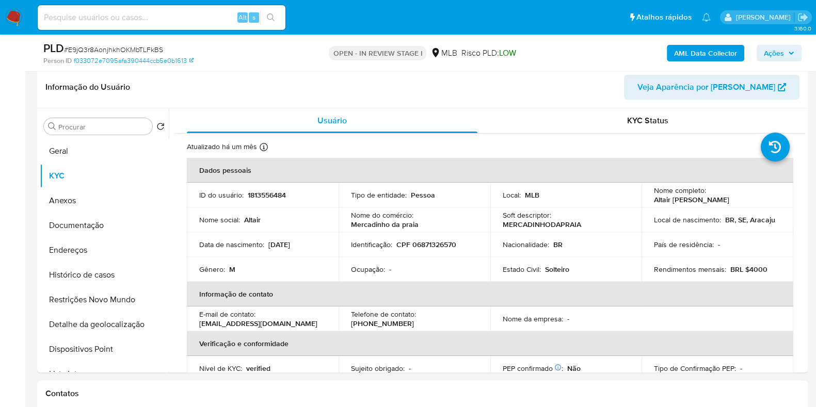
click at [773, 50] on span "Ações" at bounding box center [773, 53] width 20 height 17
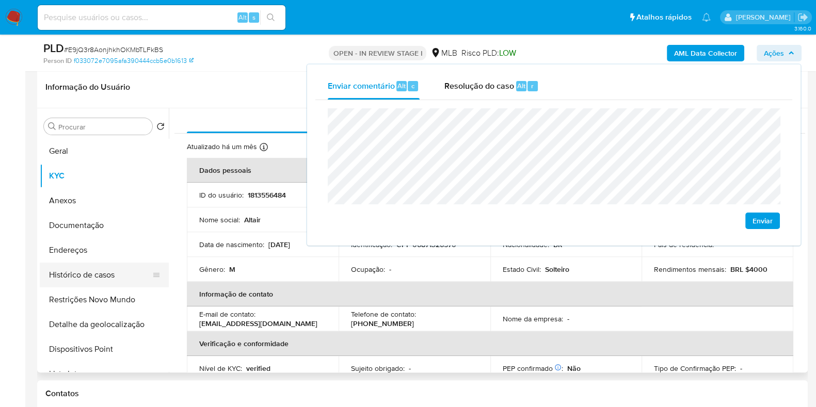
click at [119, 251] on button "Endereços" at bounding box center [104, 250] width 129 height 25
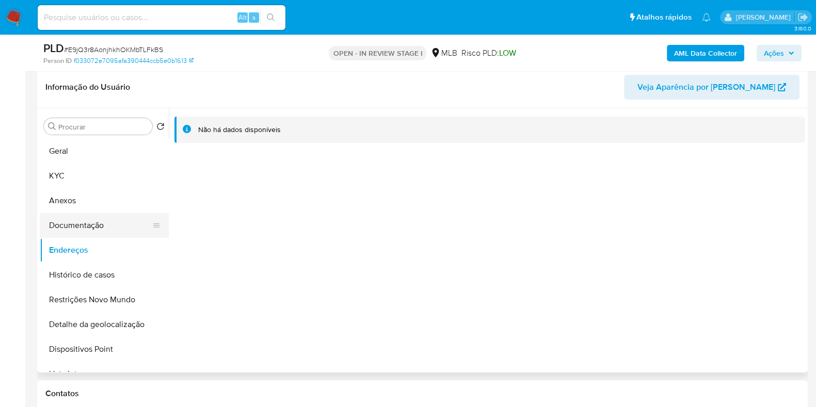
drag, startPoint x: 115, startPoint y: 222, endPoint x: 136, endPoint y: 220, distance: 20.8
click at [114, 223] on button "Documentação" at bounding box center [100, 225] width 121 height 25
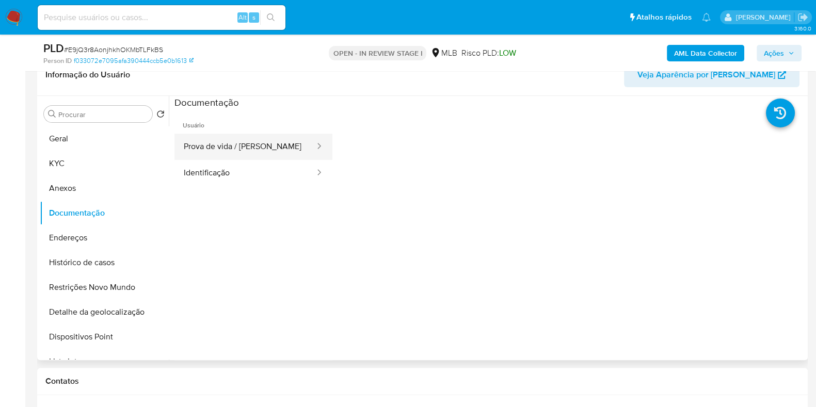
click at [250, 145] on button "Prova de vida / Selfie" at bounding box center [244, 147] width 141 height 26
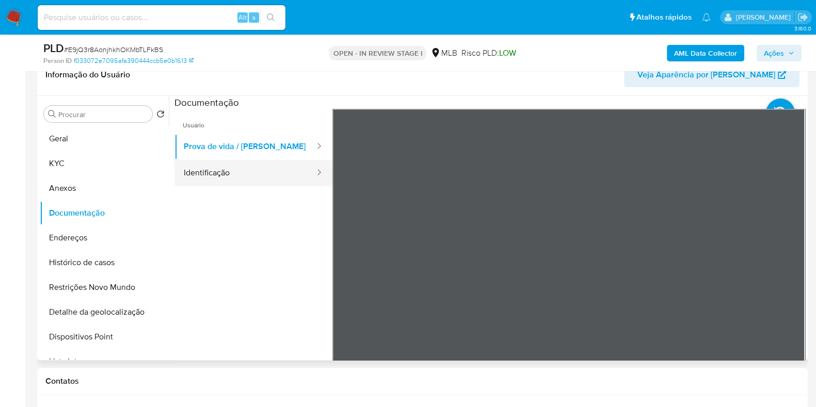
click at [219, 176] on button "Identificação" at bounding box center [244, 173] width 141 height 26
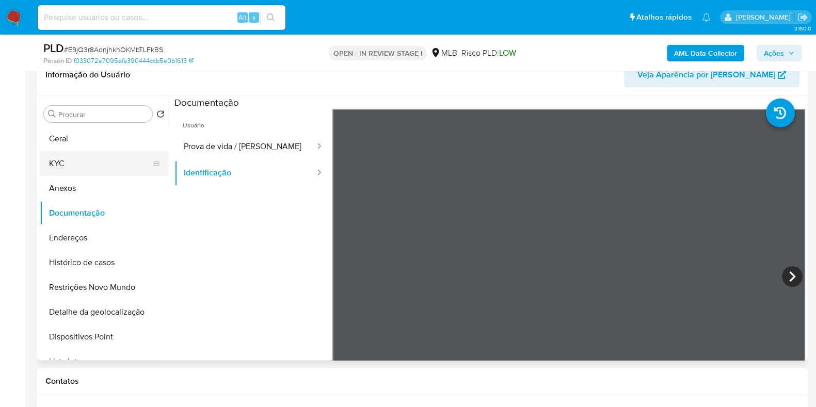
click at [100, 158] on button "KYC" at bounding box center [100, 163] width 121 height 25
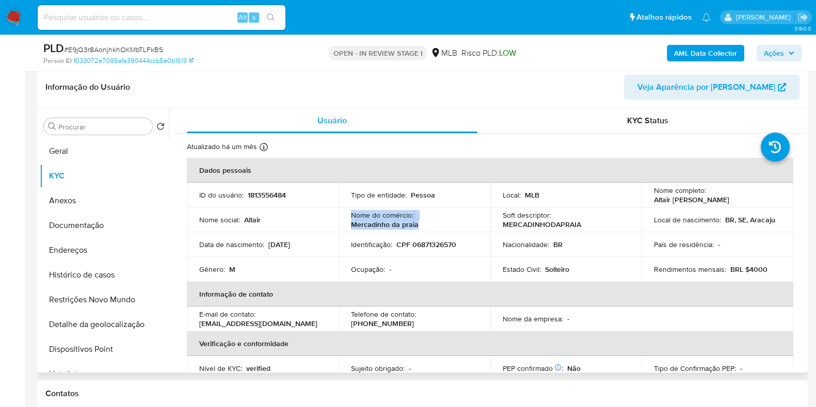
click at [329, 215] on tr "Nome social : Altair Nome do comércio : Mercadinho da praia Soft descriptor : M…" at bounding box center [490, 219] width 606 height 25
copy tr "Nome do comércio : Mercadinho da praia"
click at [78, 159] on button "Geral" at bounding box center [100, 151] width 121 height 25
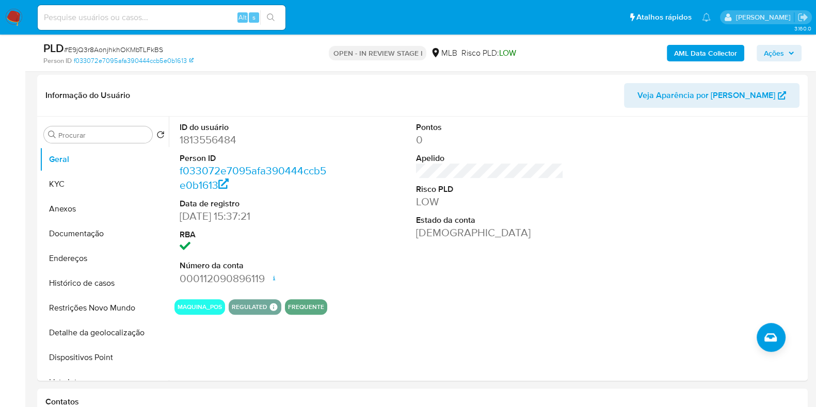
scroll to position [420, 0]
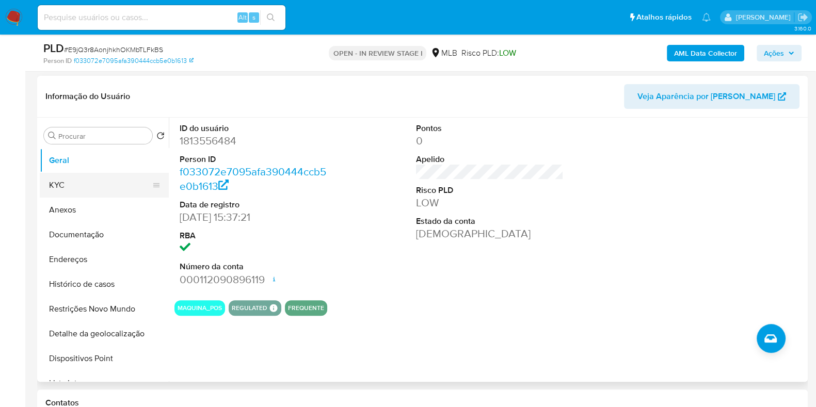
click at [68, 187] on button "KYC" at bounding box center [100, 185] width 121 height 25
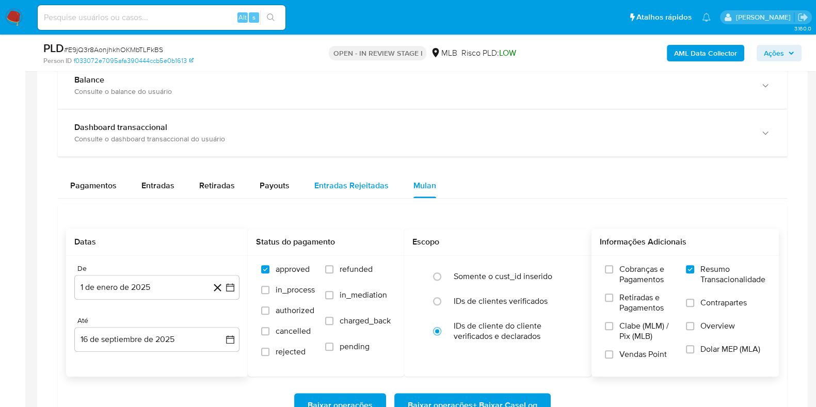
scroll to position [1042, 0]
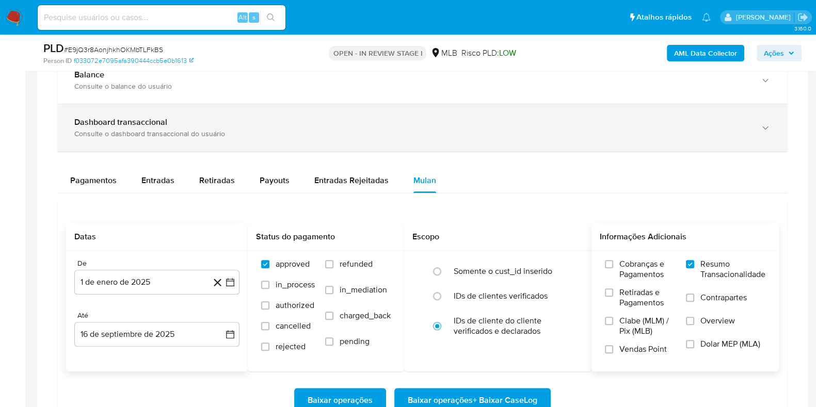
click at [366, 140] on div "Dashboard transaccional Consulte o dashboard transaccional do usuário" at bounding box center [422, 127] width 729 height 47
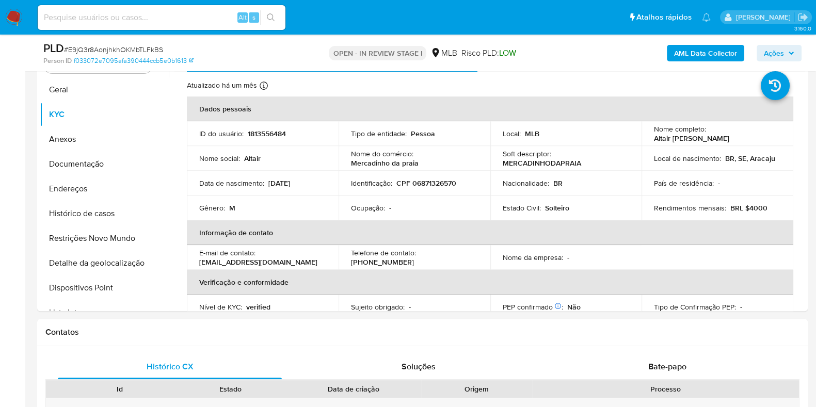
scroll to position [490, 0]
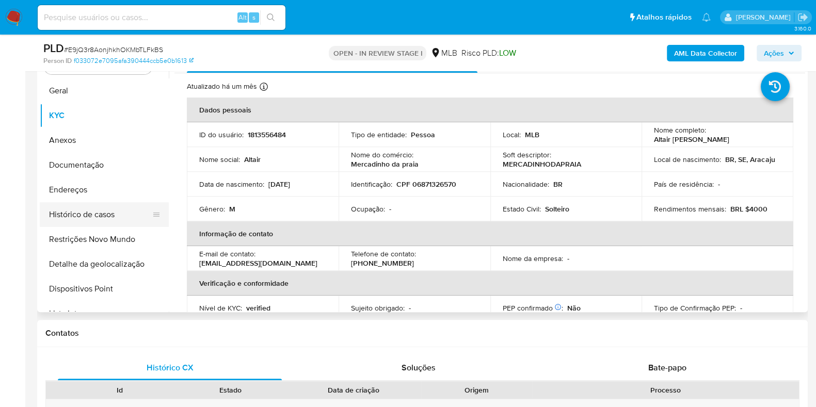
click at [111, 208] on button "Histórico de casos" at bounding box center [100, 214] width 121 height 25
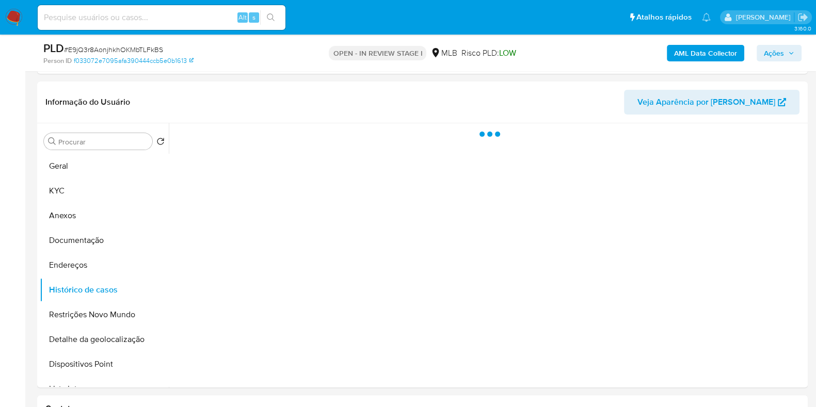
scroll to position [403, 0]
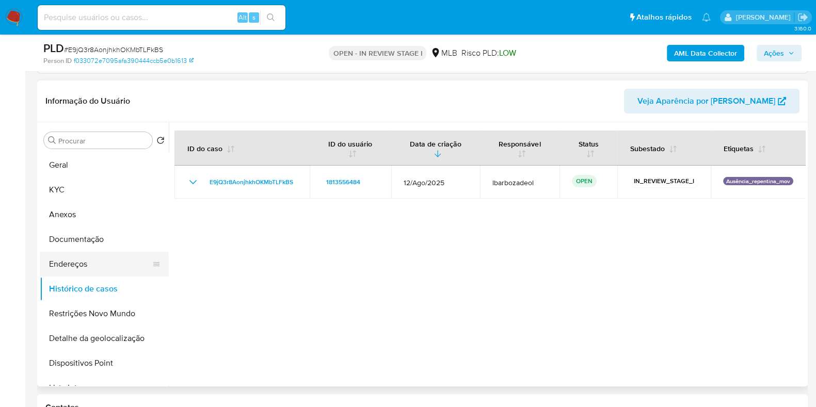
click at [104, 263] on button "Endereços" at bounding box center [100, 264] width 121 height 25
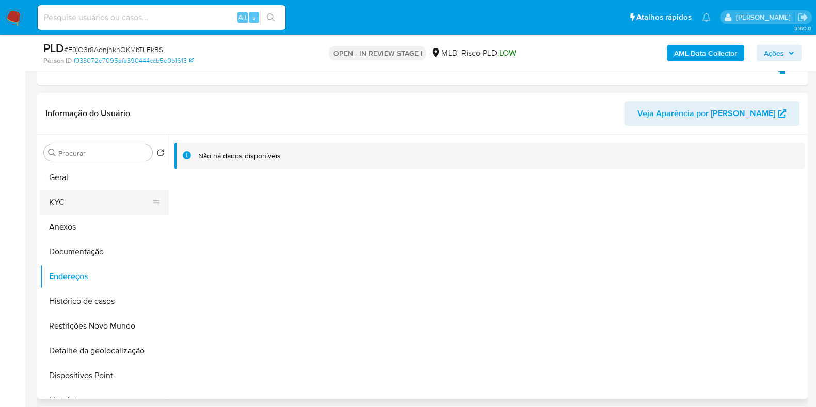
click at [113, 190] on button "KYC" at bounding box center [100, 202] width 121 height 25
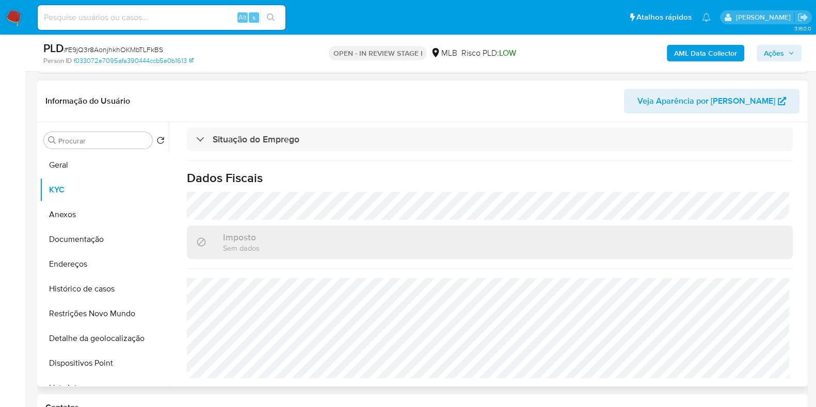
scroll to position [448, 0]
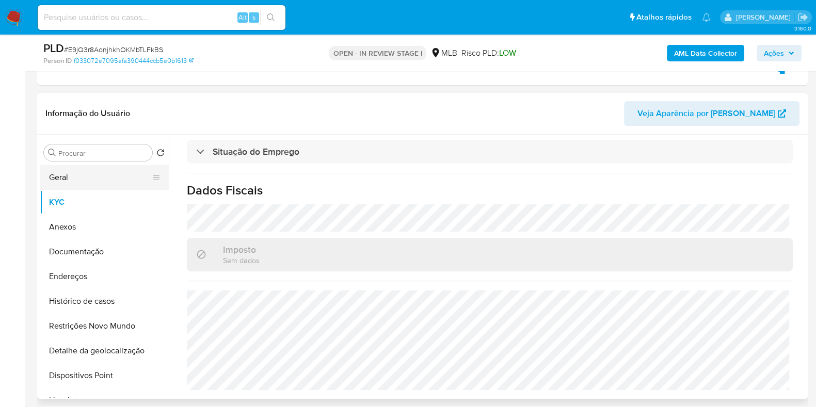
click at [90, 184] on button "Geral" at bounding box center [100, 177] width 121 height 25
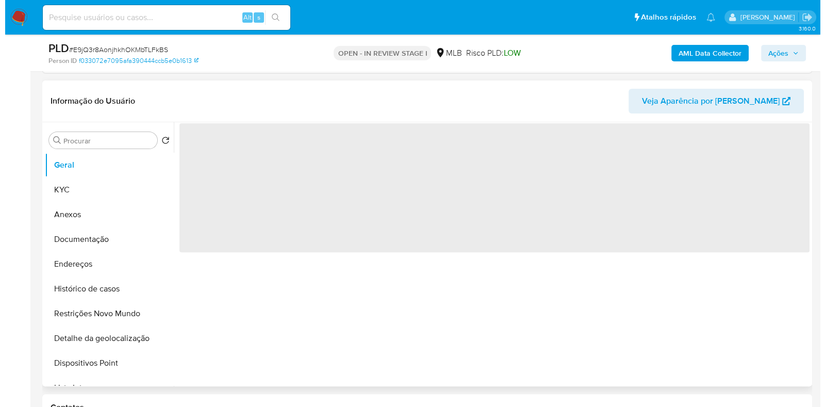
scroll to position [0, 0]
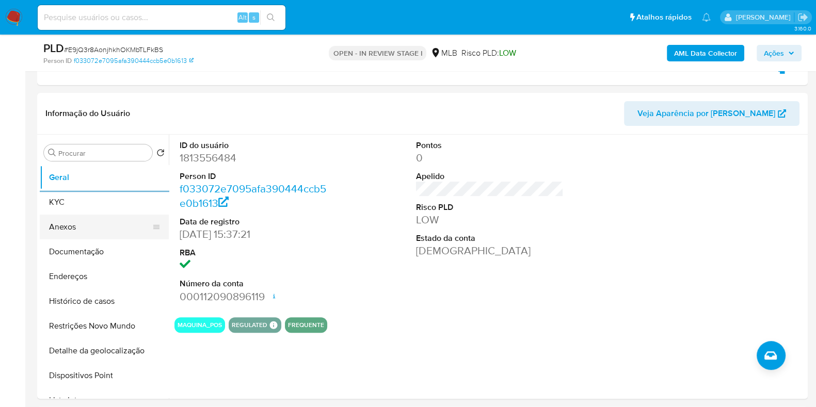
drag, startPoint x: 75, startPoint y: 207, endPoint x: 149, endPoint y: 201, distance: 74.5
click at [75, 207] on button "KYC" at bounding box center [104, 202] width 129 height 25
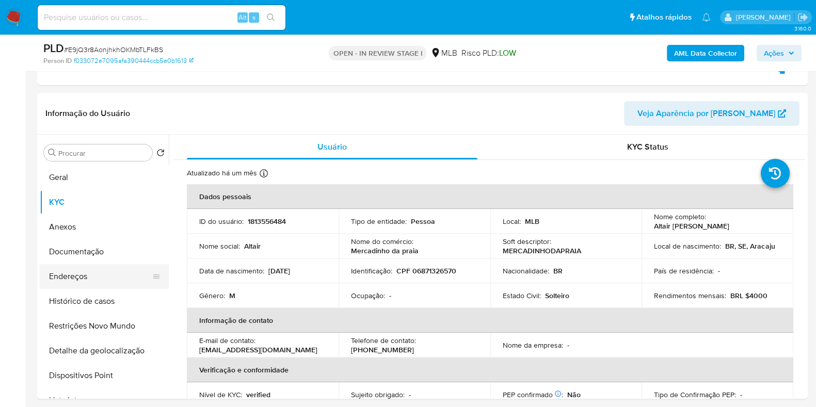
click at [91, 275] on button "Endereços" at bounding box center [100, 276] width 121 height 25
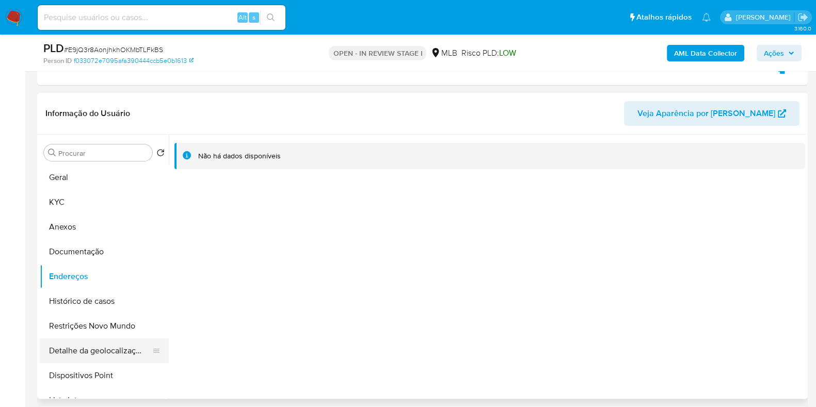
click at [103, 352] on button "Detalhe da geolocalização" at bounding box center [100, 350] width 121 height 25
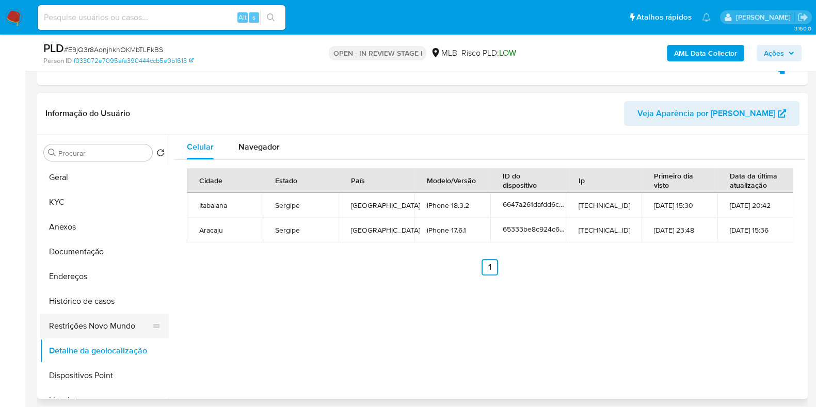
click at [107, 330] on button "Restrições Novo Mundo" at bounding box center [100, 326] width 121 height 25
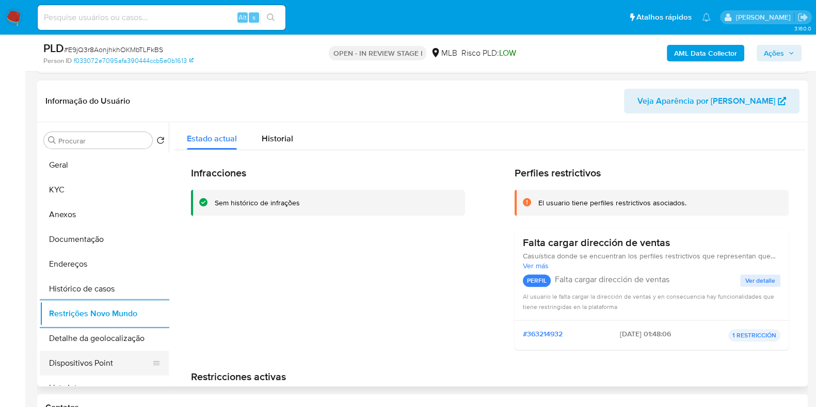
click at [114, 361] on button "Dispositivos Point" at bounding box center [100, 363] width 121 height 25
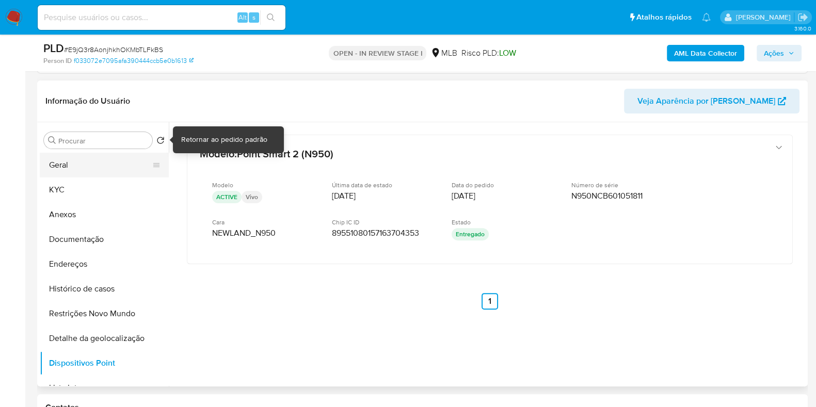
click at [125, 169] on button "Geral" at bounding box center [100, 165] width 121 height 25
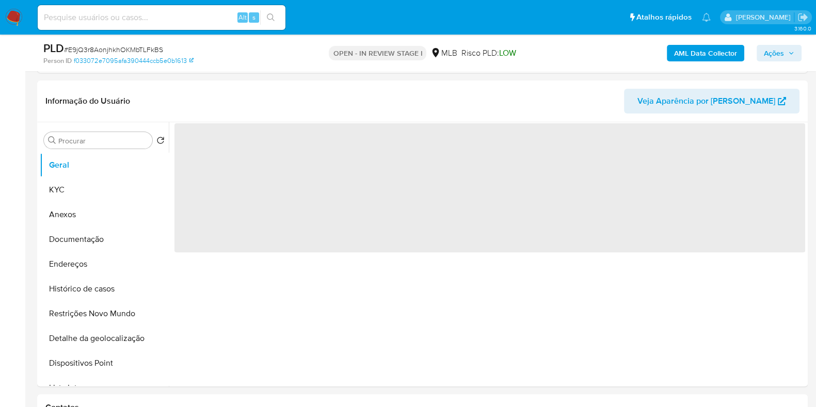
click at [779, 55] on span "Ações" at bounding box center [773, 53] width 20 height 17
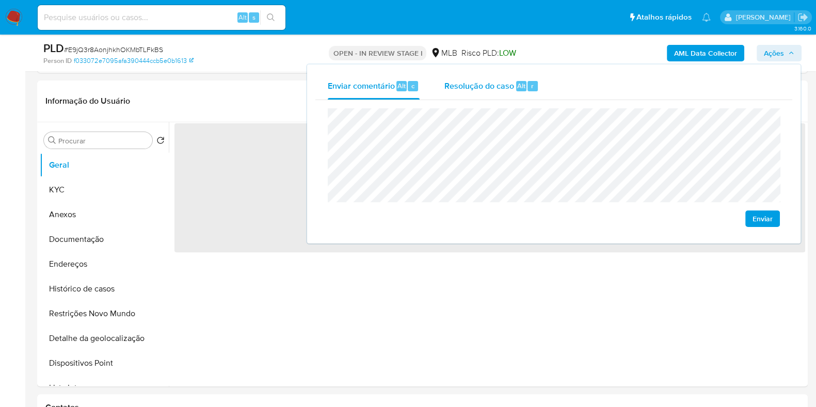
click at [509, 77] on div "Resolução do caso Alt r" at bounding box center [491, 86] width 94 height 27
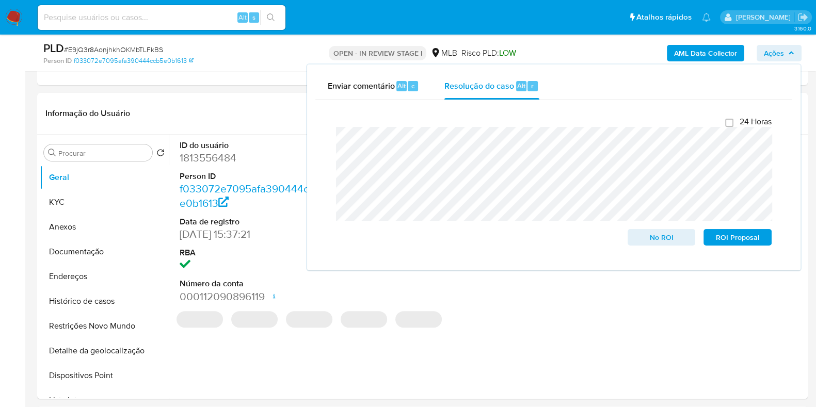
click at [588, 55] on div "AML Data Collector Ações Enviar comentário Alt c Resolução do caso Alt r Fecham…" at bounding box center [676, 53] width 250 height 24
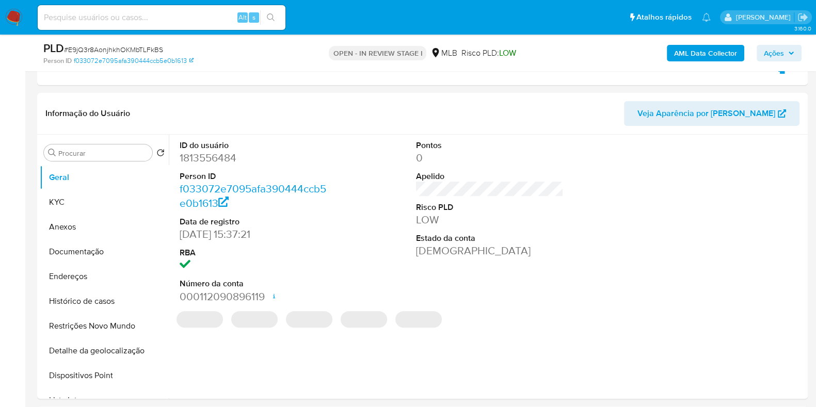
click at [724, 57] on b "AML Data Collector" at bounding box center [705, 53] width 63 height 17
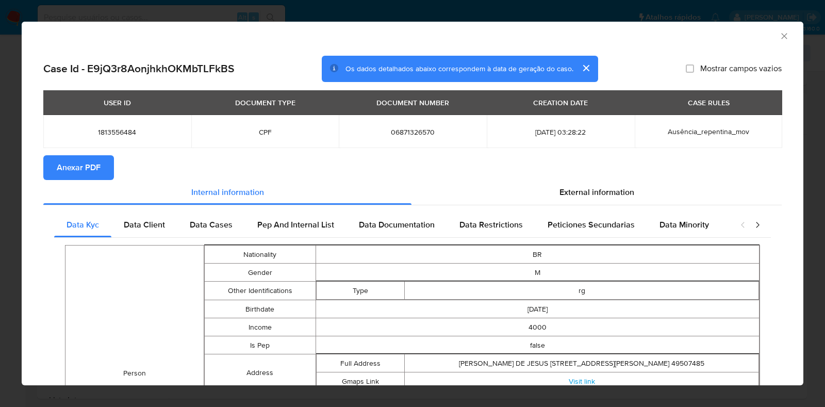
click at [71, 163] on span "Anexar PDF" at bounding box center [79, 167] width 44 height 23
click at [779, 35] on icon "Fechar a janela" at bounding box center [784, 36] width 10 height 10
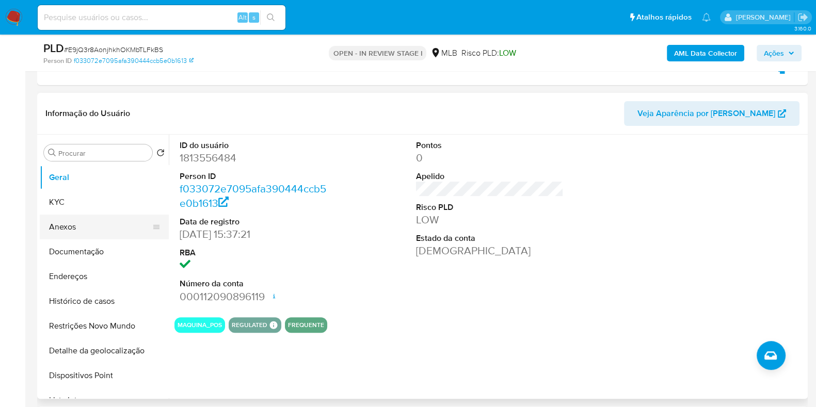
click at [99, 222] on button "Anexos" at bounding box center [100, 227] width 121 height 25
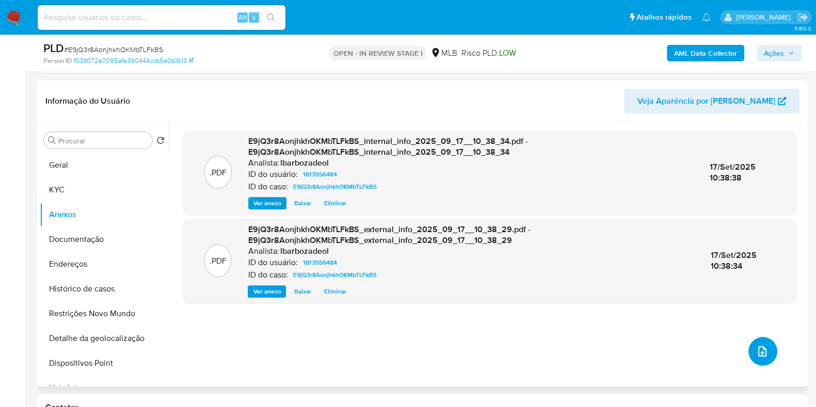
click at [768, 350] on button "upload-file" at bounding box center [762, 351] width 29 height 29
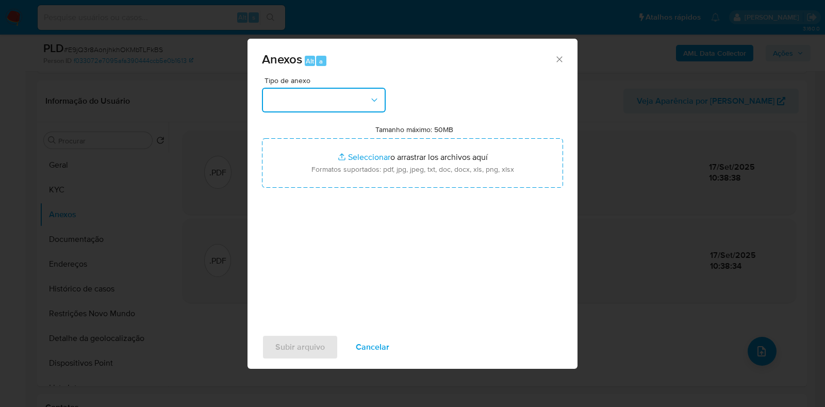
drag, startPoint x: 368, startPoint y: 104, endPoint x: 372, endPoint y: 110, distance: 7.6
click at [369, 107] on button "button" at bounding box center [324, 100] width 124 height 25
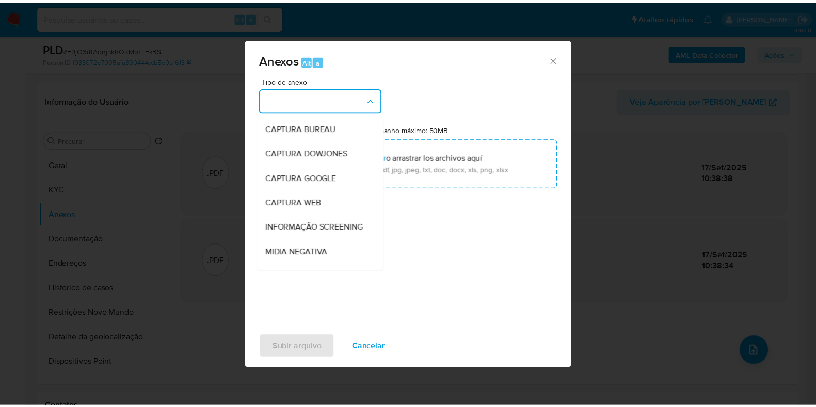
scroll to position [159, 0]
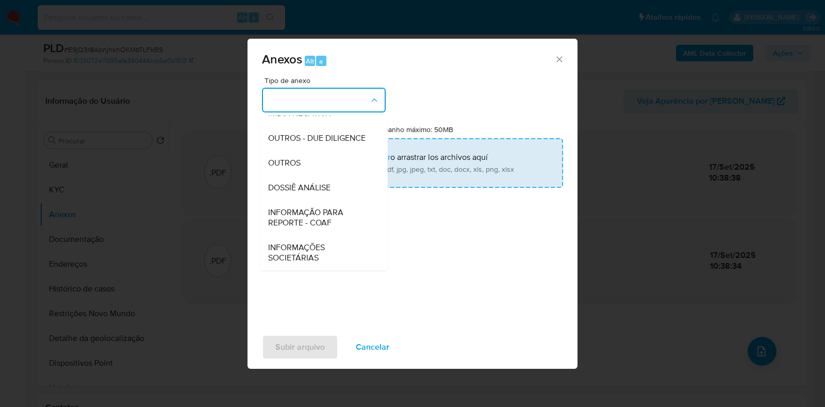
click at [317, 187] on span "DOSSIÊ ANÁLISE" at bounding box center [299, 188] width 62 height 10
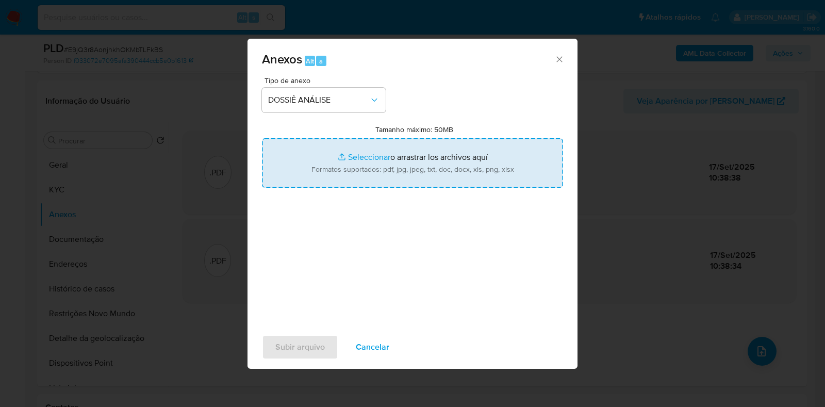
click at [326, 170] on input "Tamanho máximo: 50MB Seleccionar archivos" at bounding box center [412, 163] width 301 height 50
type input "C:\fakepath\Mulan 1813556484_2025_09_17_08_49_07.xlsx"
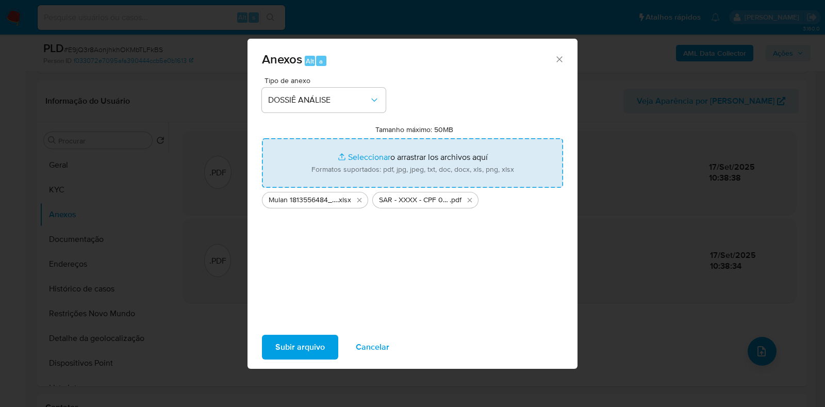
click at [289, 347] on span "Subir arquivo" at bounding box center [300, 347] width 50 height 23
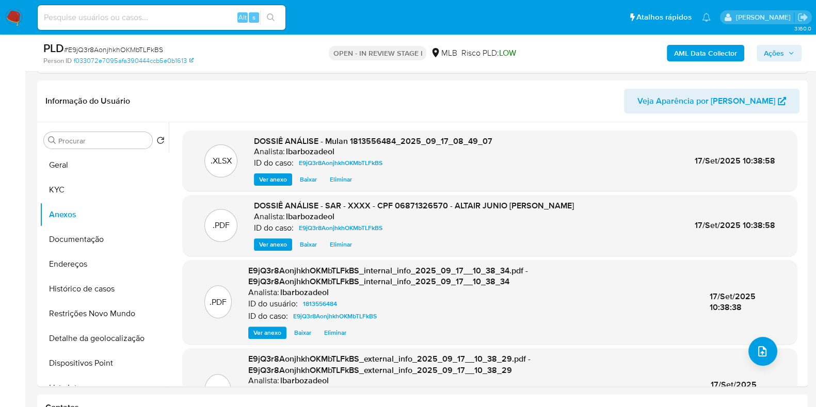
click at [788, 52] on icon "button" at bounding box center [791, 53] width 6 height 6
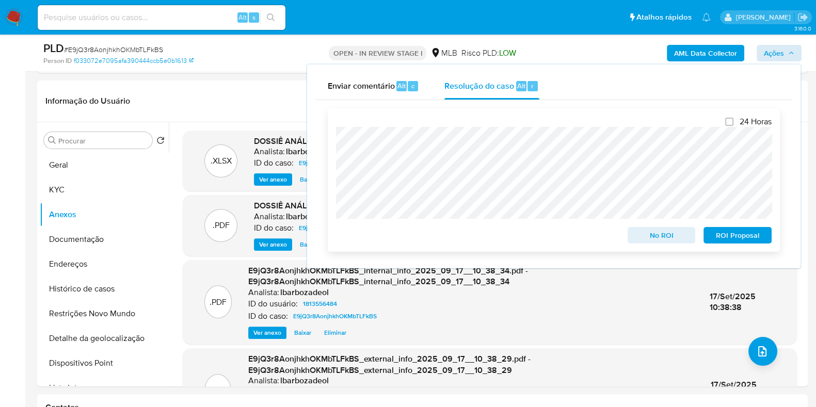
click at [741, 237] on span "ROI Proposal" at bounding box center [737, 235] width 54 height 14
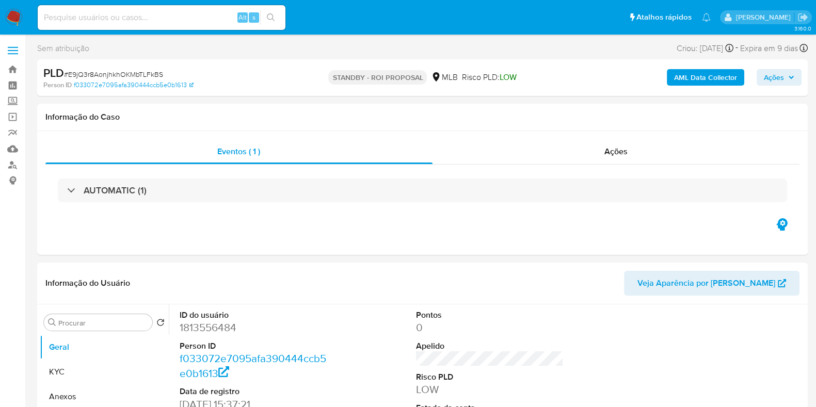
select select "10"
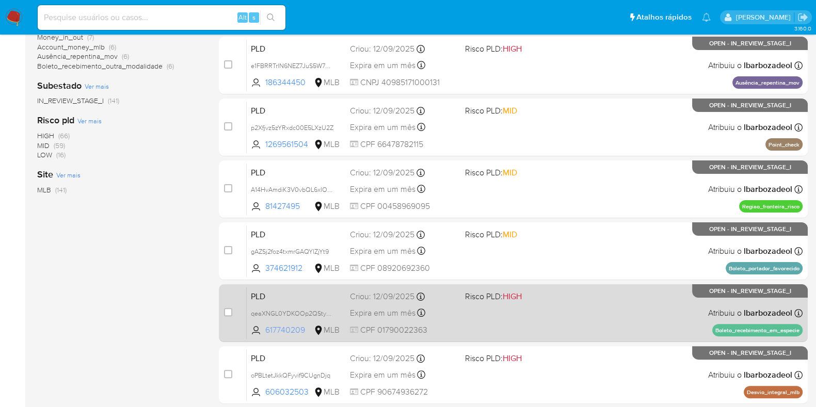
scroll to position [443, 0]
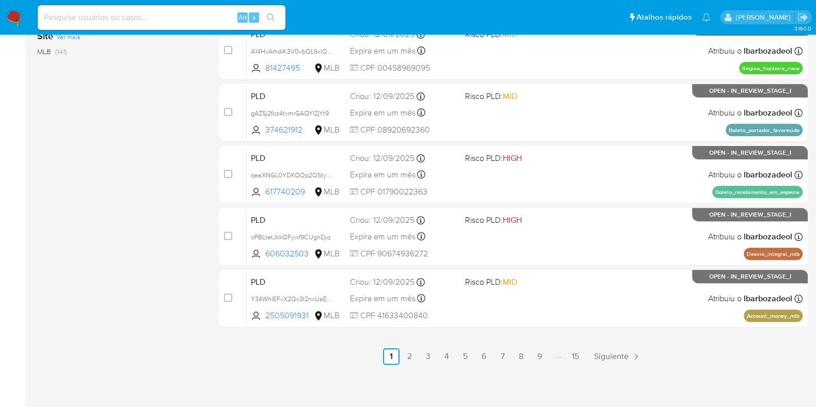
click at [576, 355] on link "15" at bounding box center [575, 356] width 17 height 17
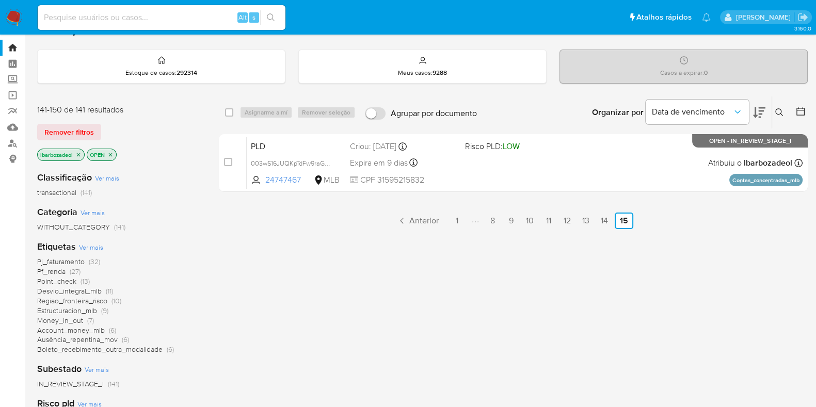
scroll to position [23, 0]
click at [606, 221] on link "14" at bounding box center [604, 220] width 17 height 17
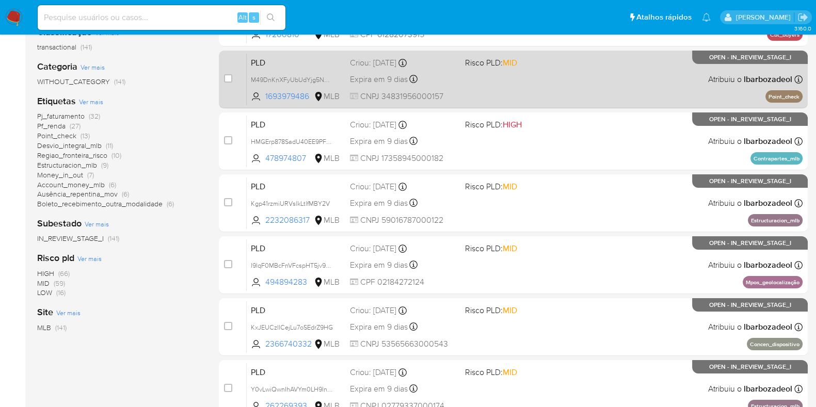
scroll to position [443, 0]
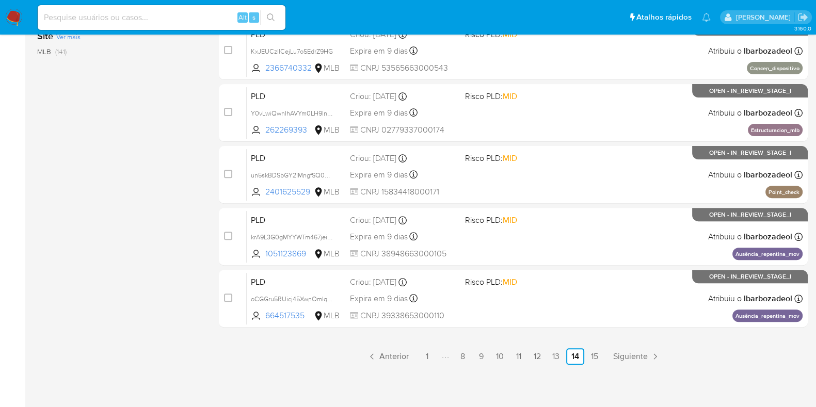
click at [553, 359] on link "13" at bounding box center [555, 356] width 17 height 17
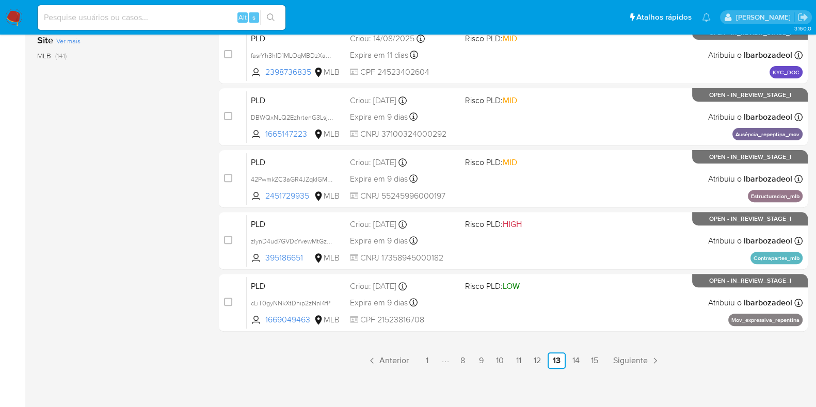
scroll to position [443, 0]
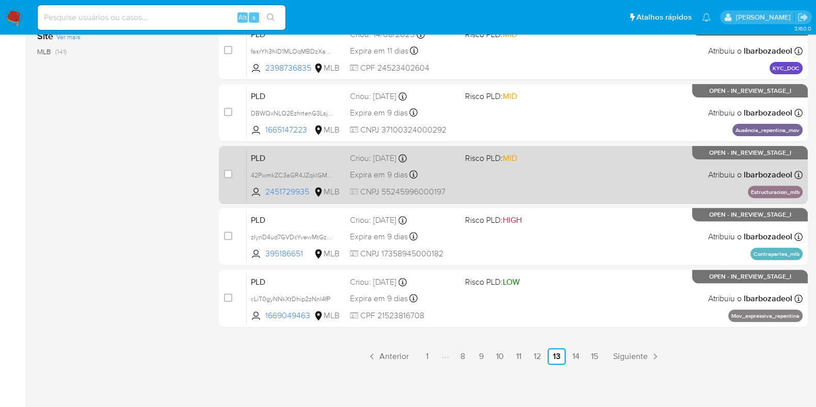
click at [575, 171] on div "PLD 42PwmkZC3aGR4JZqkIGMgP1l 2451729935 MLB Risco PLD: MID Criou: [DATE] Criou:…" at bounding box center [525, 175] width 556 height 52
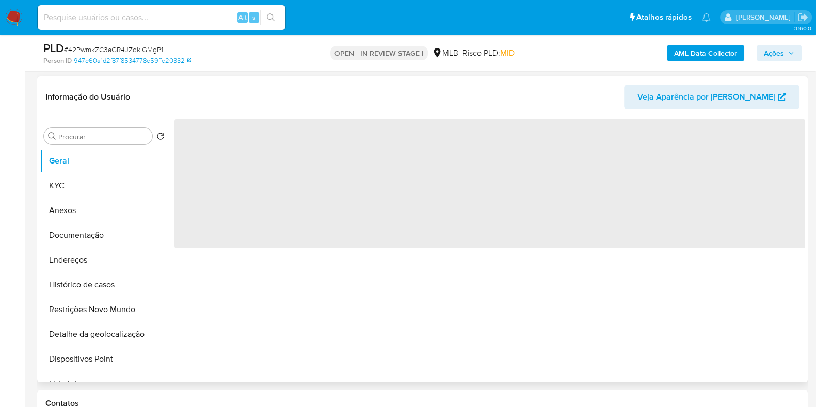
select select "10"
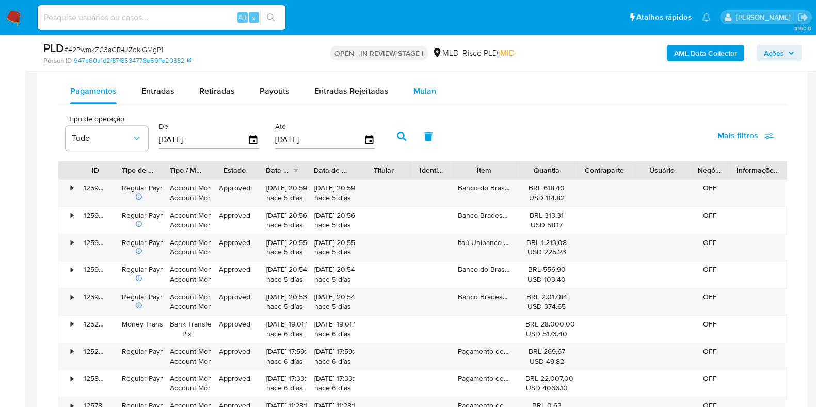
scroll to position [858, 0]
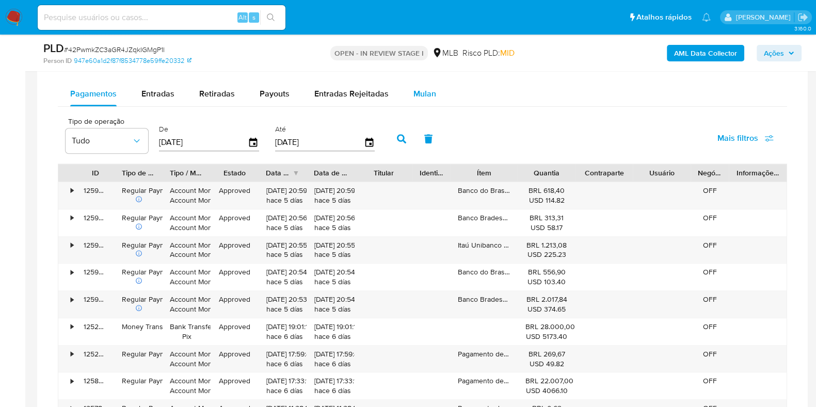
click at [424, 93] on span "Mulan" at bounding box center [424, 94] width 23 height 12
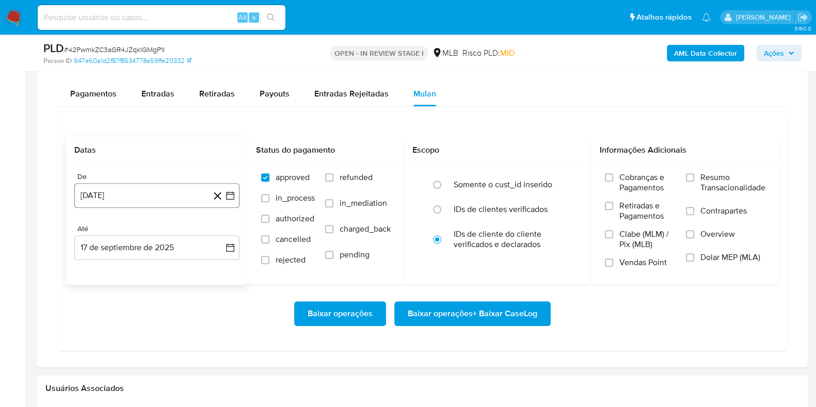
click at [163, 202] on button "[DATE]" at bounding box center [156, 195] width 165 height 25
drag, startPoint x: 163, startPoint y: 202, endPoint x: 160, endPoint y: 190, distance: 12.6
click at [163, 201] on button "[DATE]" at bounding box center [156, 195] width 165 height 25
click at [155, 196] on button "[DATE]" at bounding box center [156, 195] width 165 height 25
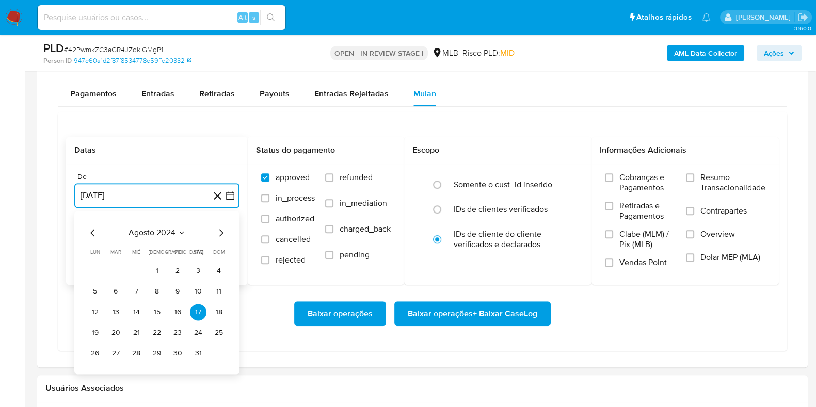
click at [152, 232] on span "agosto 2024" at bounding box center [151, 233] width 47 height 10
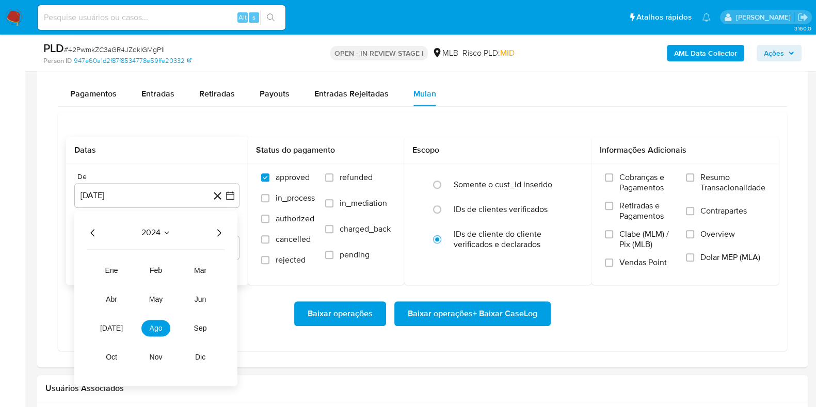
click at [219, 231] on icon "Año siguiente" at bounding box center [219, 232] width 12 height 12
click at [107, 330] on span "[DATE]" at bounding box center [111, 328] width 23 height 8
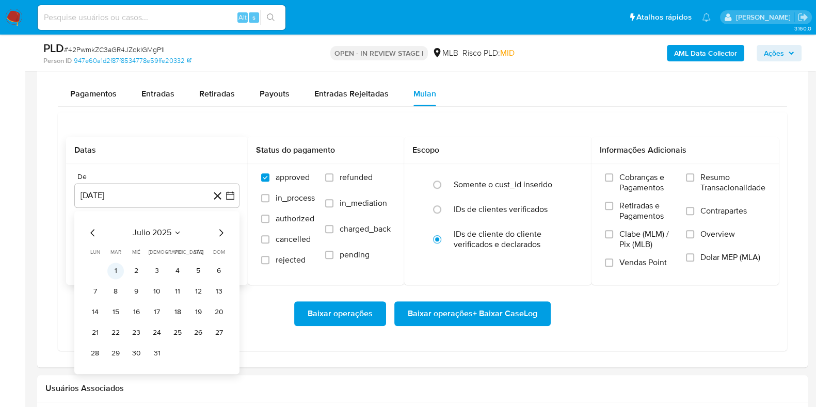
click at [117, 271] on button "1" at bounding box center [115, 271] width 17 height 17
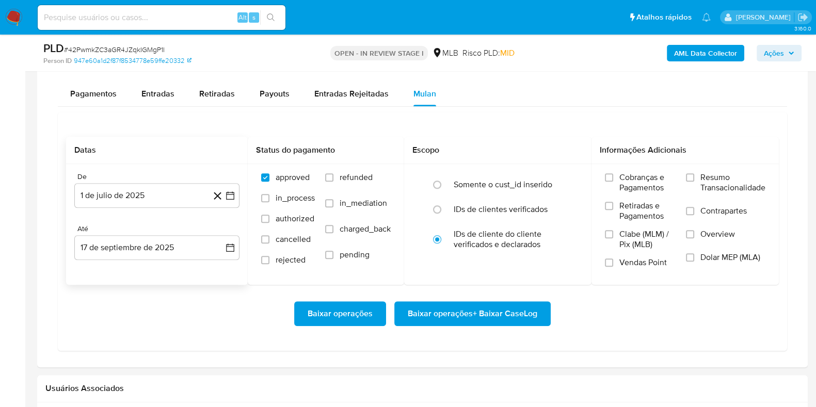
click at [120, 263] on div "De 1 de julio de 2025 [DATE] Até 17 de septiembre de 2025 [DATE]" at bounding box center [157, 224] width 182 height 121
click at [124, 253] on button "17 de septiembre de 2025" at bounding box center [156, 247] width 165 height 25
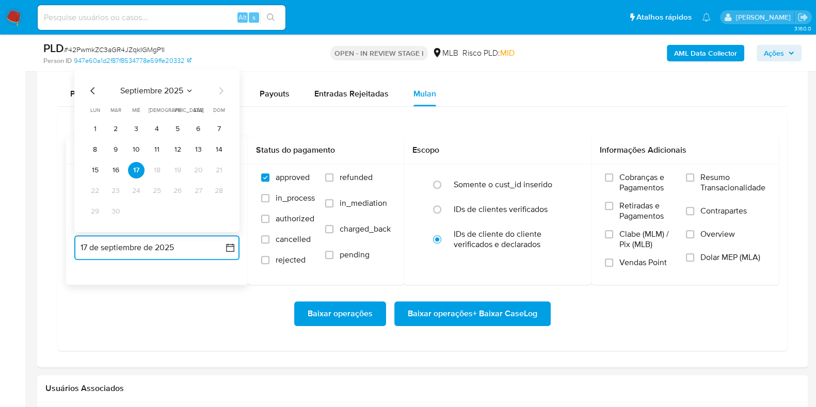
click at [119, 170] on button "16" at bounding box center [115, 170] width 17 height 17
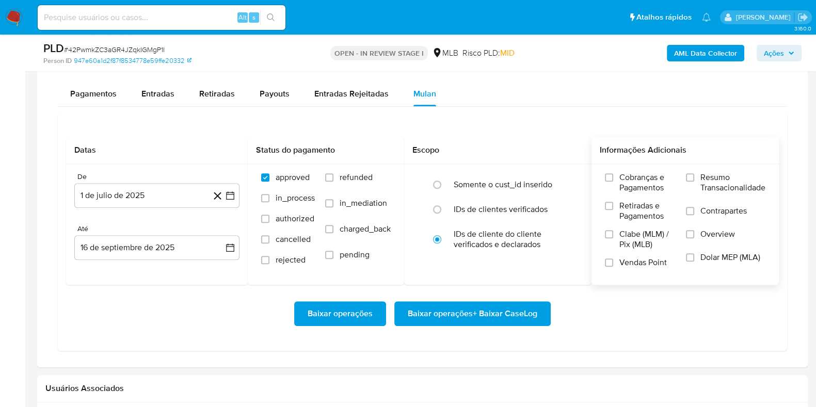
click at [693, 179] on label "Resumo Transacionalidade" at bounding box center [725, 189] width 79 height 34
click at [693, 179] on input "Resumo Transacionalidade" at bounding box center [690, 177] width 8 height 8
click at [503, 303] on span "Baixar operações + Baixar CaseLog" at bounding box center [472, 313] width 129 height 23
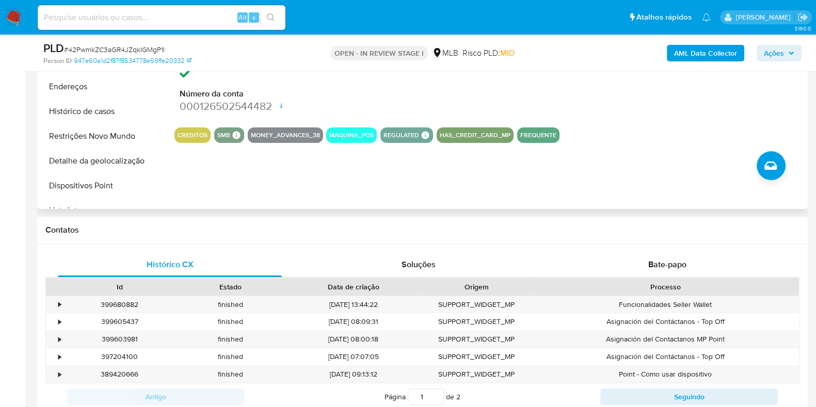
scroll to position [0, 0]
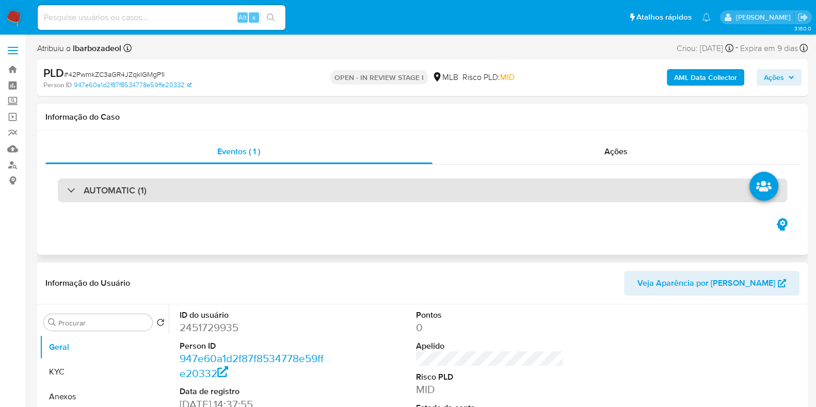
click at [450, 191] on div "AUTOMATIC (1)" at bounding box center [422, 190] width 729 height 24
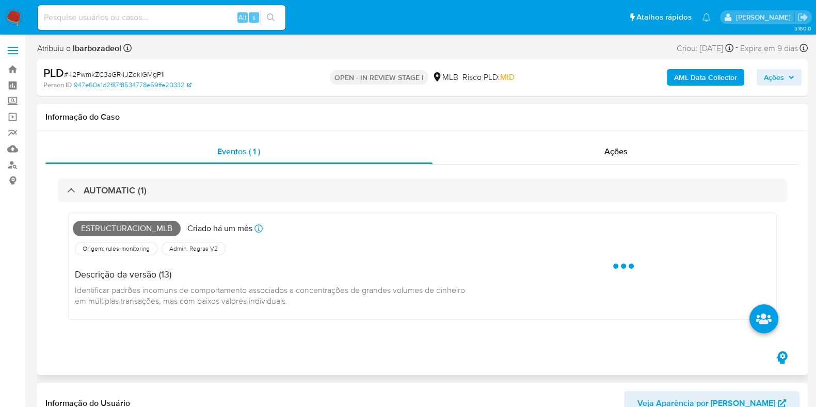
click at [144, 229] on span "Estructuracion_mlb" at bounding box center [127, 228] width 108 height 15
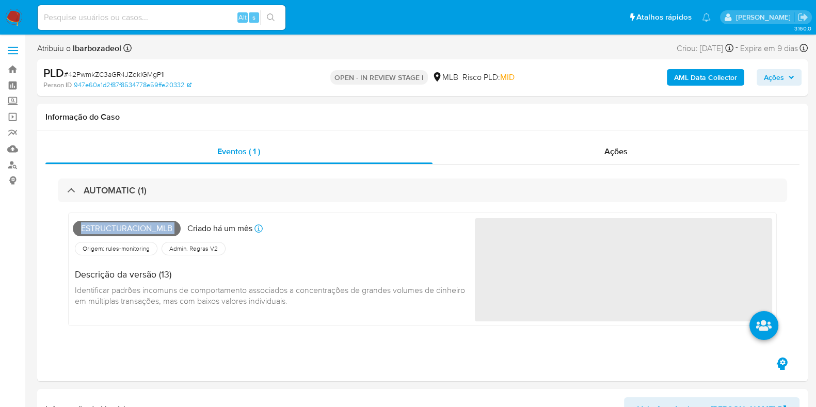
copy span "Estructuracion_mlb"
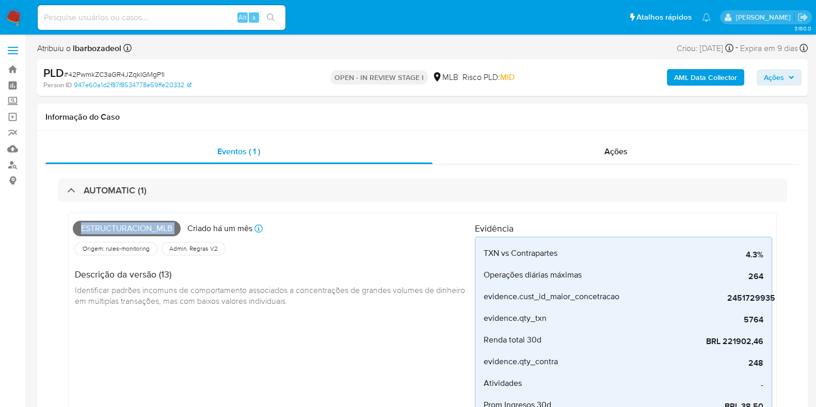
click at [779, 80] on span "Ações" at bounding box center [773, 77] width 20 height 17
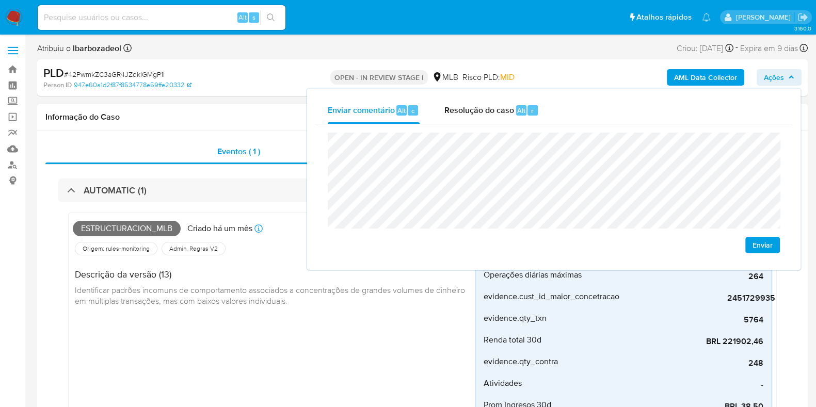
click at [278, 120] on h1 "Informação do Caso" at bounding box center [422, 117] width 754 height 10
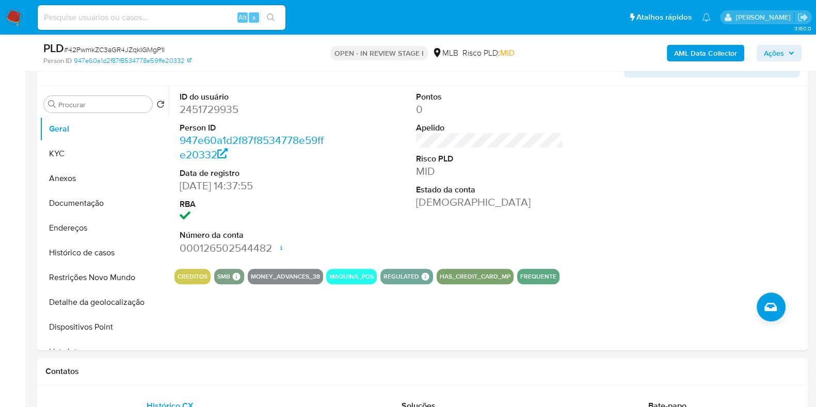
scroll to position [495, 0]
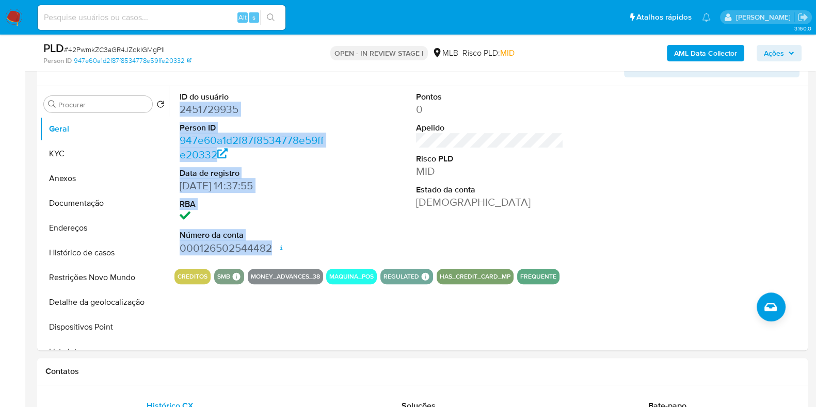
drag, startPoint x: 178, startPoint y: 107, endPoint x: 272, endPoint y: 244, distance: 166.1
click at [272, 244] on div "ID do usuário 2451729935 Person ID 947e60a1d2f87f8534778e59ffe20332 Data de reg…" at bounding box center [253, 173] width 158 height 174
copy dl "2451729935 Person ID 947e60a1d2f87f8534778e59ffe20332 Data de registro 22/05/20…"
click at [773, 53] on span "Ações" at bounding box center [773, 53] width 20 height 17
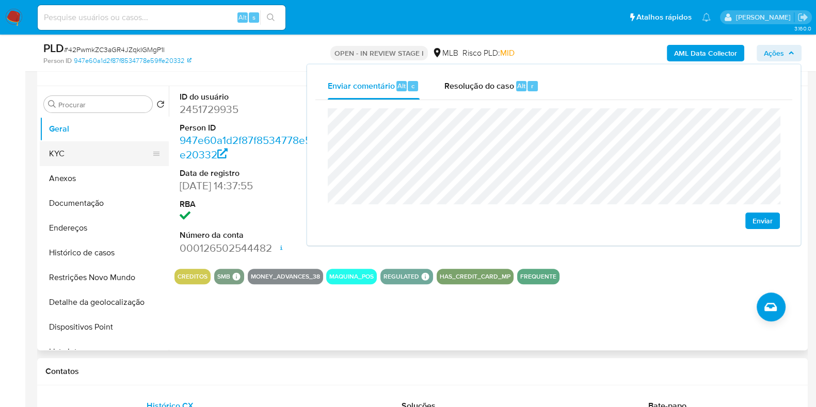
click at [80, 162] on button "KYC" at bounding box center [100, 153] width 121 height 25
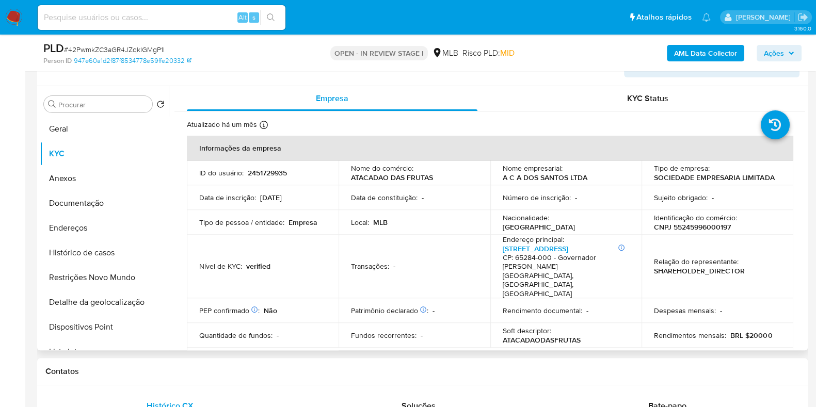
click at [685, 228] on p "CNPJ 55245996000197" at bounding box center [692, 226] width 77 height 9
copy p "55245996000197"
click at [709, 228] on p "CNPJ 55245996000197" at bounding box center [692, 226] width 77 height 9
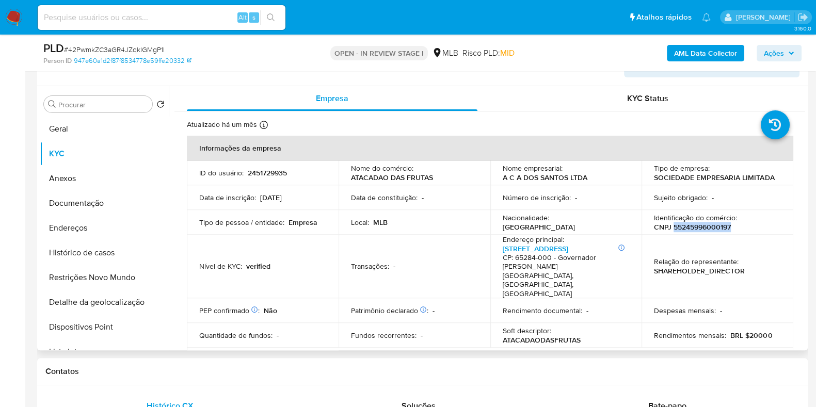
click at [709, 228] on p "CNPJ 55245996000197" at bounding box center [692, 226] width 77 height 9
copy p "55245996000197"
click at [771, 56] on span "Ações" at bounding box center [773, 53] width 20 height 17
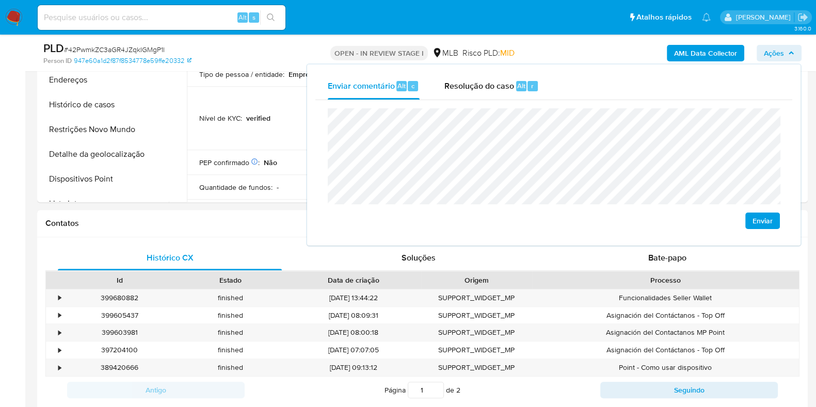
scroll to position [651, 0]
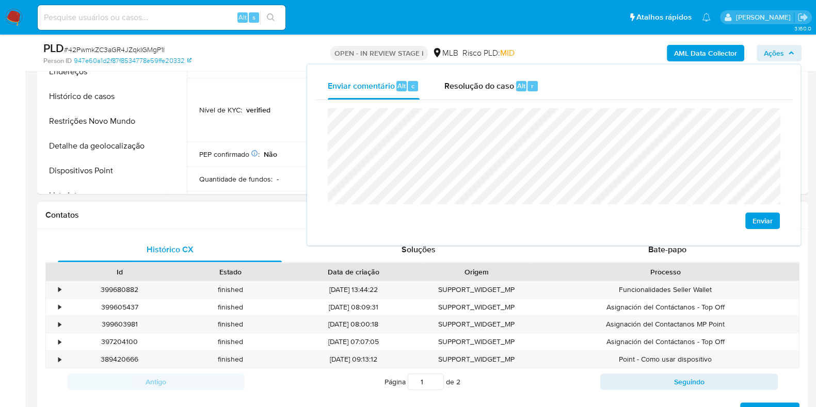
click at [264, 226] on div "Contatos" at bounding box center [422, 215] width 770 height 27
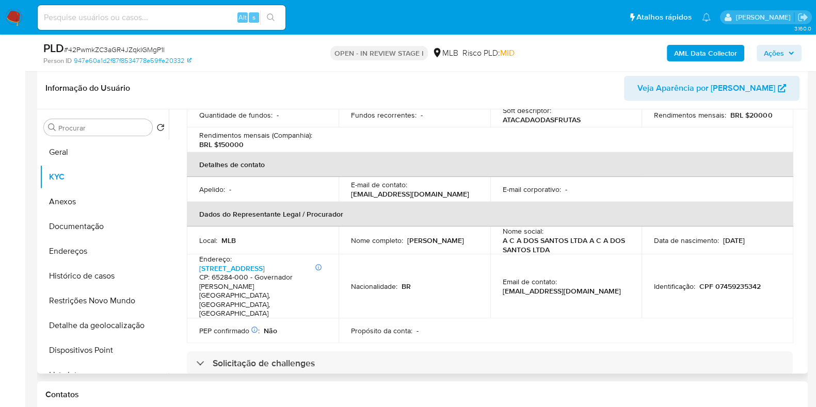
scroll to position [245, 0]
click at [731, 281] on p "CPF 07459235342" at bounding box center [729, 285] width 61 height 9
copy p "07459235342"
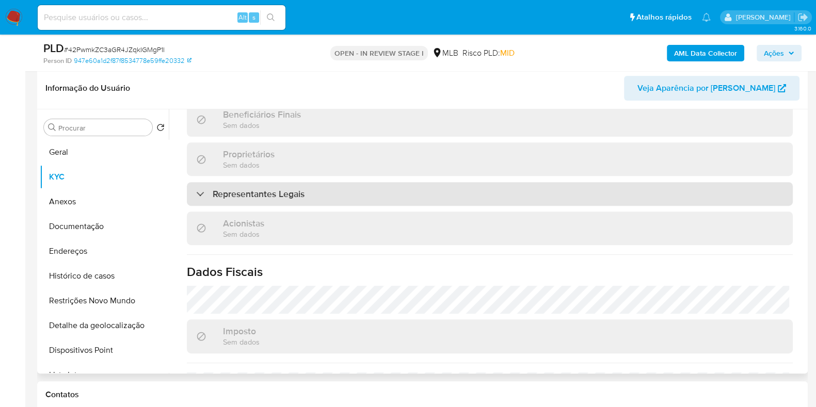
scroll to position [555, 0]
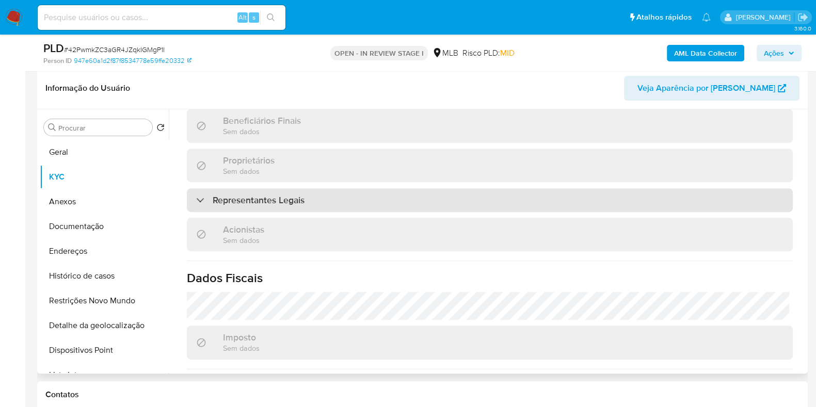
click at [410, 188] on div "Representantes Legais" at bounding box center [490, 200] width 606 height 24
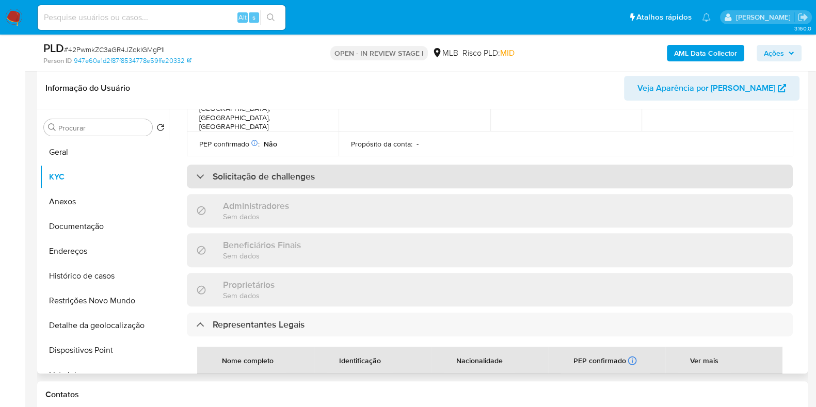
click at [368, 165] on div "Solicitação de challenges" at bounding box center [490, 177] width 606 height 24
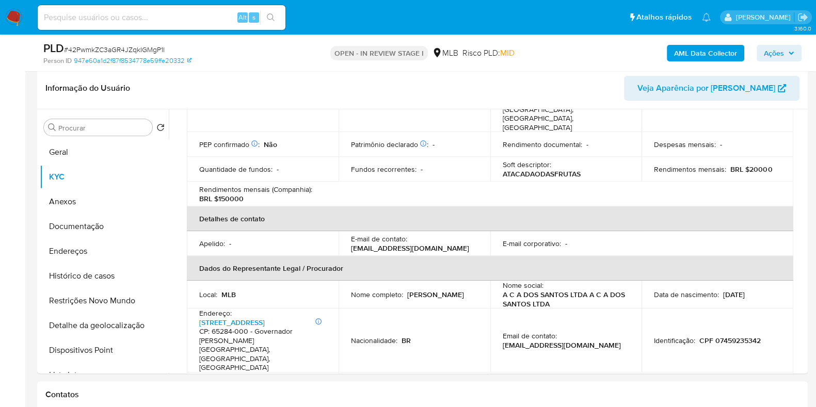
scroll to position [185, 0]
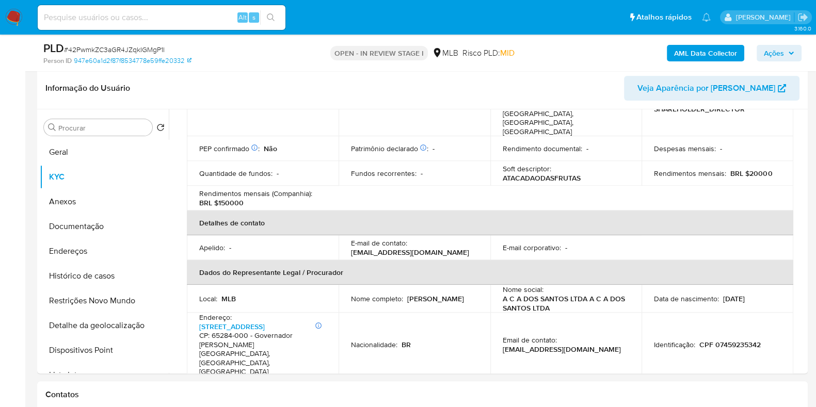
drag, startPoint x: 771, startPoint y: 59, endPoint x: 766, endPoint y: 58, distance: 5.2
click at [771, 58] on span "Ações" at bounding box center [773, 53] width 20 height 17
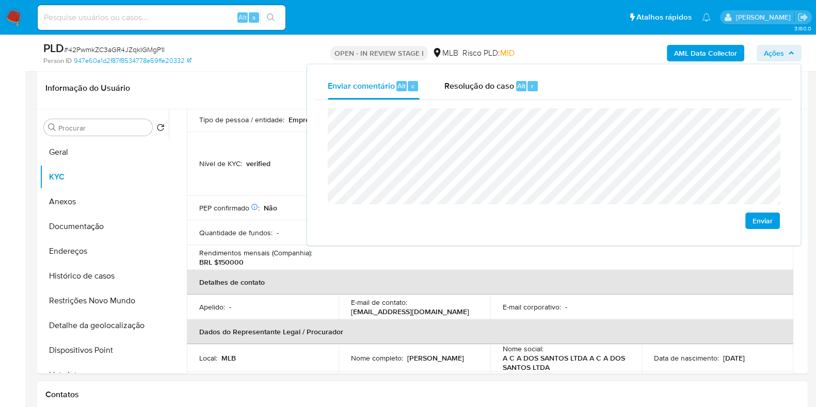
scroll to position [123, 0]
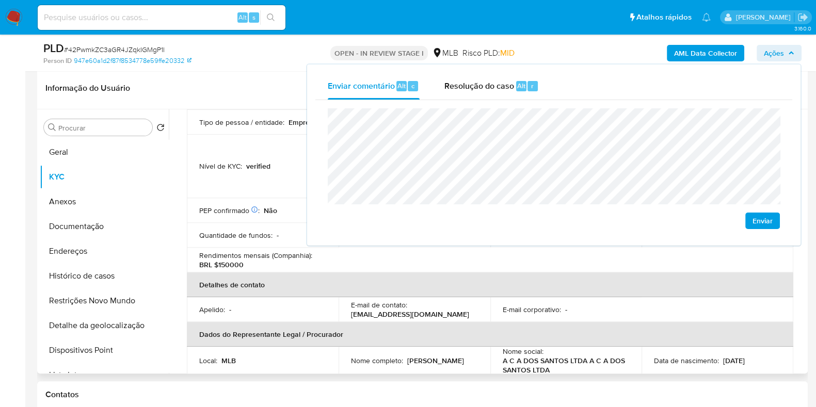
click at [440, 310] on p "atacadaodasfrutas972@gmail.com" at bounding box center [410, 314] width 118 height 9
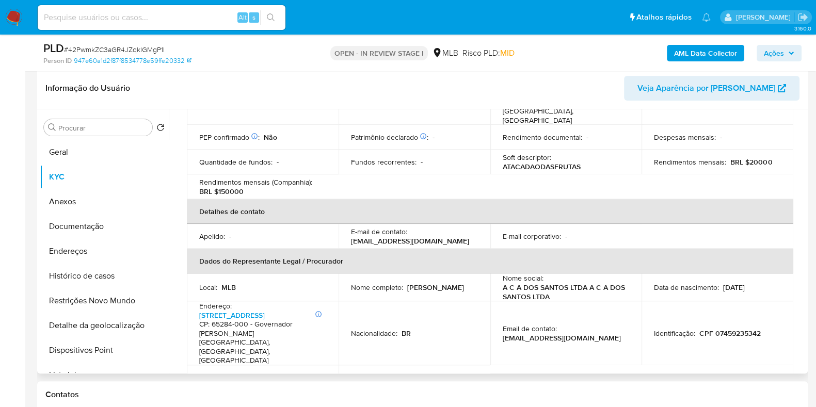
scroll to position [197, 0]
click at [785, 51] on span "Ações" at bounding box center [778, 53] width 30 height 14
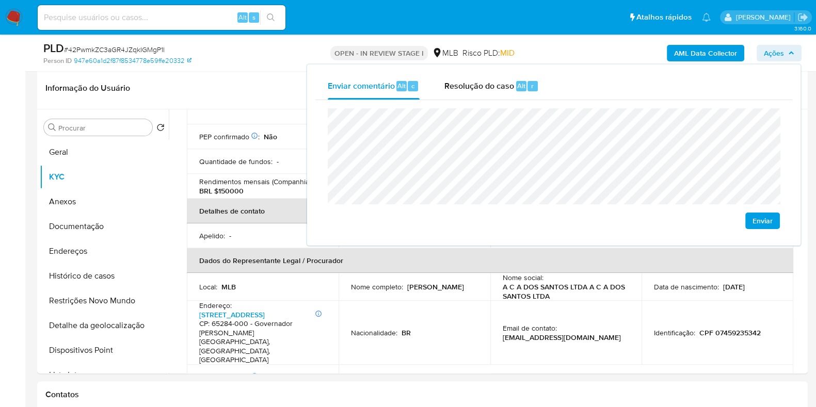
click at [0, 0] on lt-span "econômica" at bounding box center [0, 0] width 0 height 0
click at [0, 0] on lt-span "Govern ad or" at bounding box center [0, 0] width 0 height 0
click at [597, 301] on td "Email de contato : atacadaodasfrutas972@gmail.com" at bounding box center [566, 333] width 152 height 64
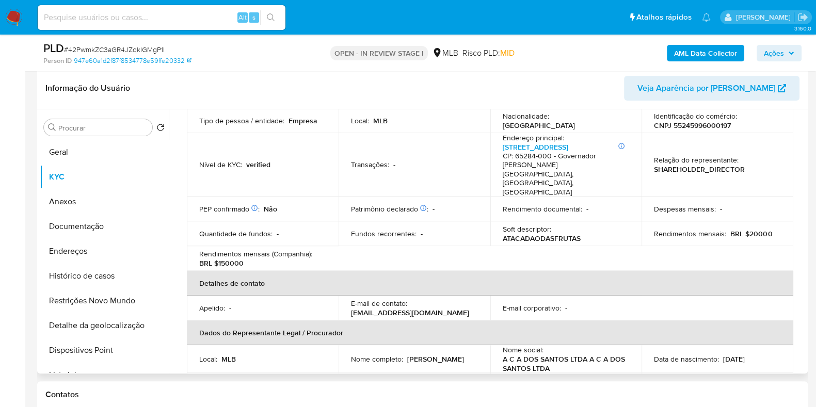
scroll to position [86, 0]
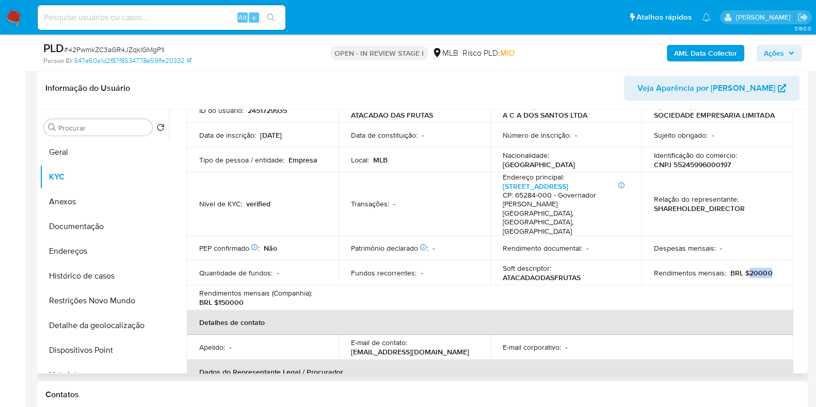
drag, startPoint x: 743, startPoint y: 246, endPoint x: 776, endPoint y: 246, distance: 33.0
click at [776, 261] on td "Rendimentos mensais : BRL $20000" at bounding box center [717, 273] width 152 height 25
drag, startPoint x: 231, startPoint y: 274, endPoint x: 255, endPoint y: 273, distance: 23.8
click at [255, 288] on div "Rendimentos mensais (Companhia) : BRL $150000" at bounding box center [262, 297] width 127 height 19
drag, startPoint x: 753, startPoint y: 245, endPoint x: 771, endPoint y: 244, distance: 18.1
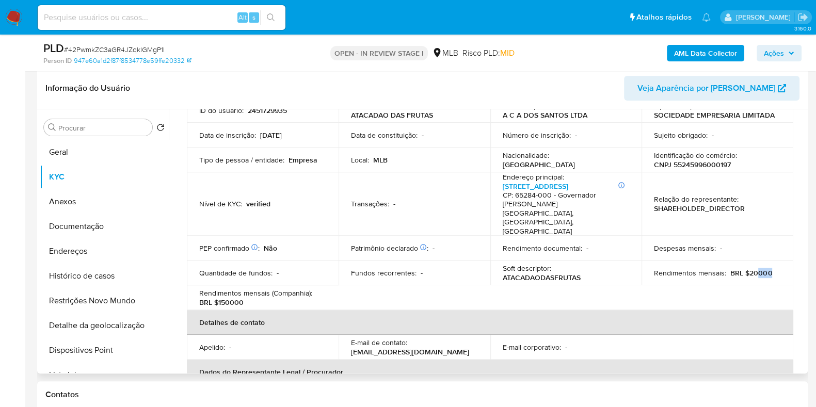
click at [771, 268] on div "Rendimentos mensais : BRL $20000" at bounding box center [717, 272] width 127 height 9
click at [773, 58] on span "Ações" at bounding box center [773, 53] width 20 height 17
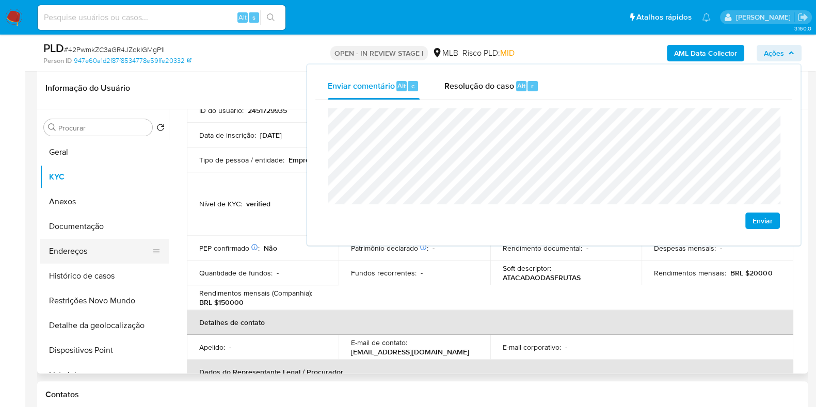
click at [117, 241] on button "Endereços" at bounding box center [100, 251] width 121 height 25
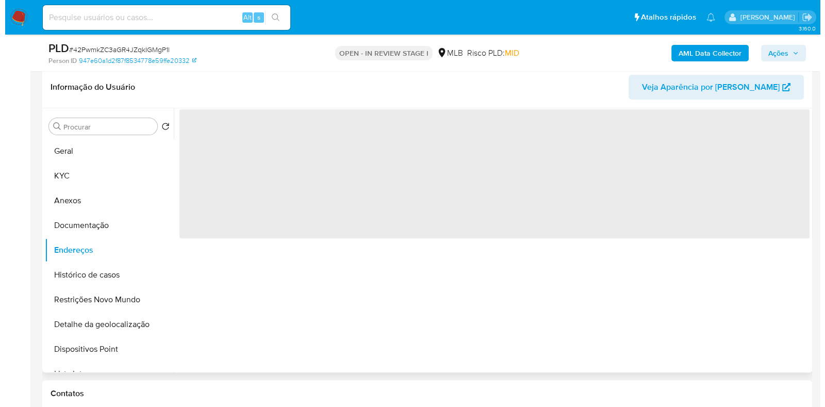
scroll to position [453, 0]
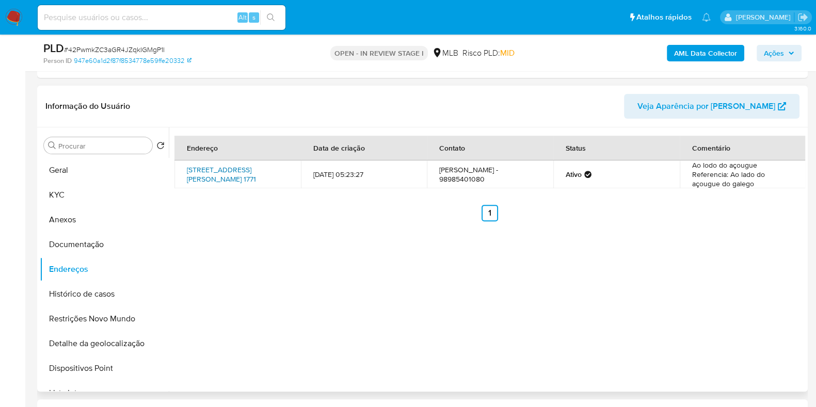
click at [227, 174] on link "Rua Do Comércio 1771 1771, Governador Nunes Freire, Maranhão, 65284000, Brasil …" at bounding box center [221, 175] width 69 height 20
click at [113, 237] on button "Documentação" at bounding box center [100, 244] width 121 height 25
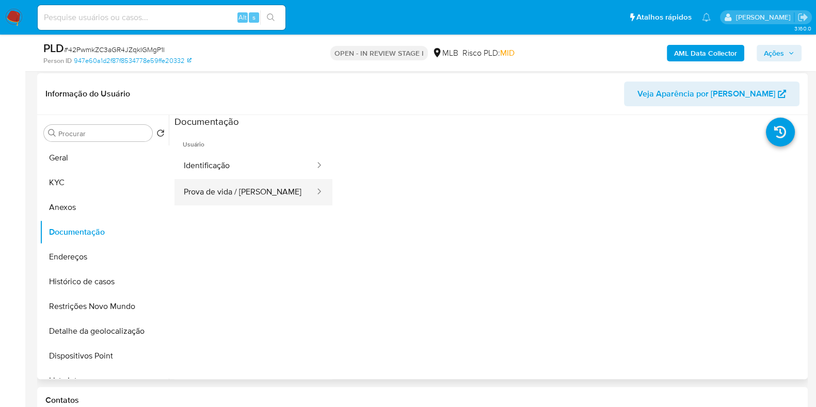
click at [249, 185] on button "Prova de vida / Selfie" at bounding box center [244, 192] width 141 height 26
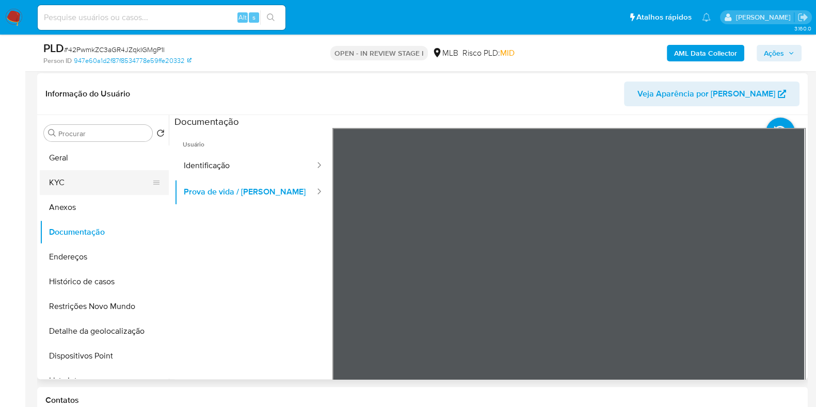
click at [67, 180] on button "KYC" at bounding box center [100, 182] width 121 height 25
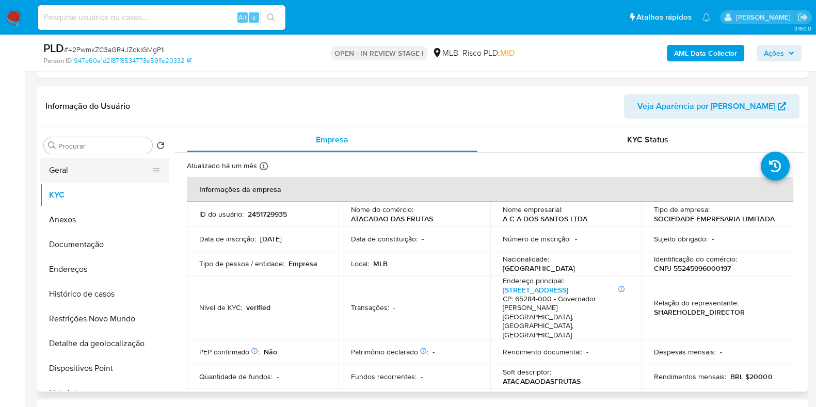
click at [110, 160] on button "Geral" at bounding box center [100, 170] width 121 height 25
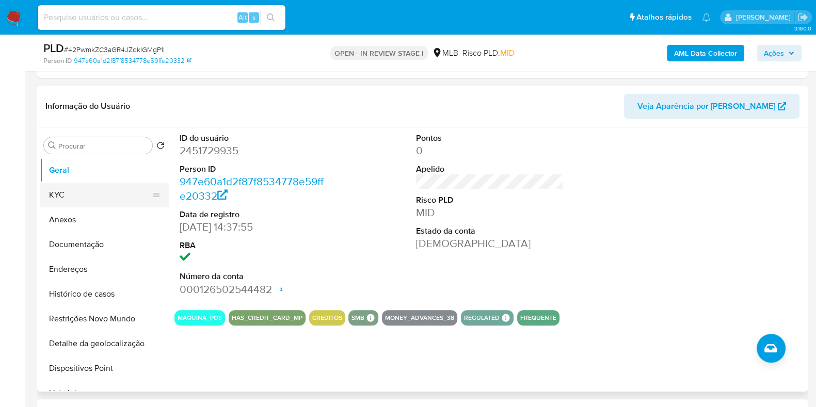
click at [71, 196] on button "KYC" at bounding box center [100, 195] width 121 height 25
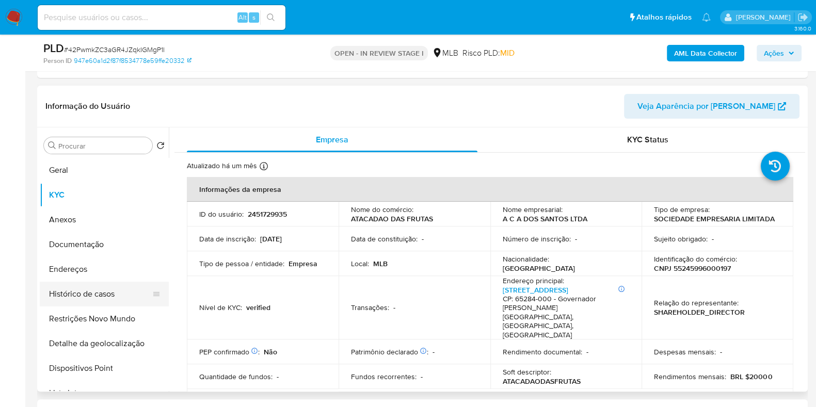
click at [126, 300] on button "Histórico de casos" at bounding box center [100, 294] width 121 height 25
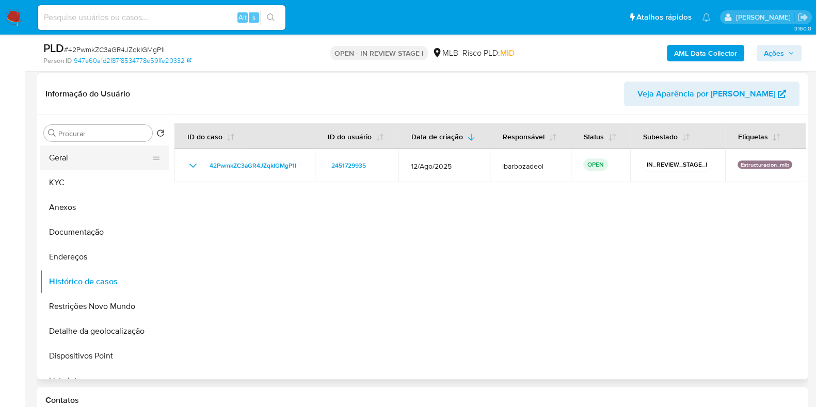
click at [59, 150] on button "Geral" at bounding box center [100, 157] width 121 height 25
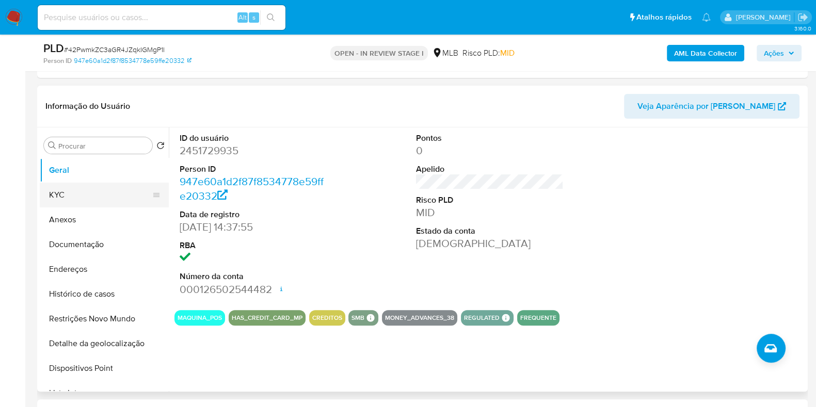
click at [95, 184] on button "KYC" at bounding box center [100, 195] width 121 height 25
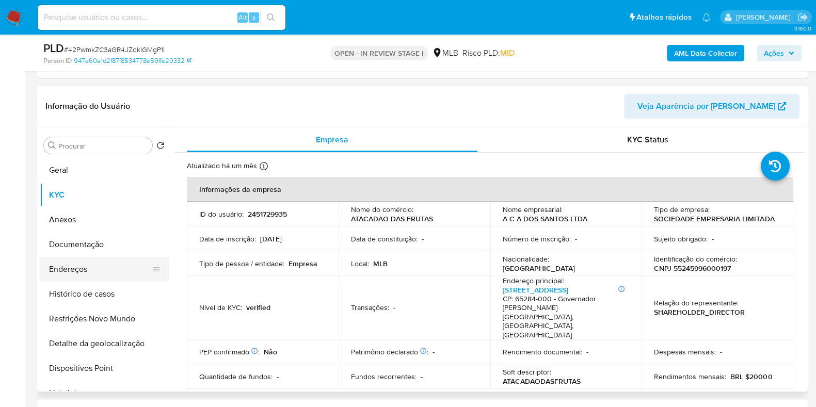
click at [84, 272] on button "Endereços" at bounding box center [100, 269] width 121 height 25
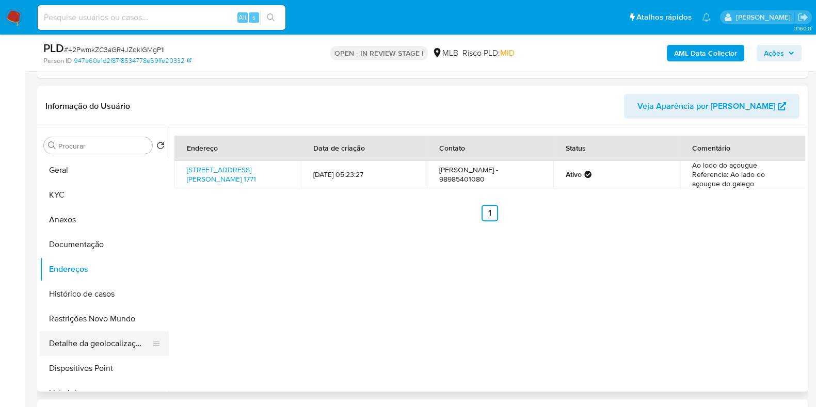
click at [116, 337] on button "Detalhe da geolocalização" at bounding box center [100, 343] width 121 height 25
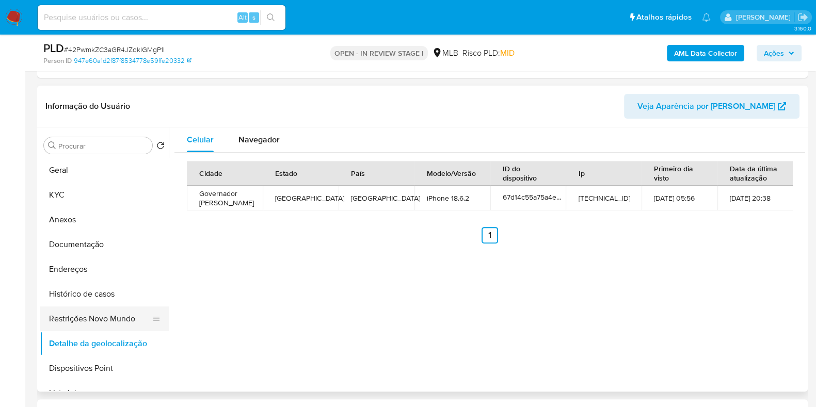
click at [101, 322] on button "Restrições Novo Mundo" at bounding box center [100, 318] width 121 height 25
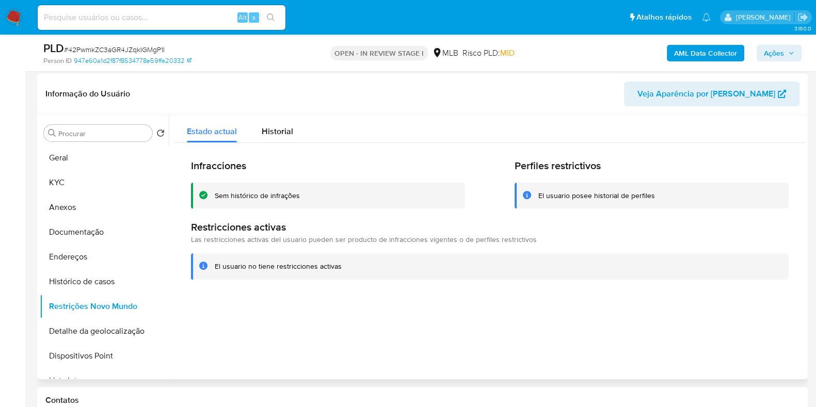
click at [671, 165] on h2 "Perfiles restrictivos" at bounding box center [651, 165] width 274 height 13
click at [112, 359] on button "Dispositivos Point" at bounding box center [100, 356] width 121 height 25
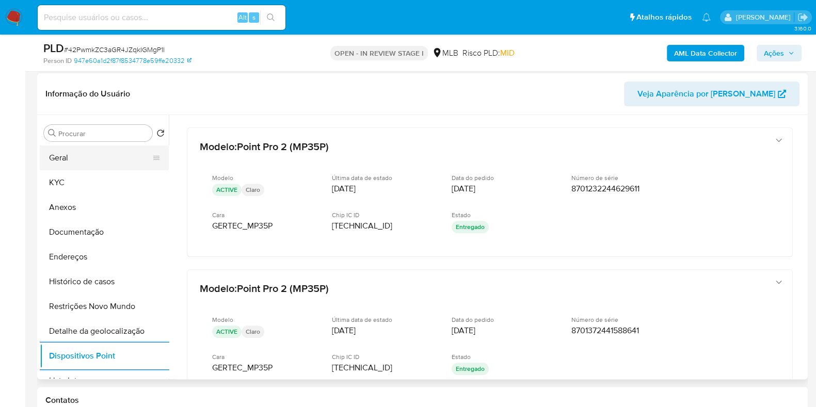
click at [101, 151] on button "Geral" at bounding box center [100, 157] width 121 height 25
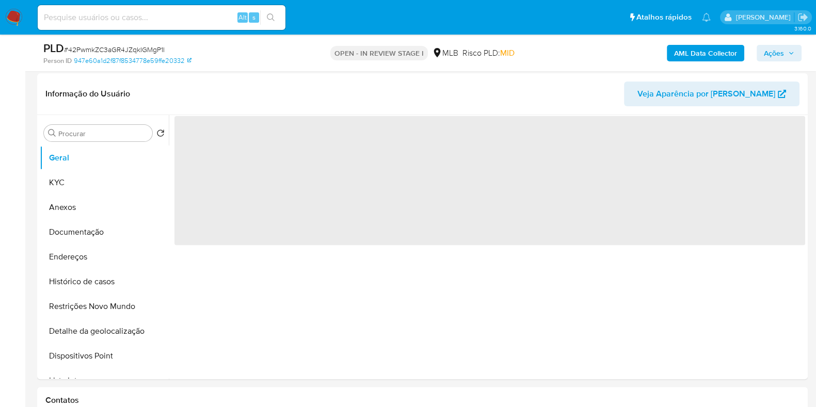
click at [788, 52] on icon "button" at bounding box center [791, 53] width 6 height 6
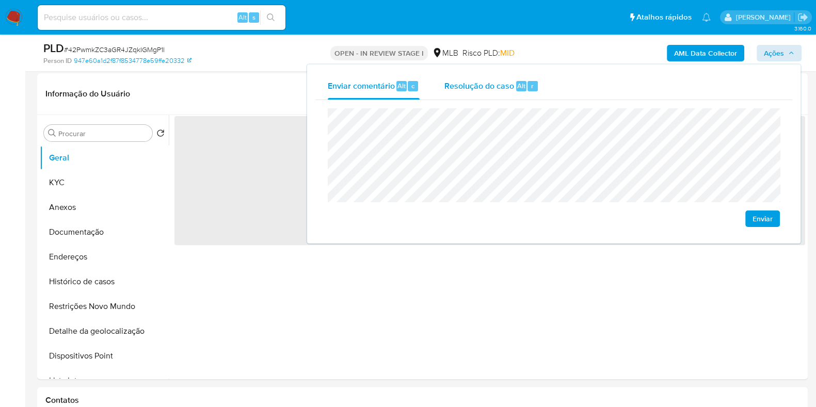
click at [470, 91] on div "Resolução do caso Alt r" at bounding box center [491, 86] width 94 height 27
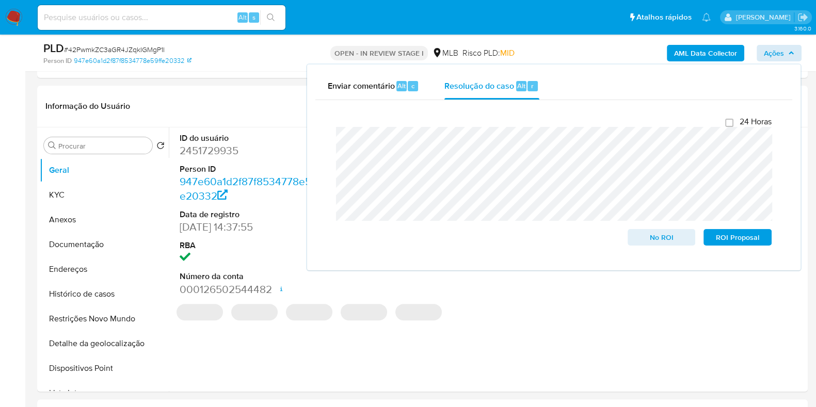
click at [539, 55] on div "OPEN - IN REVIEW STAGE I MLB Risco PLD: MID" at bounding box center [422, 53] width 250 height 24
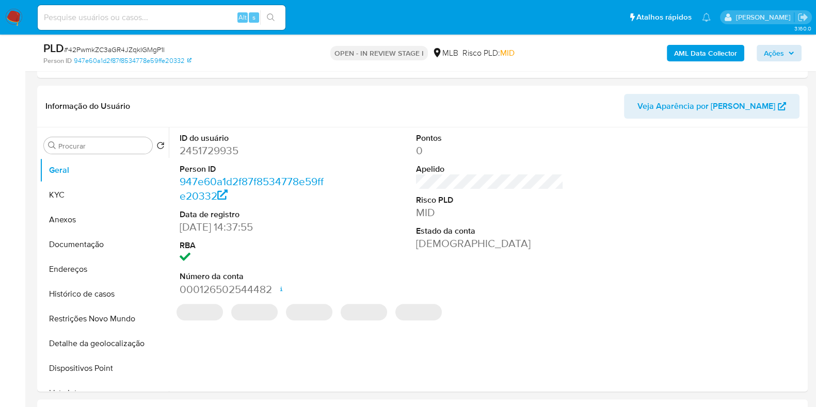
click at [706, 59] on b "AML Data Collector" at bounding box center [705, 53] width 63 height 17
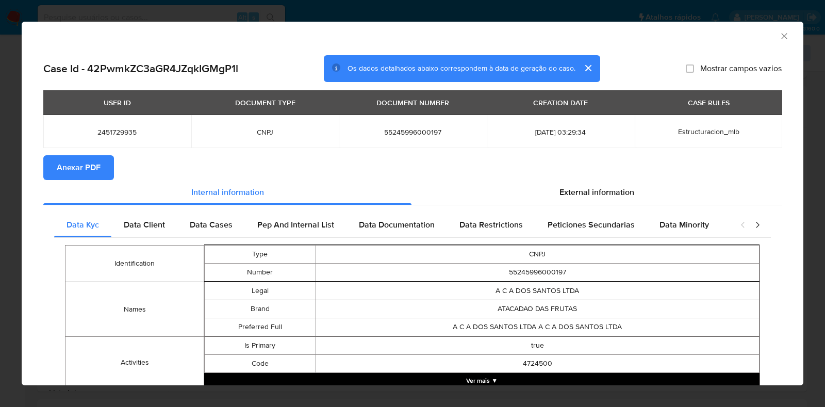
click at [93, 170] on span "Anexar PDF" at bounding box center [79, 167] width 44 height 23
click at [779, 32] on icon "Fechar a janela" at bounding box center [784, 36] width 10 height 10
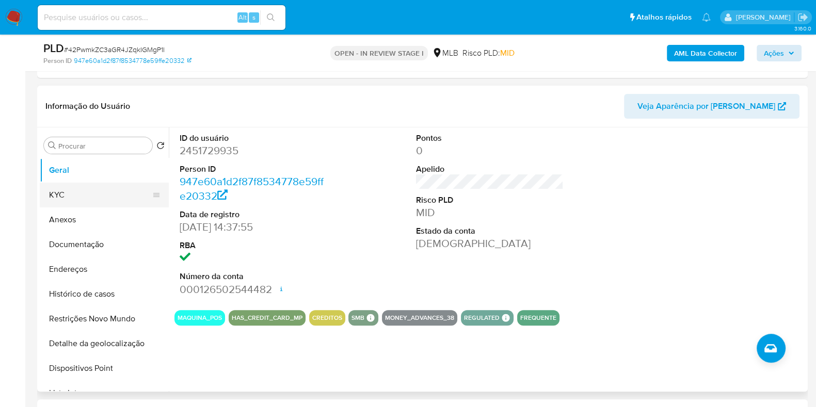
click at [94, 202] on button "KYC" at bounding box center [100, 195] width 121 height 25
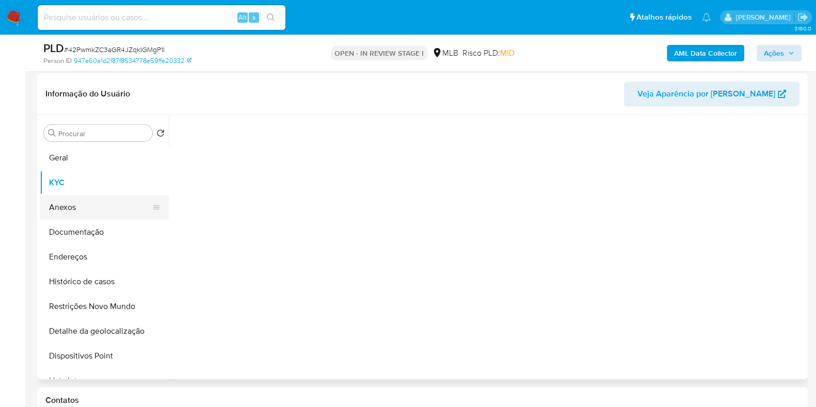
click at [94, 218] on button "Anexos" at bounding box center [100, 207] width 121 height 25
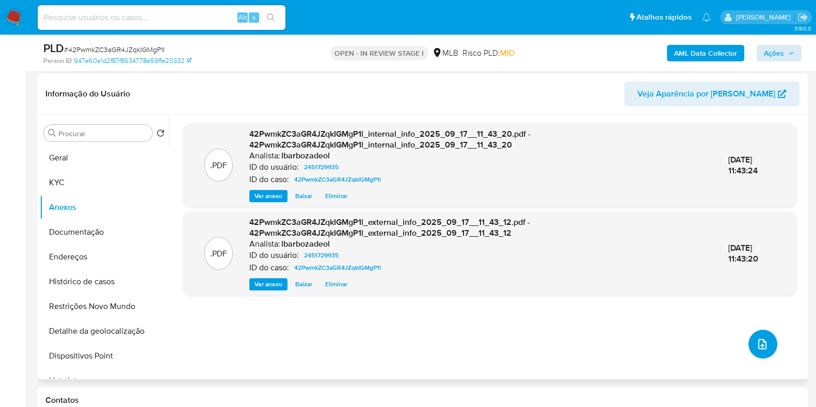
click at [767, 346] on button "upload-file" at bounding box center [762, 344] width 29 height 29
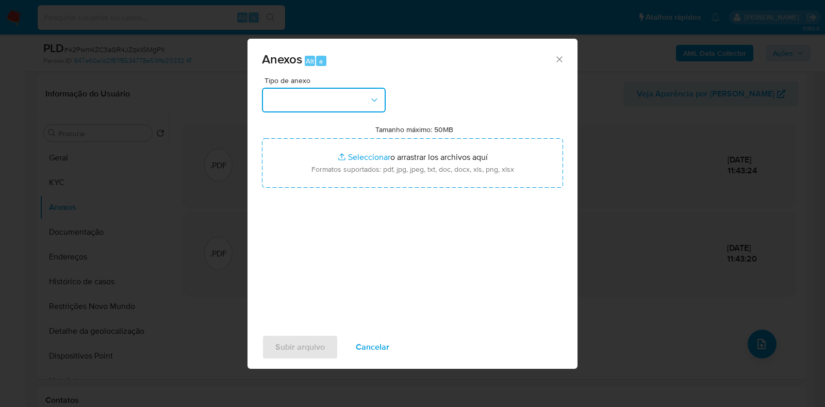
click at [369, 98] on icon "button" at bounding box center [374, 100] width 10 height 10
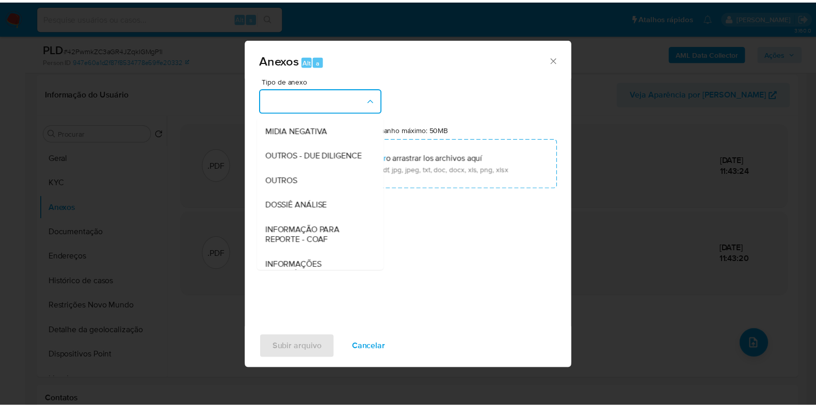
scroll to position [159, 0]
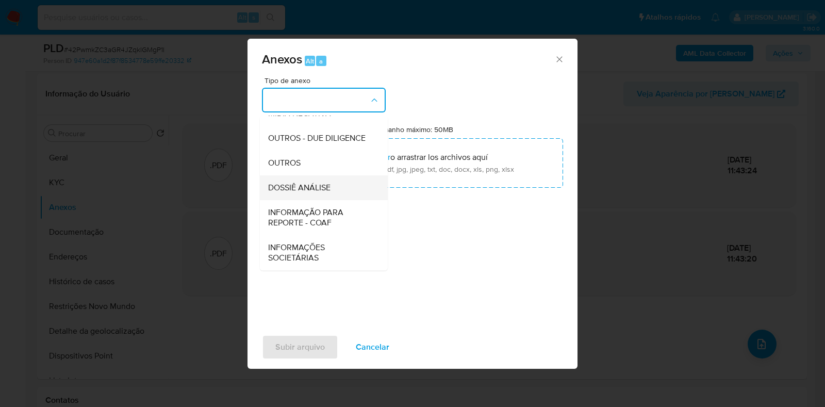
click at [324, 187] on span "DOSSIÊ ANÁLISE" at bounding box center [299, 188] width 62 height 10
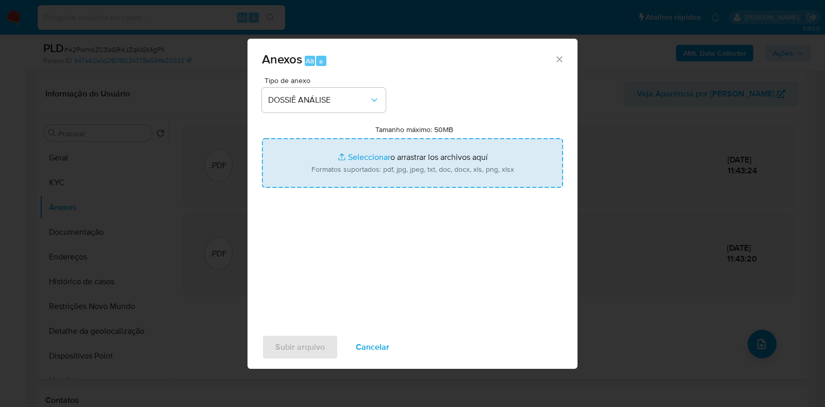
click at [324, 177] on input "Tamanho máximo: 50MB Seleccionar archivos" at bounding box center [412, 163] width 301 height 50
type input "C:\fakepath\SAR - XXX - CNPJ 55245996000197 - A C A DOS SANTOS LTDA.pdf"
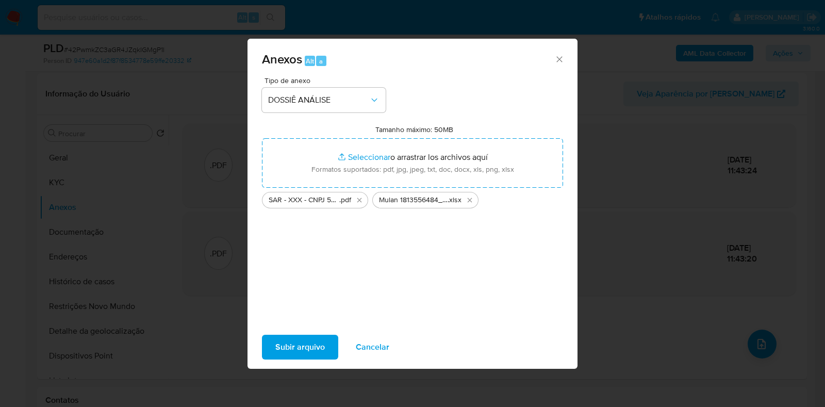
click at [291, 334] on div "Subir arquivo Cancelar" at bounding box center [413, 347] width 330 height 39
click at [295, 364] on div "Subir arquivo Cancelar" at bounding box center [413, 347] width 330 height 39
click at [297, 354] on span "Subir arquivo" at bounding box center [300, 347] width 50 height 23
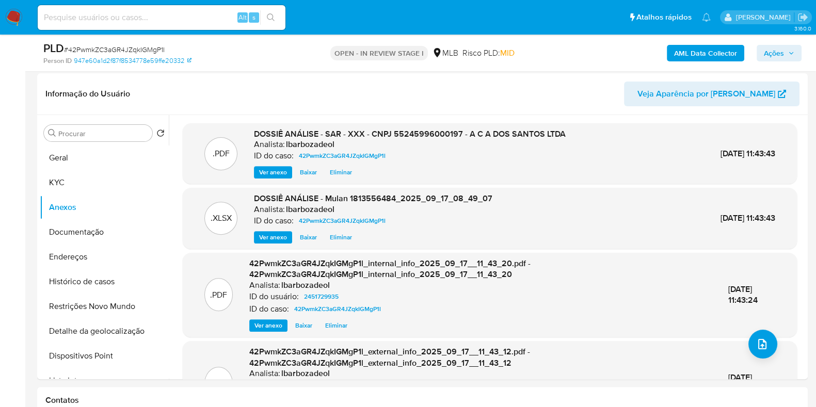
click at [788, 55] on icon "button" at bounding box center [791, 53] width 6 height 6
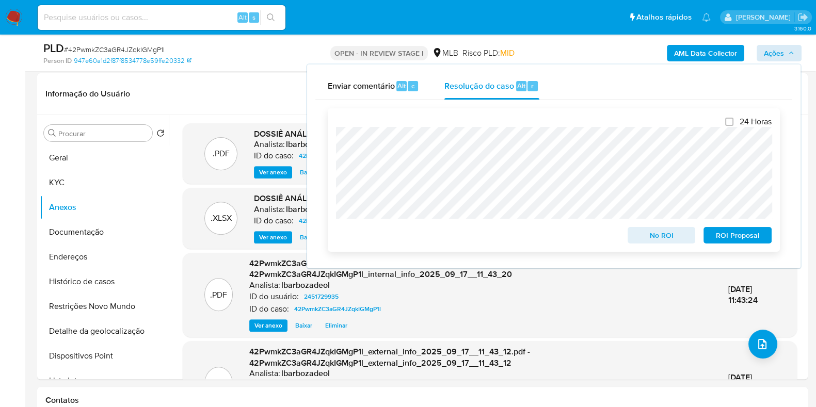
click at [717, 233] on span "ROI Proposal" at bounding box center [737, 235] width 54 height 14
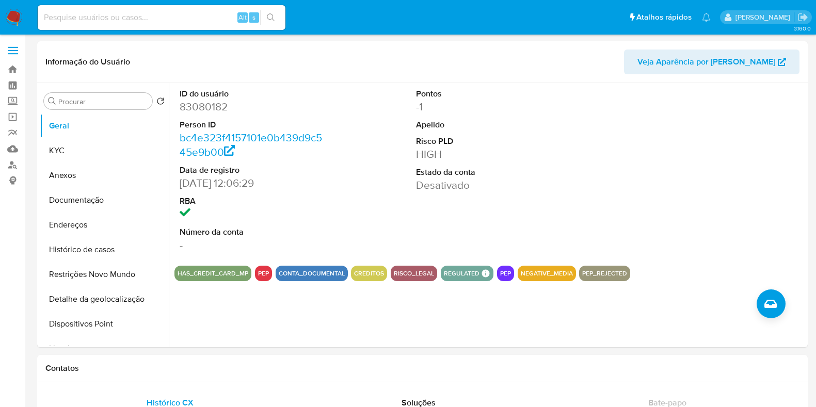
select select "10"
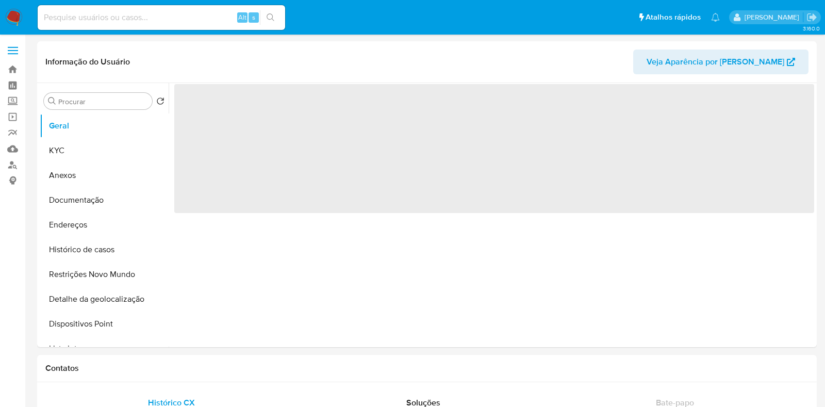
select select "10"
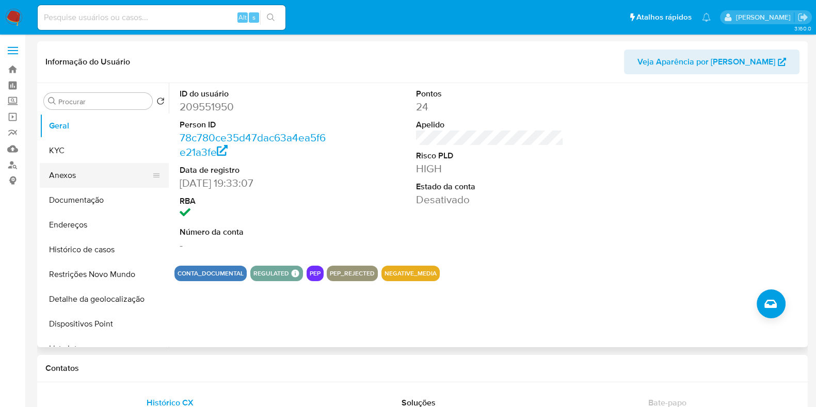
click at [91, 174] on button "Anexos" at bounding box center [100, 175] width 121 height 25
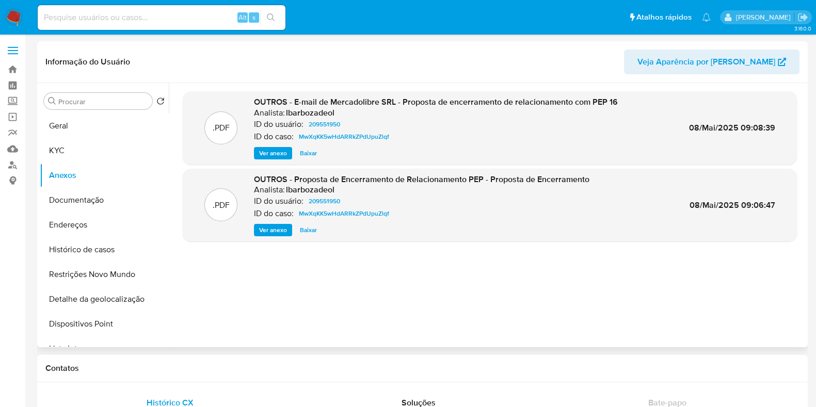
click at [259, 145] on div "OUTROS - E-mail de Mercadolibre SRL - Proposta de encerramento de relacionament…" at bounding box center [436, 127] width 364 height 63
click at [262, 152] on span "Ver anexo" at bounding box center [273, 153] width 28 height 10
click at [104, 277] on button "Restrições Novo Mundo" at bounding box center [100, 274] width 121 height 25
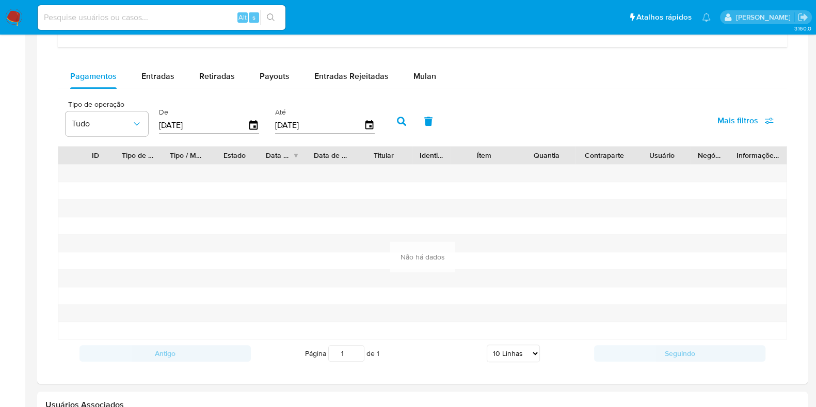
scroll to position [674, 0]
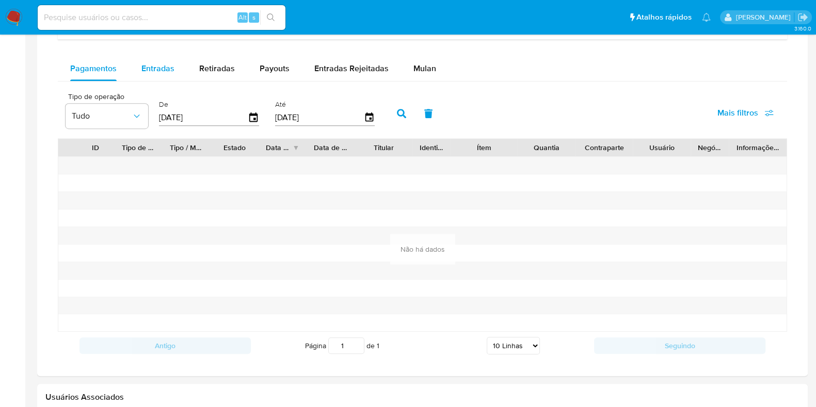
click at [153, 73] on div "Entradas" at bounding box center [157, 68] width 33 height 25
select select "10"
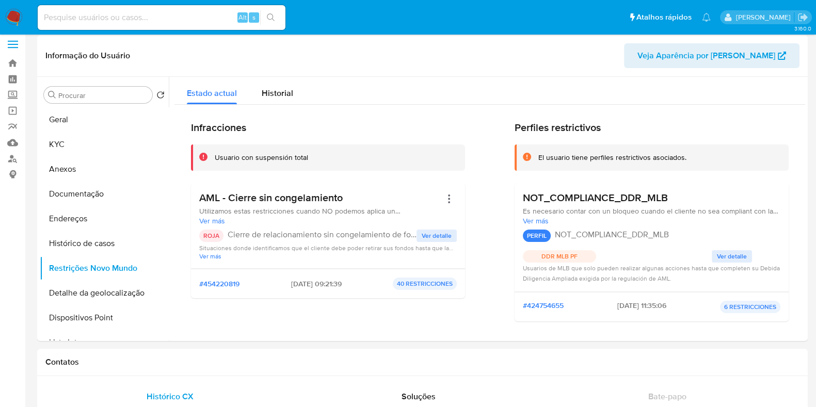
scroll to position [0, 0]
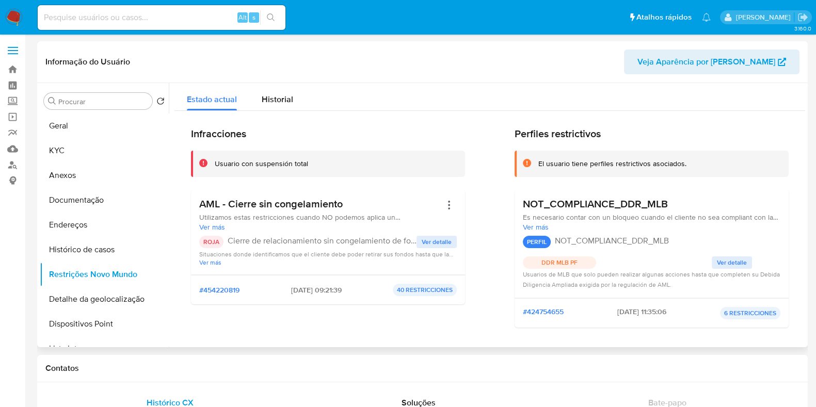
drag, startPoint x: 317, startPoint y: 287, endPoint x: 279, endPoint y: 291, distance: 37.9
click at [291, 291] on span "05/09/2025 - 09:21:39" at bounding box center [316, 289] width 51 height 9
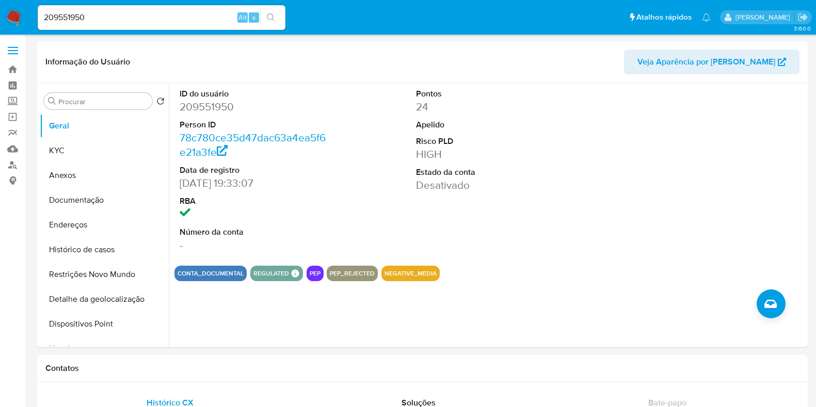
select select "10"
click at [216, 25] on div "209551950 Alt s" at bounding box center [162, 17] width 248 height 25
click at [215, 20] on input "209551950" at bounding box center [162, 17] width 248 height 13
paste input "645570766"
type input "2645570766"
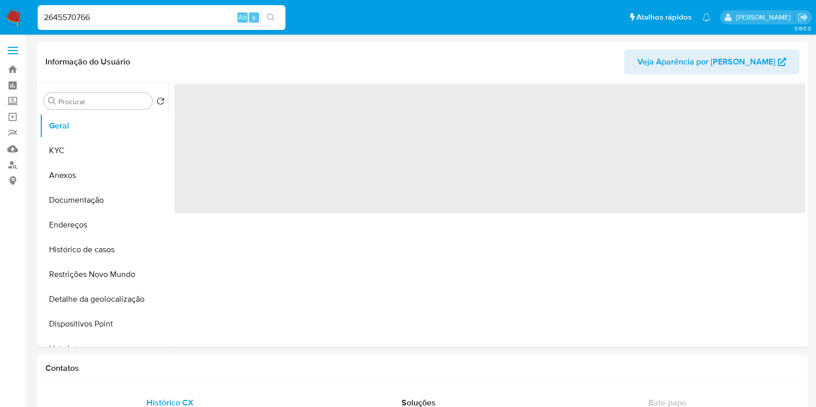
select select "10"
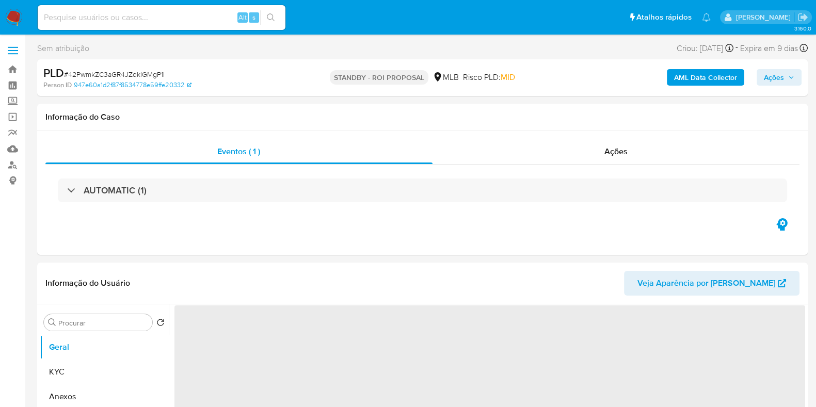
select select "10"
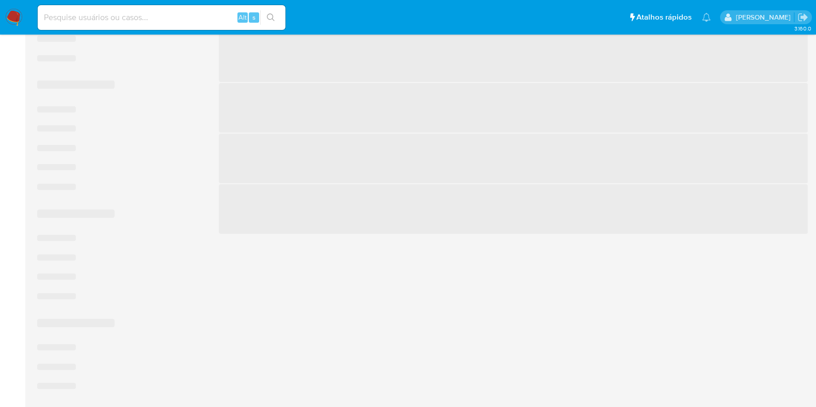
scroll to position [443, 0]
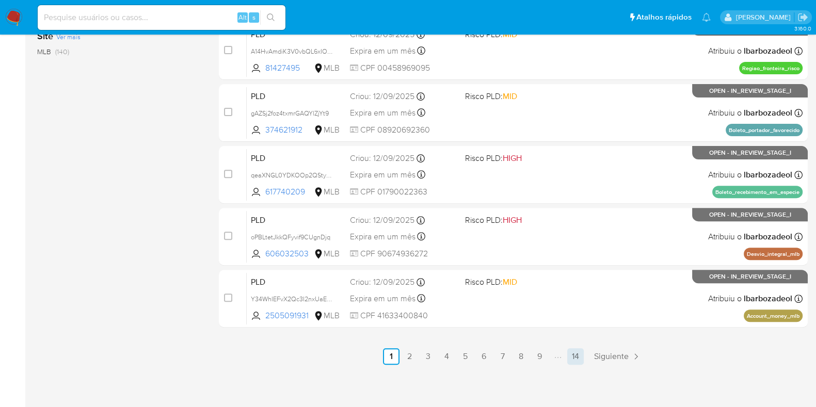
click at [573, 354] on link "14" at bounding box center [575, 356] width 17 height 17
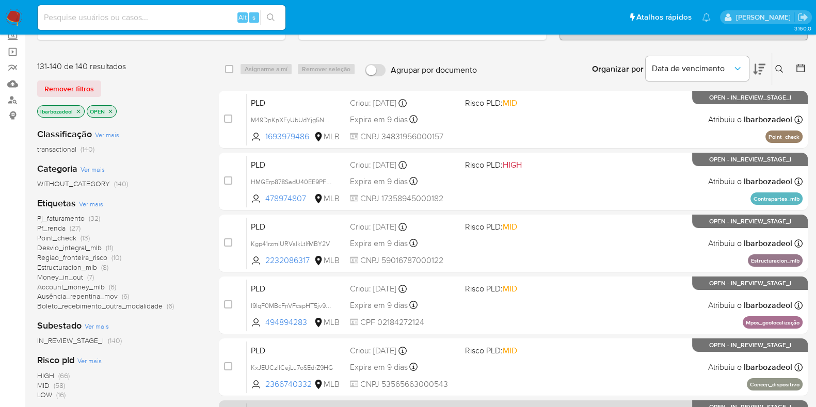
scroll to position [443, 0]
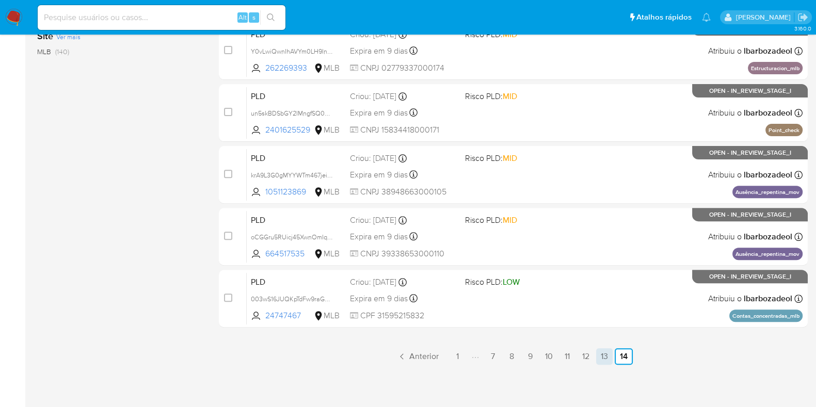
click at [600, 355] on link "13" at bounding box center [604, 356] width 17 height 17
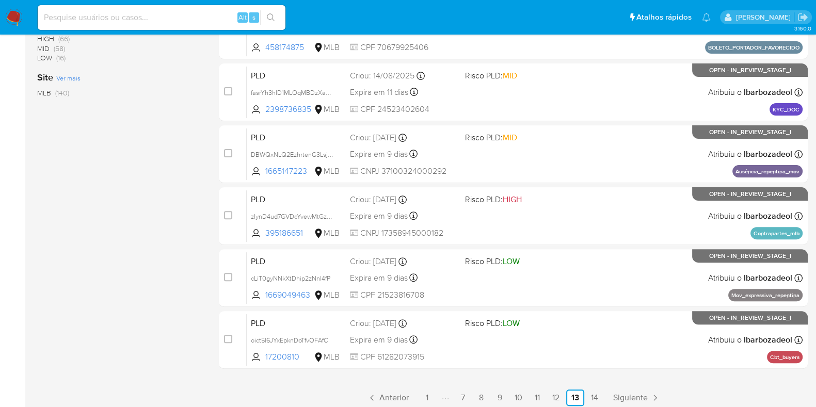
scroll to position [403, 0]
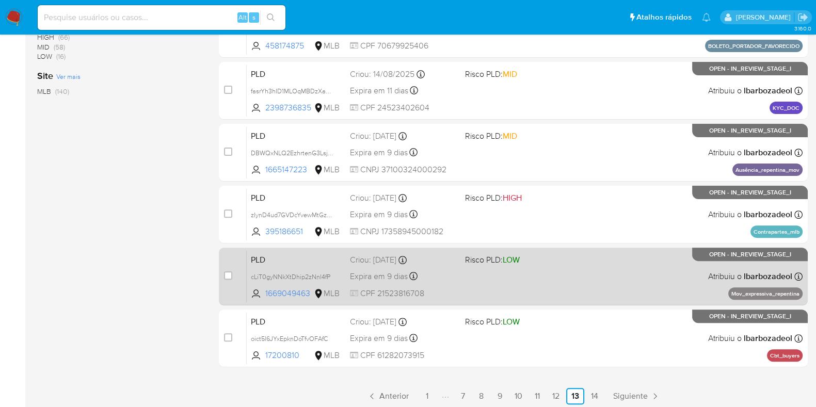
click at [594, 280] on div "PLD cLiT0gyNNkXtDhip2zNnl4fP 1669049463 MLB Risco PLD: LOW Criou: 12/08/2025 Cr…" at bounding box center [525, 276] width 556 height 52
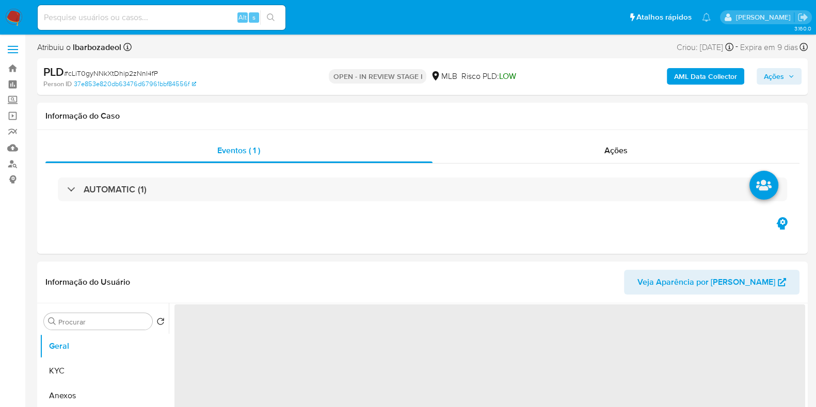
select select "10"
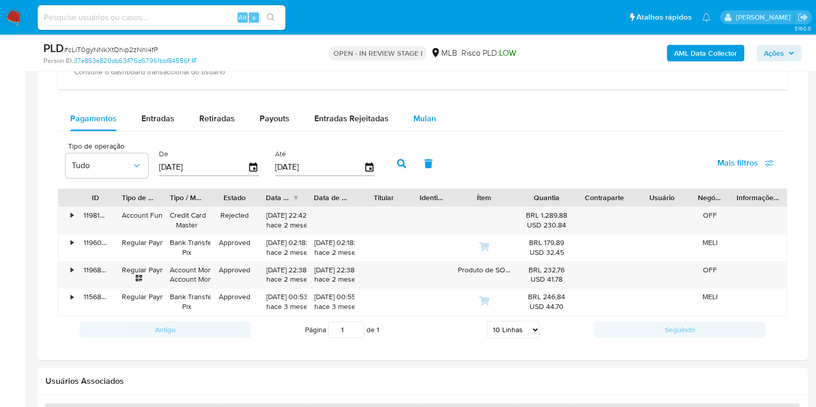
scroll to position [834, 0]
click at [423, 112] on span "Mulan" at bounding box center [424, 118] width 23 height 12
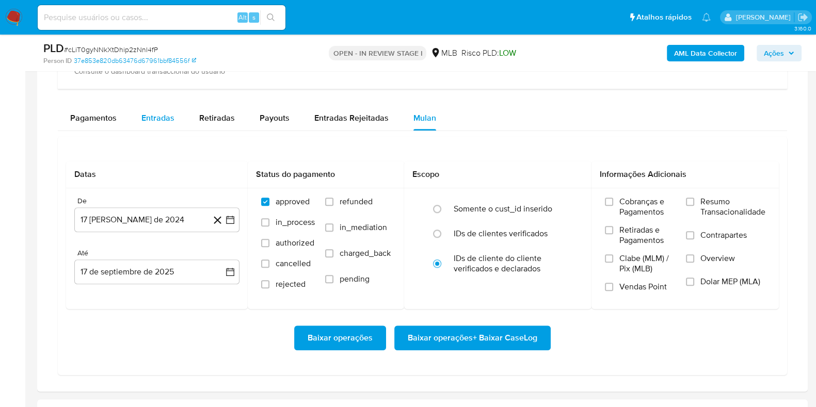
click at [159, 116] on span "Entradas" at bounding box center [157, 118] width 33 height 12
select select "10"
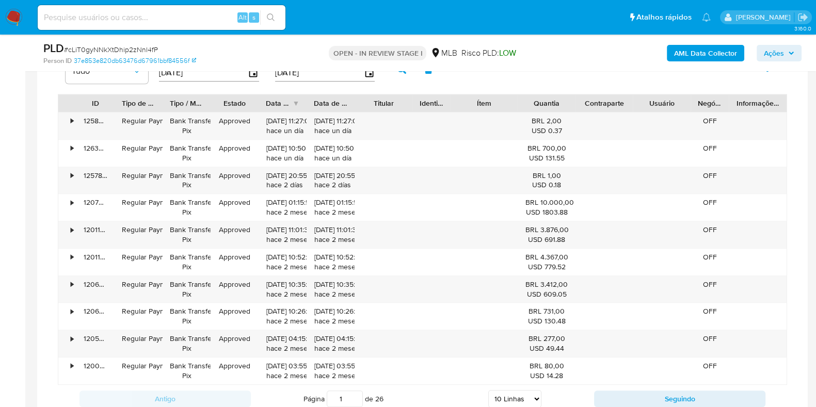
scroll to position [915, 0]
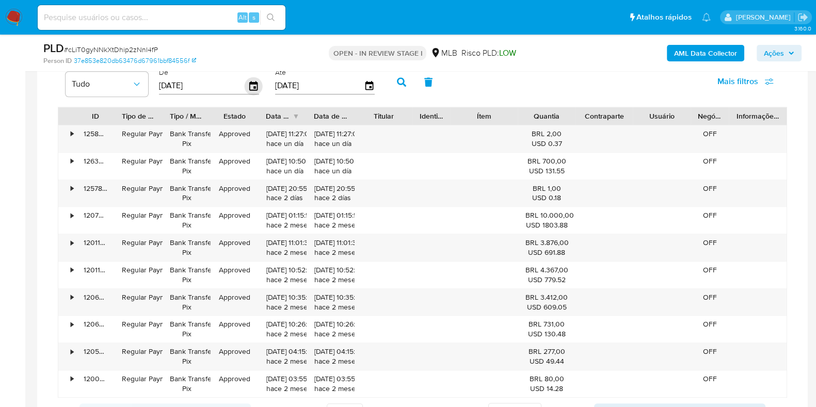
click at [253, 89] on icon "button" at bounding box center [253, 85] width 8 height 9
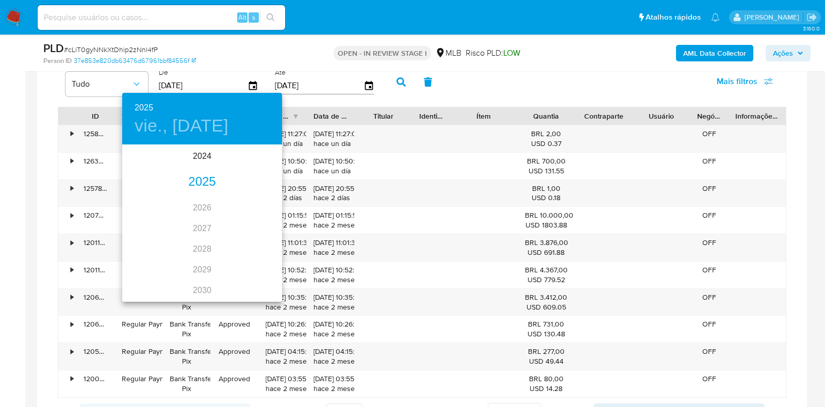
click at [198, 180] on div "2025" at bounding box center [202, 182] width 160 height 21
click at [146, 164] on div "ene." at bounding box center [148, 165] width 53 height 39
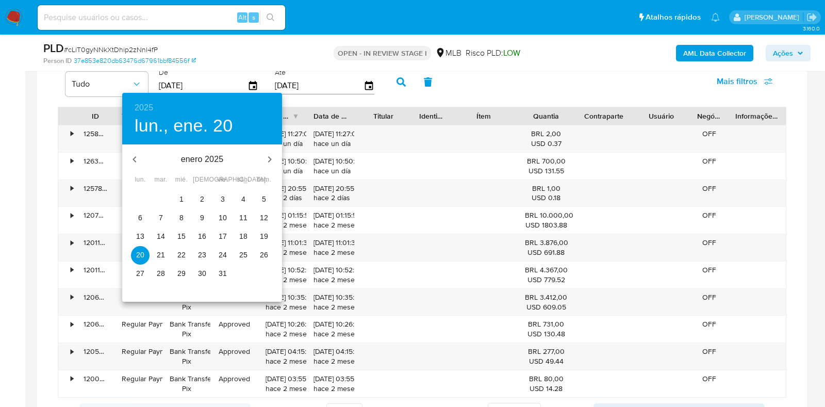
click at [187, 199] on span "1" at bounding box center [181, 199] width 19 height 10
type input "[DATE]"
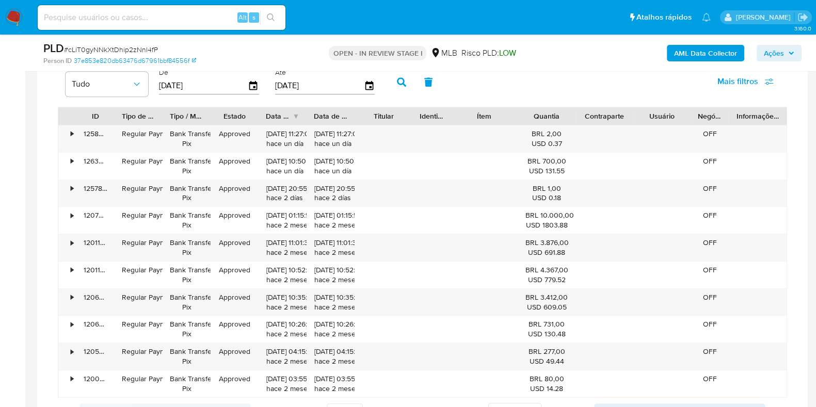
click at [394, 87] on button "button" at bounding box center [401, 82] width 27 height 25
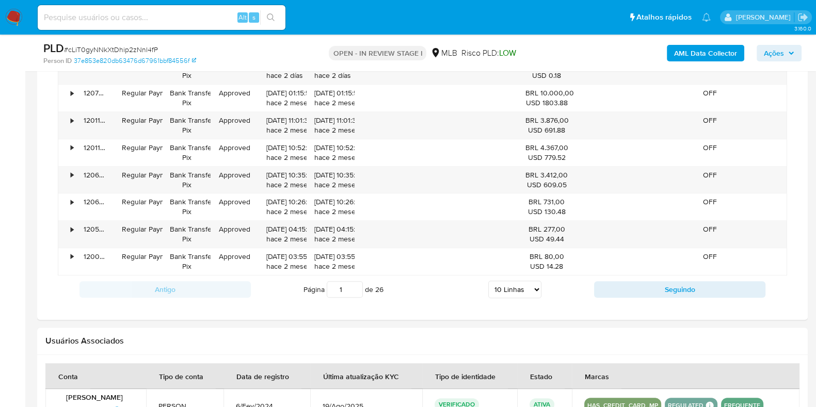
scroll to position [1036, 0]
drag, startPoint x: 332, startPoint y: 282, endPoint x: 349, endPoint y: 286, distance: 17.5
click at [349, 286] on input "1" at bounding box center [345, 290] width 36 height 17
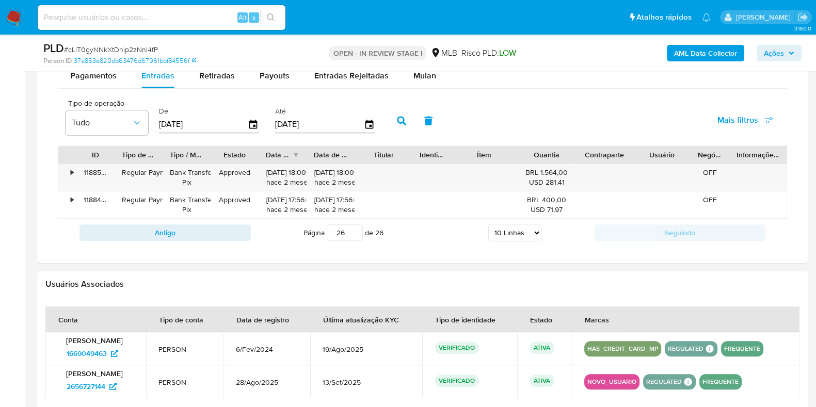
scroll to position [876, 0]
click at [420, 81] on div "Mulan" at bounding box center [424, 75] width 23 height 25
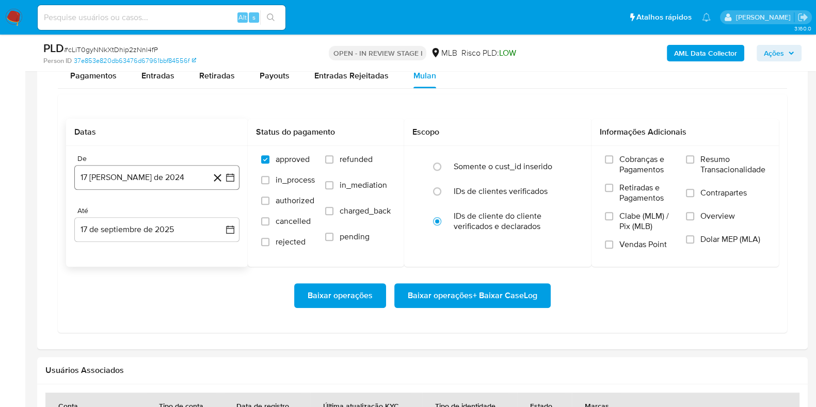
click at [168, 182] on button "17 [PERSON_NAME] de 2024" at bounding box center [156, 177] width 165 height 25
click at [167, 79] on span "Entradas" at bounding box center [157, 76] width 33 height 12
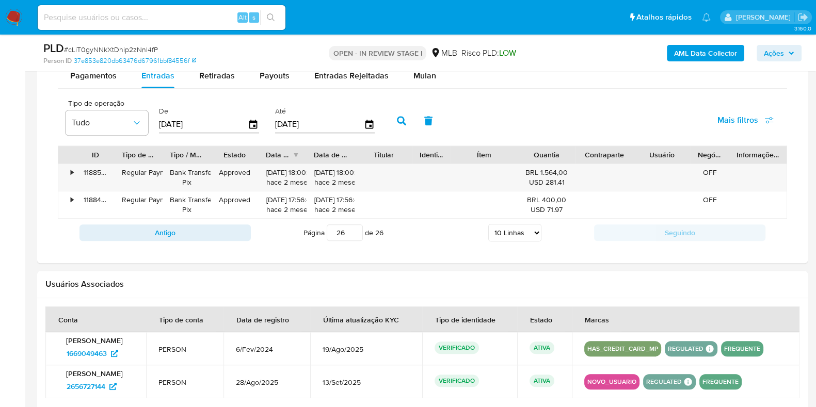
drag, startPoint x: 347, startPoint y: 229, endPoint x: 321, endPoint y: 229, distance: 25.3
click at [321, 229] on span "Página 26 de 26" at bounding box center [343, 232] width 80 height 17
type input "1"
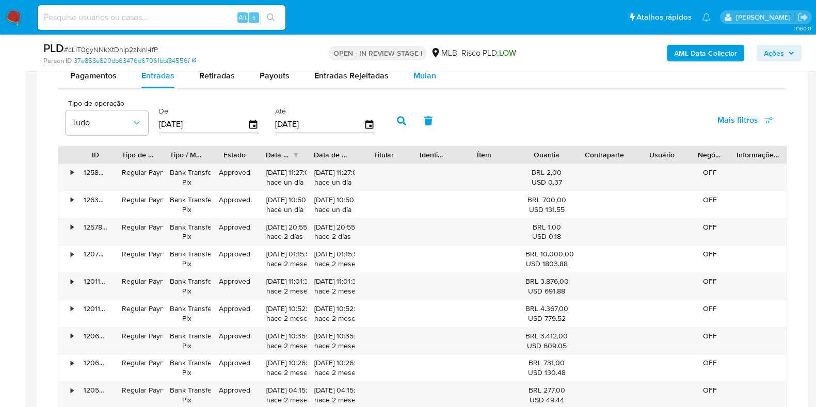
click at [416, 81] on div "Mulan" at bounding box center [424, 75] width 23 height 25
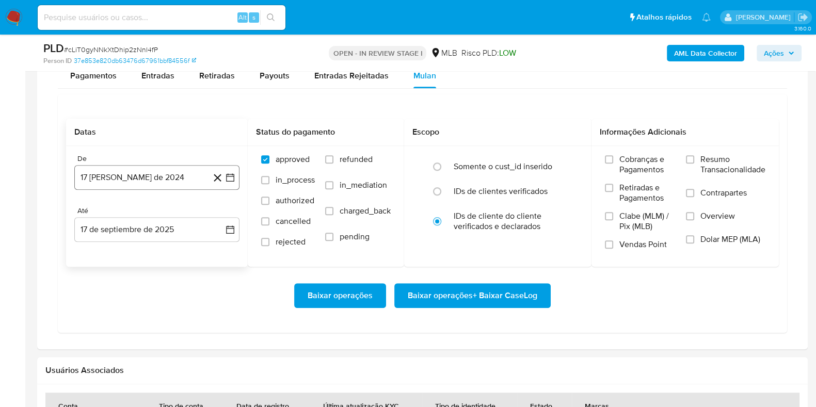
click at [173, 176] on button "17 [PERSON_NAME] de 2024" at bounding box center [156, 177] width 165 height 25
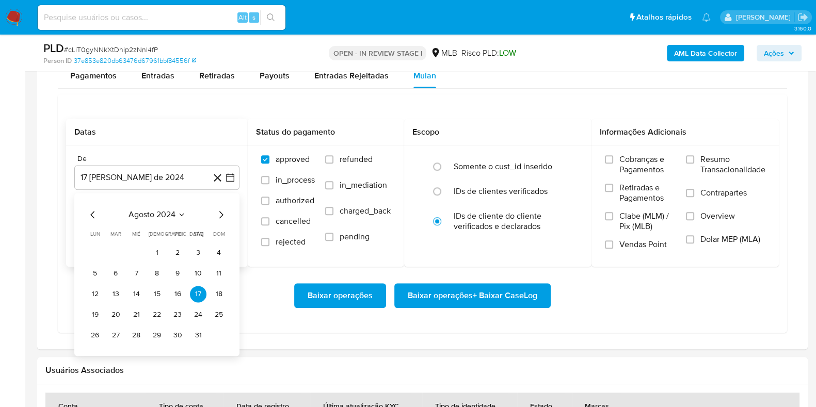
click at [157, 213] on span "agosto 2024" at bounding box center [151, 214] width 47 height 10
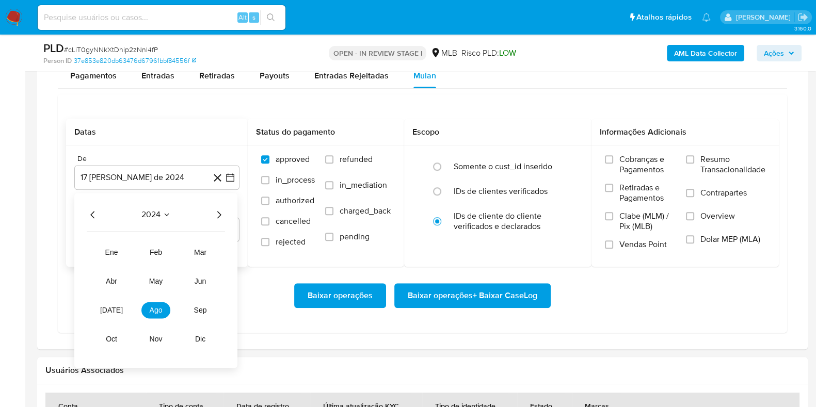
click at [218, 212] on icon "Año siguiente" at bounding box center [219, 214] width 12 height 12
click at [120, 305] on button "[DATE]" at bounding box center [111, 310] width 29 height 17
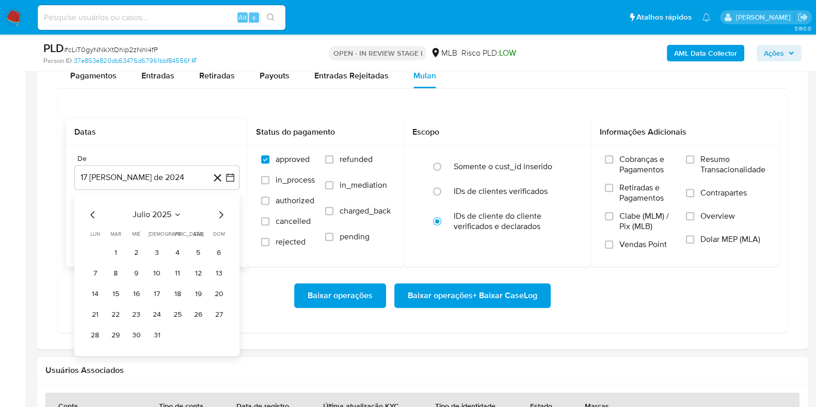
click at [151, 216] on span "julio 2025" at bounding box center [152, 214] width 39 height 10
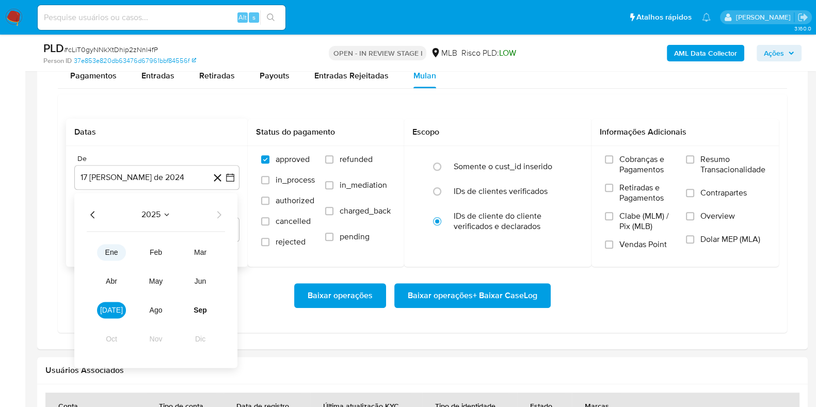
click at [115, 254] on span "ene" at bounding box center [111, 252] width 13 height 8
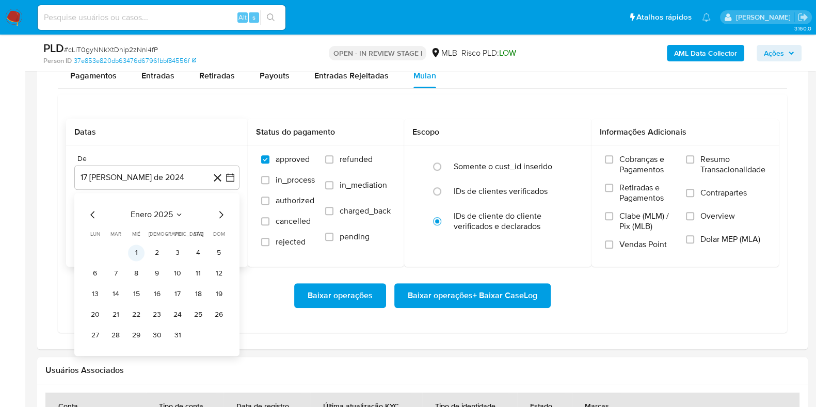
click at [136, 249] on button "1" at bounding box center [136, 253] width 17 height 17
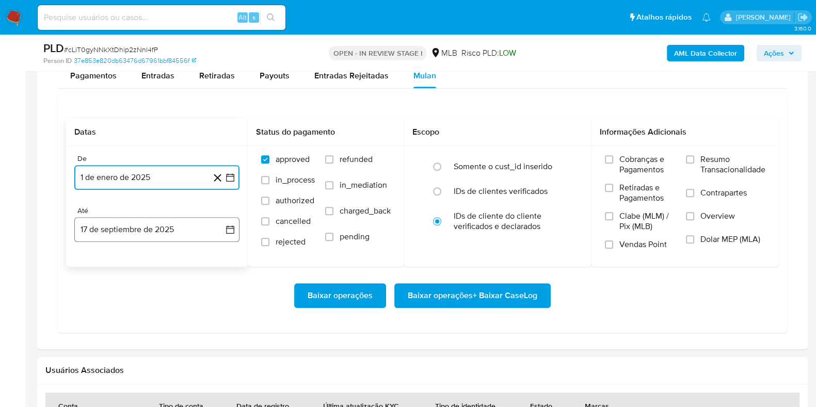
click at [140, 229] on button "17 de septiembre de 2025" at bounding box center [156, 229] width 165 height 25
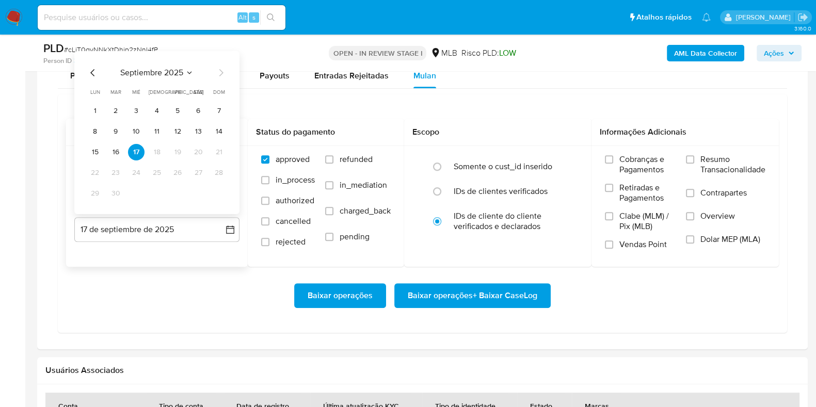
click at [115, 151] on button "16" at bounding box center [115, 152] width 17 height 17
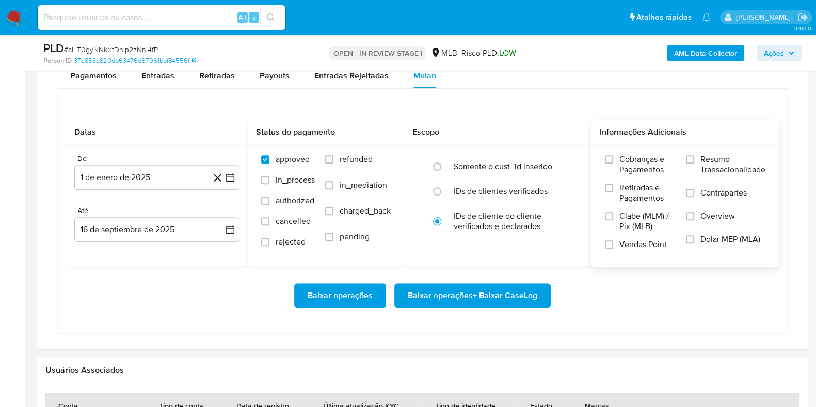
click at [716, 154] on span "Resumo Transacionalidade" at bounding box center [732, 164] width 65 height 21
click at [694, 155] on input "Resumo Transacionalidade" at bounding box center [690, 159] width 8 height 8
click at [521, 285] on span "Baixar operações + Baixar CaseLog" at bounding box center [472, 295] width 129 height 23
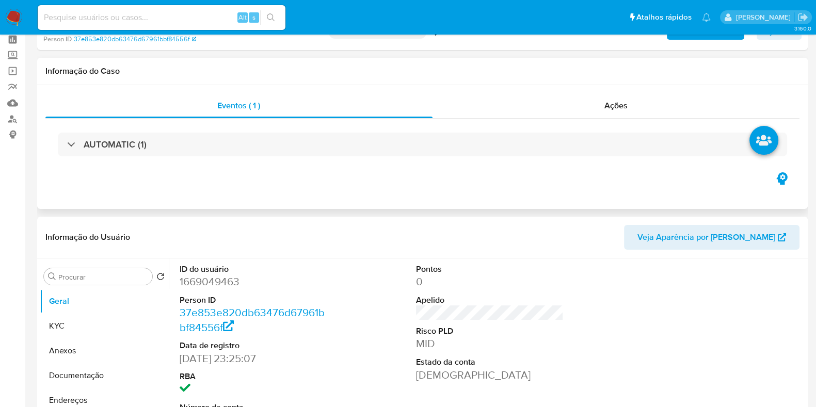
scroll to position [0, 0]
